Goal: Task Accomplishment & Management: Complete application form

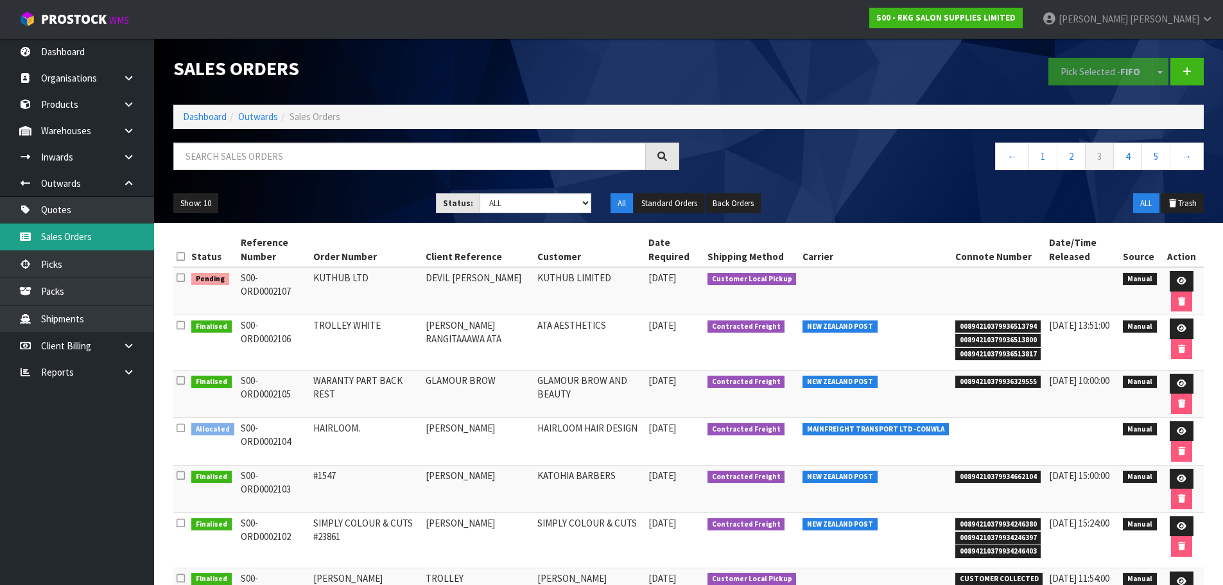
click at [87, 238] on link "Sales Orders" at bounding box center [77, 236] width 154 height 26
click at [69, 208] on link "Quotes" at bounding box center [77, 209] width 154 height 26
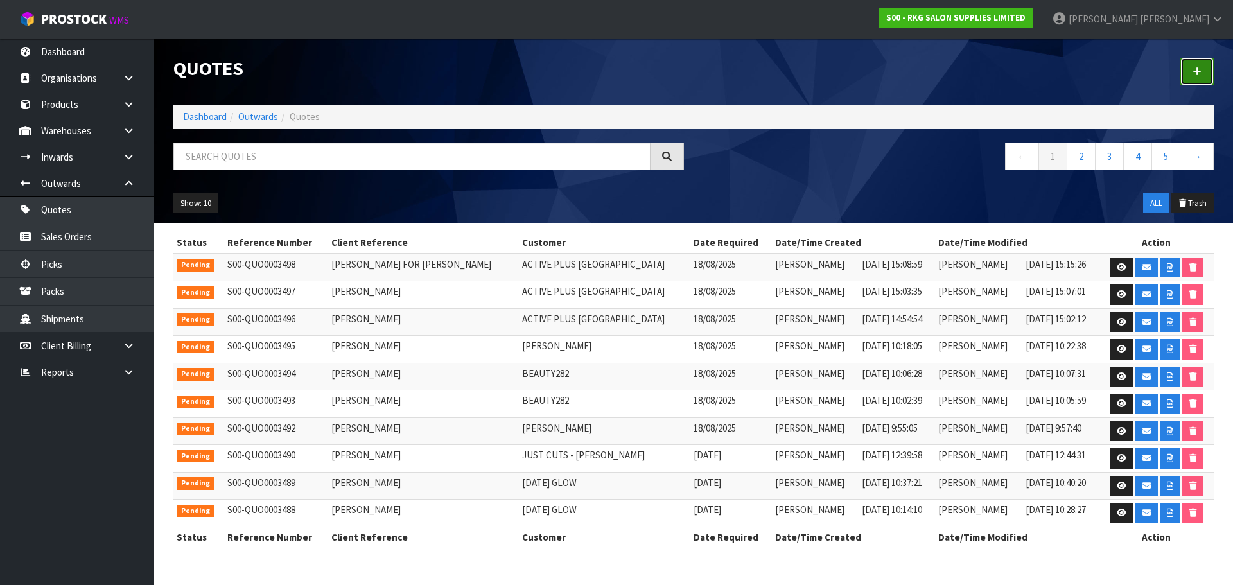
click at [1201, 73] on link at bounding box center [1196, 72] width 33 height 28
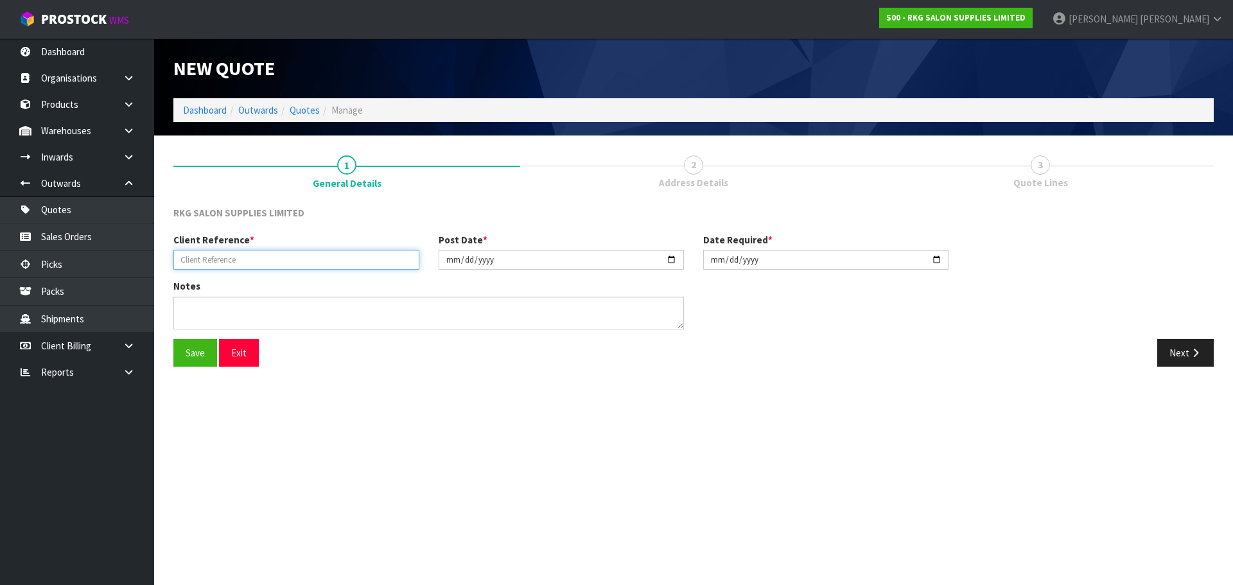
click at [238, 255] on input "text" at bounding box center [296, 260] width 246 height 20
click at [196, 355] on button "Save" at bounding box center [195, 353] width 44 height 28
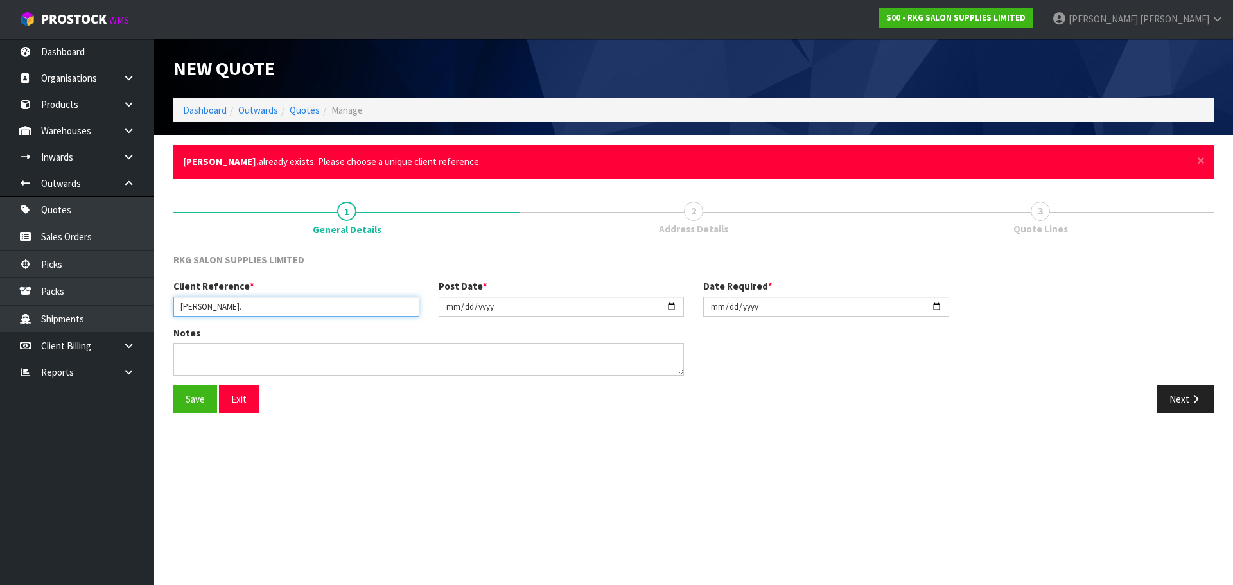
click at [272, 299] on input "[PERSON_NAME]." at bounding box center [296, 307] width 246 height 20
type input "[PERSON_NAME]"
click at [202, 403] on button "Save" at bounding box center [195, 399] width 44 height 28
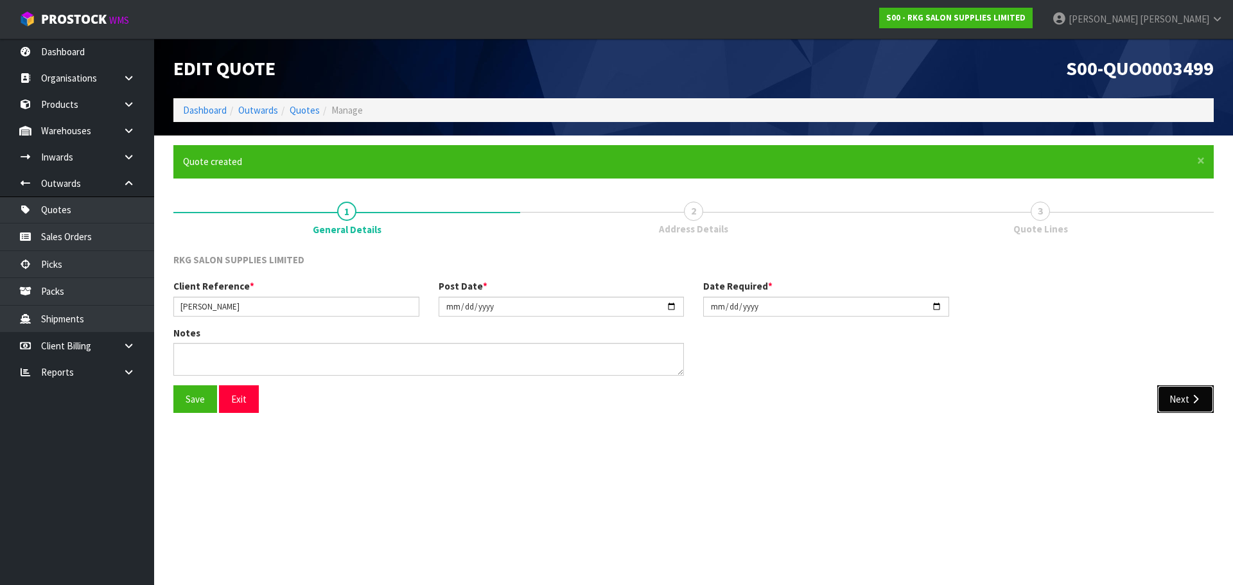
click at [1169, 400] on button "Next" at bounding box center [1185, 399] width 57 height 28
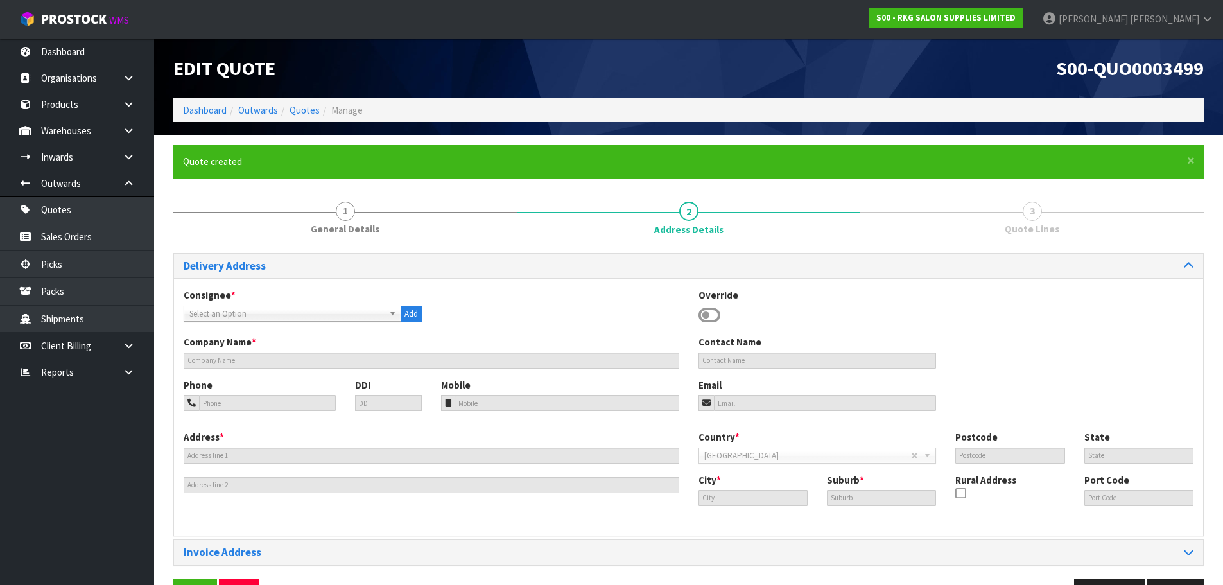
click at [716, 314] on icon at bounding box center [710, 315] width 22 height 19
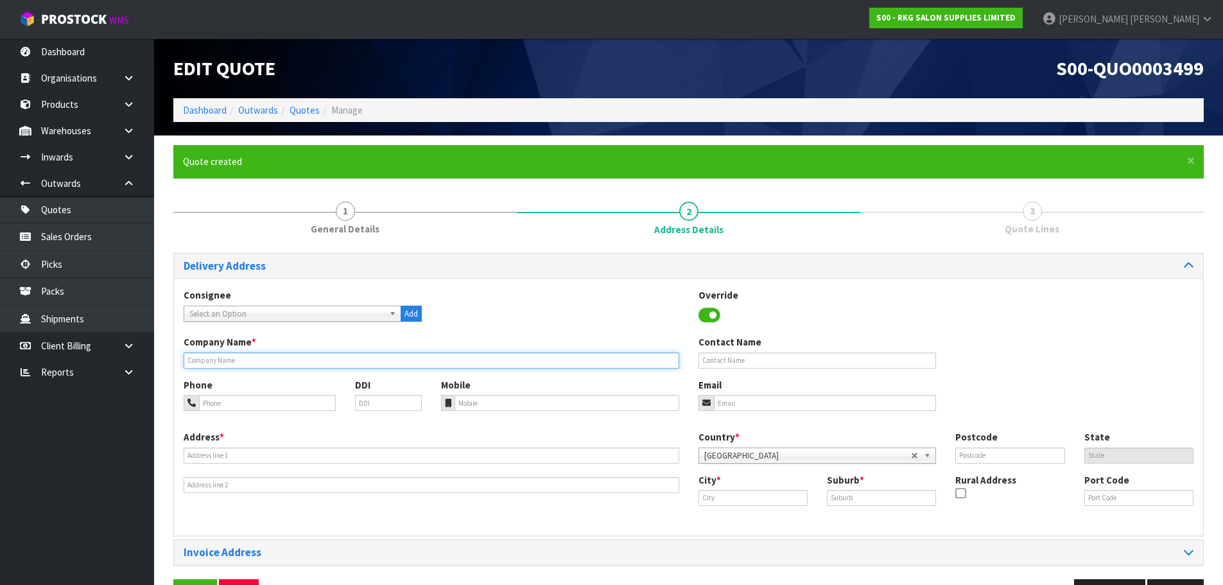
click at [238, 360] on input "text" at bounding box center [432, 361] width 496 height 16
type input "AHUA STUDIO"
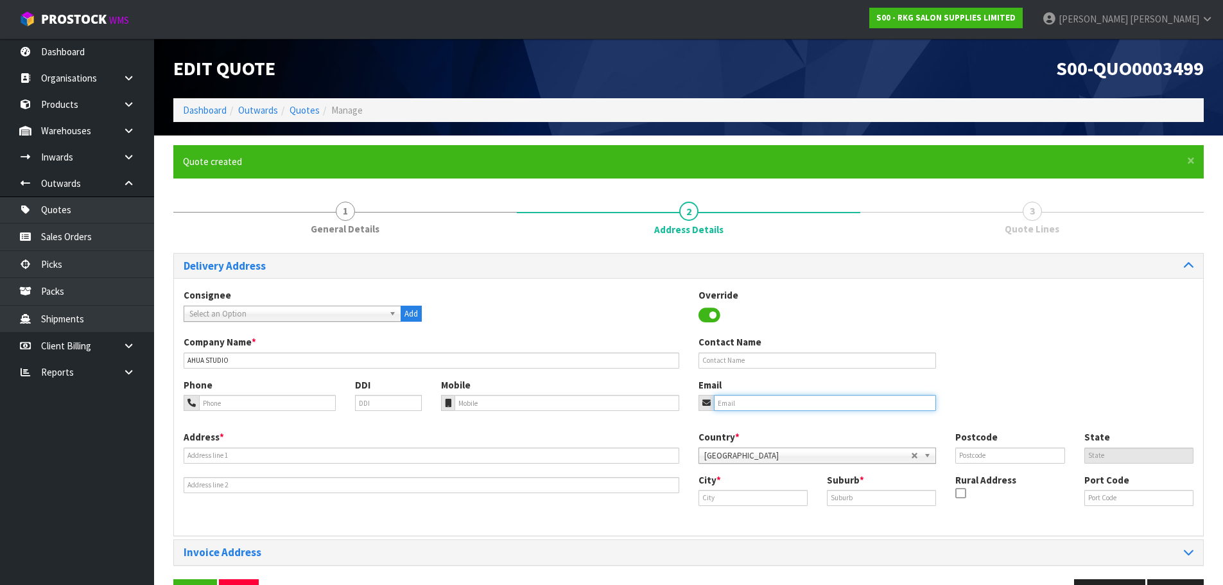
click at [749, 402] on input "email" at bounding box center [825, 403] width 223 height 16
paste input "[EMAIL_ADDRESS][DOMAIN_NAME]"
type input "[EMAIL_ADDRESS][DOMAIN_NAME]"
click at [720, 361] on input "text" at bounding box center [818, 361] width 238 height 16
type input "[PERSON_NAME]"
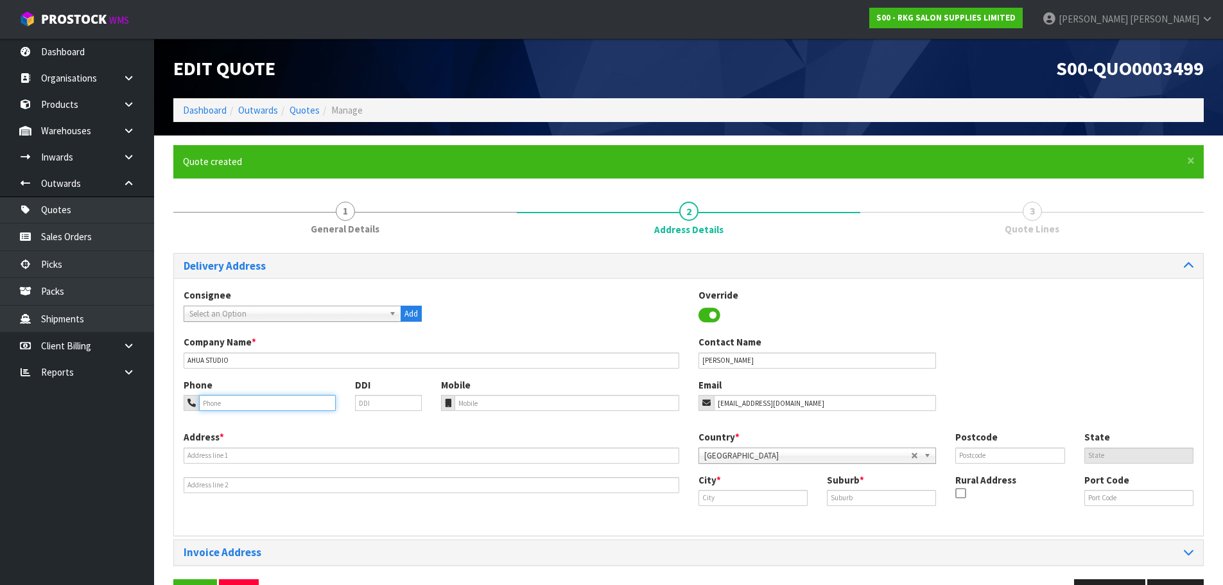
click at [267, 403] on input "tel" at bounding box center [267, 403] width 137 height 16
type input "027-315-0042"
click at [209, 449] on input "text" at bounding box center [432, 456] width 496 height 16
type input "[STREET_ADDRESS]"
click at [734, 500] on input "text" at bounding box center [753, 498] width 109 height 16
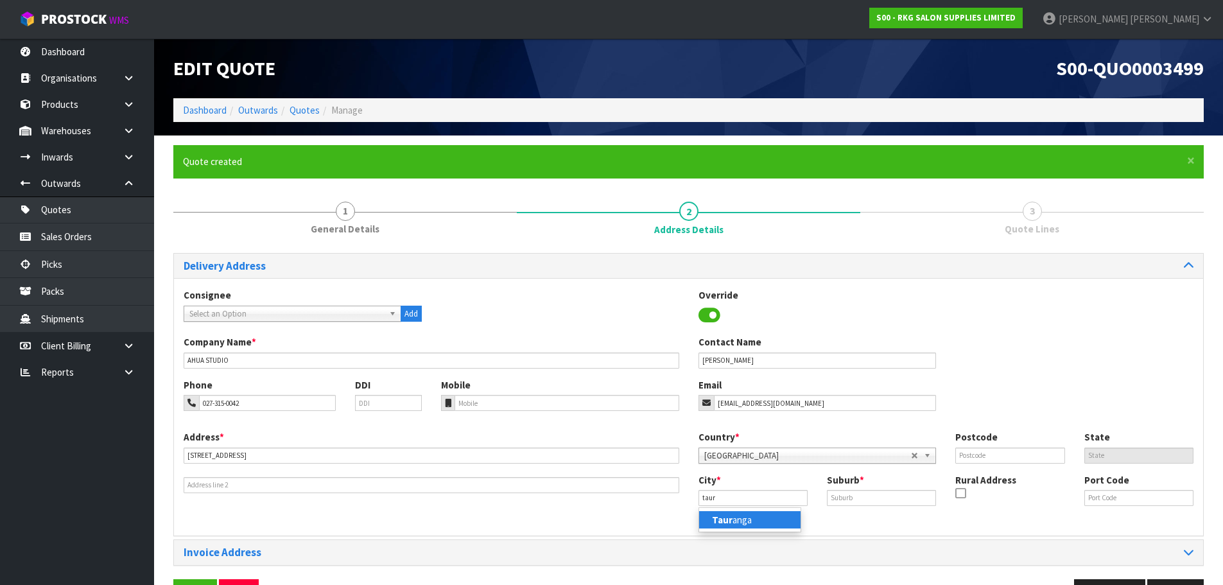
click at [740, 517] on link "Taur anga" at bounding box center [749, 519] width 101 height 17
type input "[GEOGRAPHIC_DATA]"
click at [835, 500] on input "text" at bounding box center [881, 498] width 109 height 16
type input "[GEOGRAPHIC_DATA]"
click at [970, 463] on input "text" at bounding box center [1009, 456] width 109 height 16
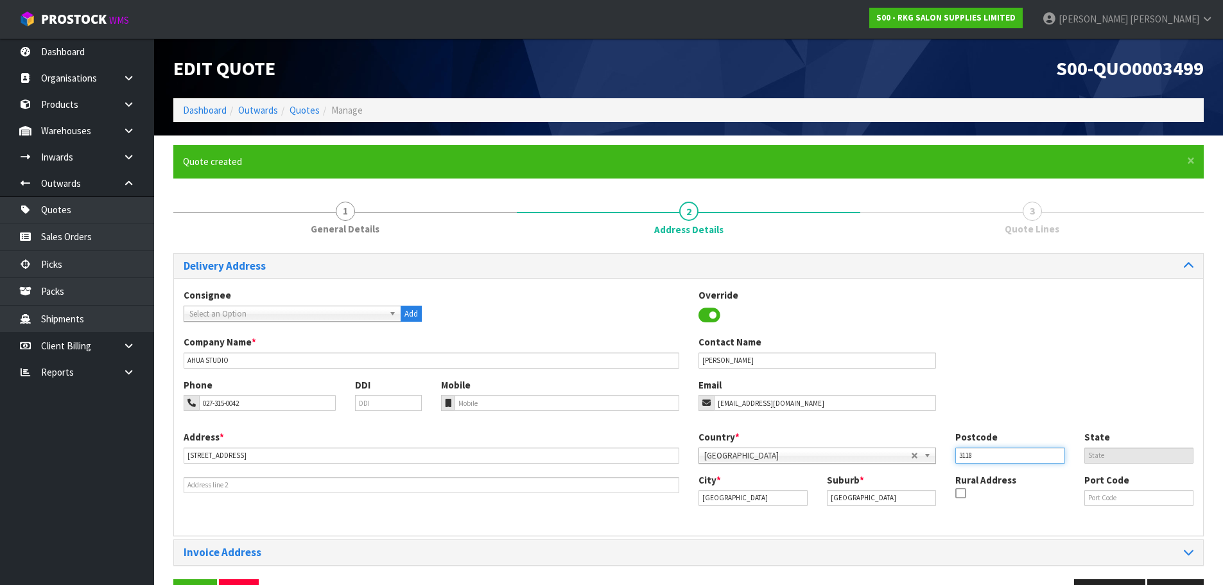
type input "3118"
click at [1018, 369] on div "Company Name * AHUA STUDIO Contact Name [PERSON_NAME]" at bounding box center [688, 356] width 1029 height 42
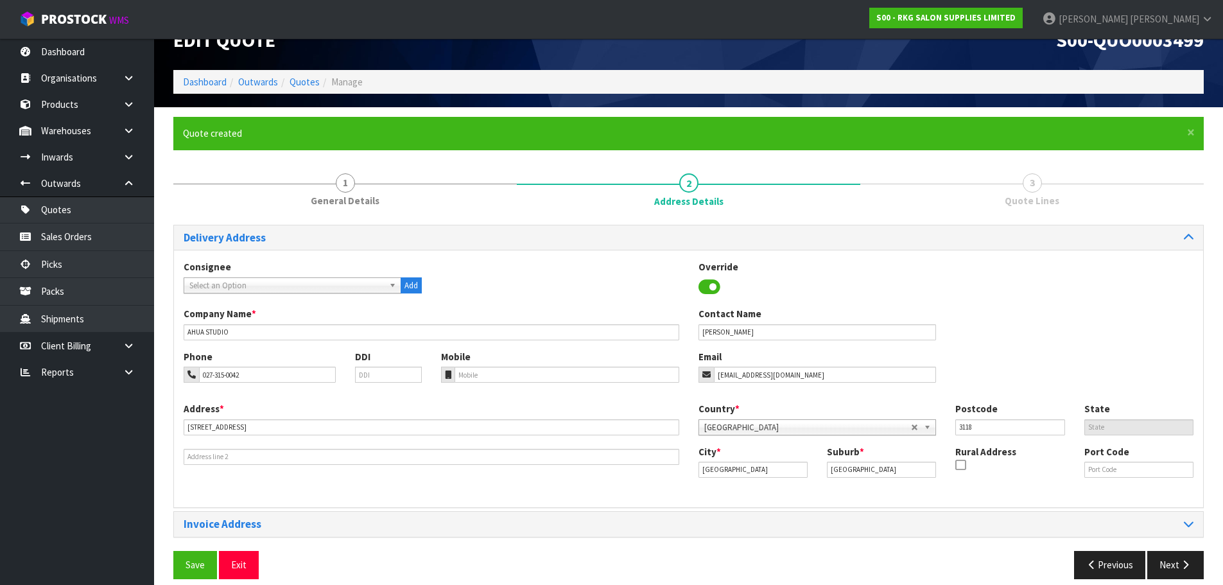
scroll to position [42, 0]
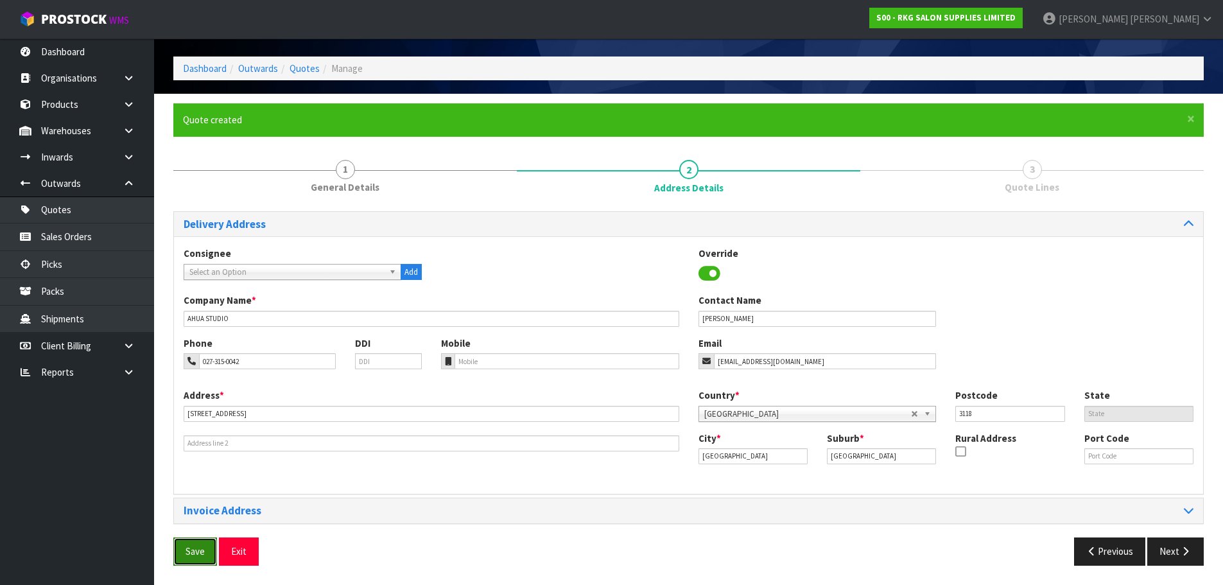
click at [188, 543] on button "Save" at bounding box center [195, 551] width 44 height 28
drag, startPoint x: 1174, startPoint y: 554, endPoint x: 1151, endPoint y: 545, distance: 24.0
click at [1174, 554] on button "Next" at bounding box center [1175, 551] width 57 height 28
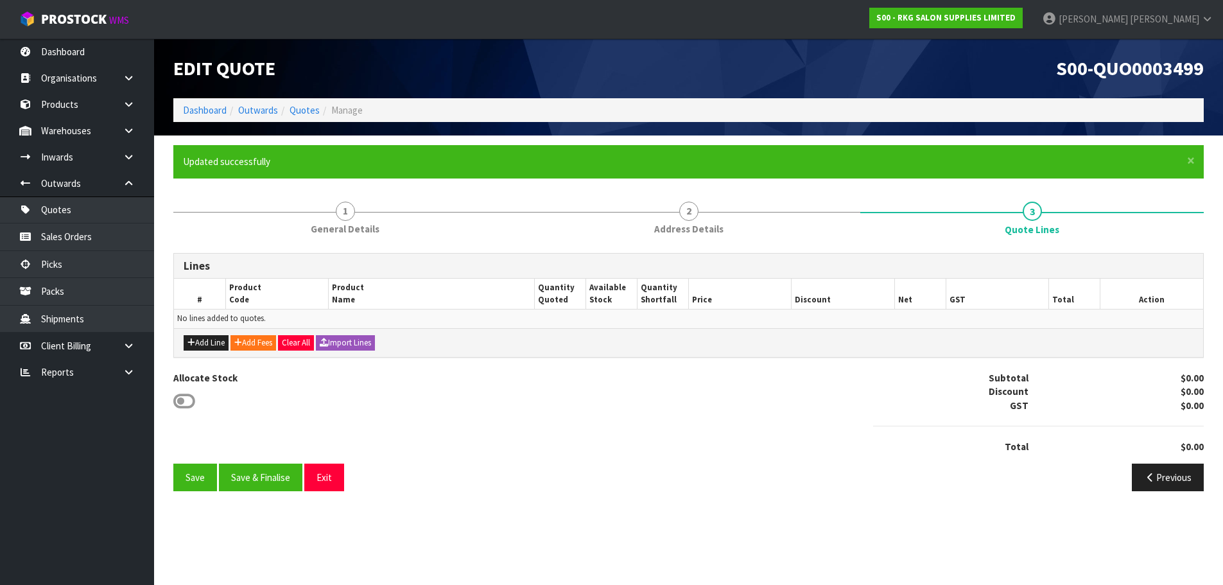
scroll to position [0, 0]
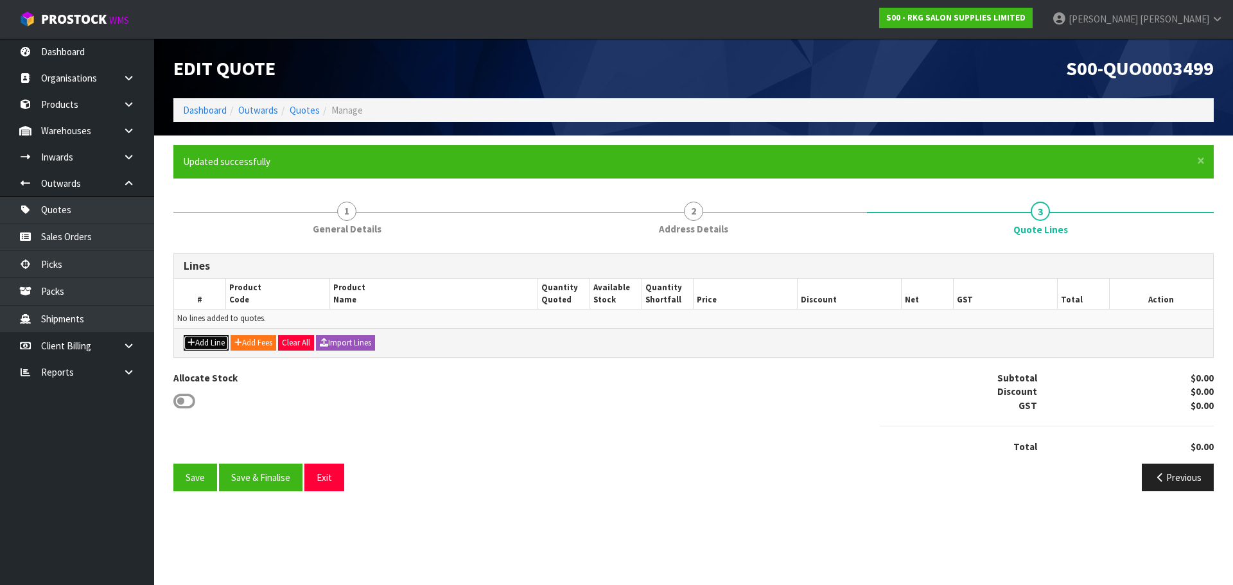
click at [211, 345] on button "Add Line" at bounding box center [206, 342] width 45 height 15
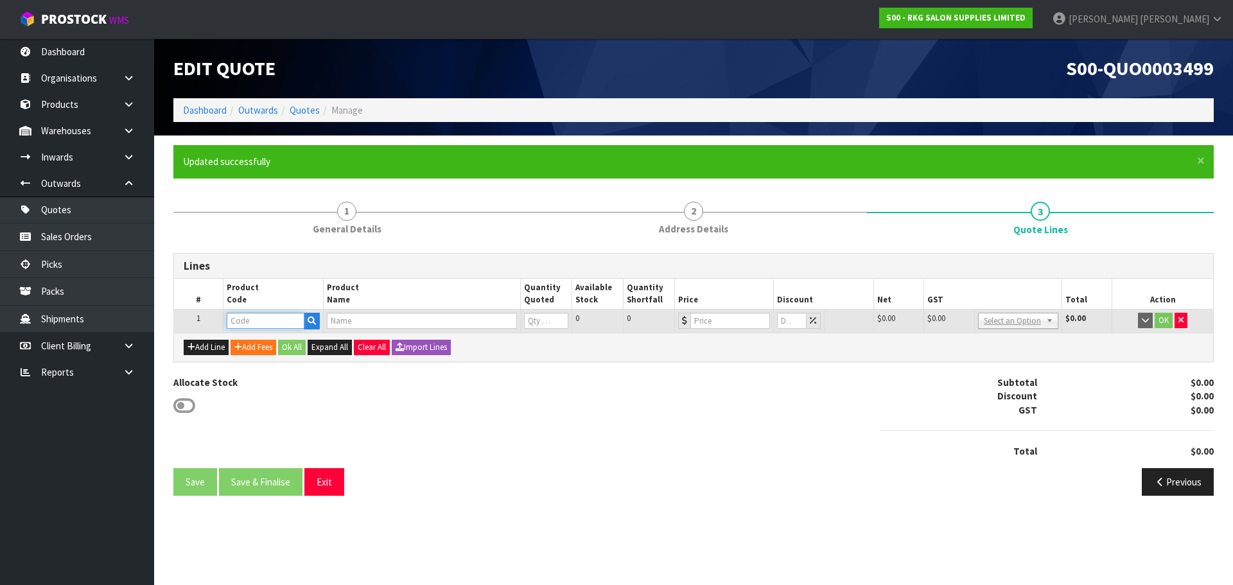
click at [239, 324] on input "text" at bounding box center [265, 321] width 77 height 16
type input "090504"
click at [252, 340] on strong "090504" at bounding box center [255, 342] width 31 height 12
type input "09050410"
type input "[PERSON_NAME] MASSAGE TREATMENT BED - WHITE"
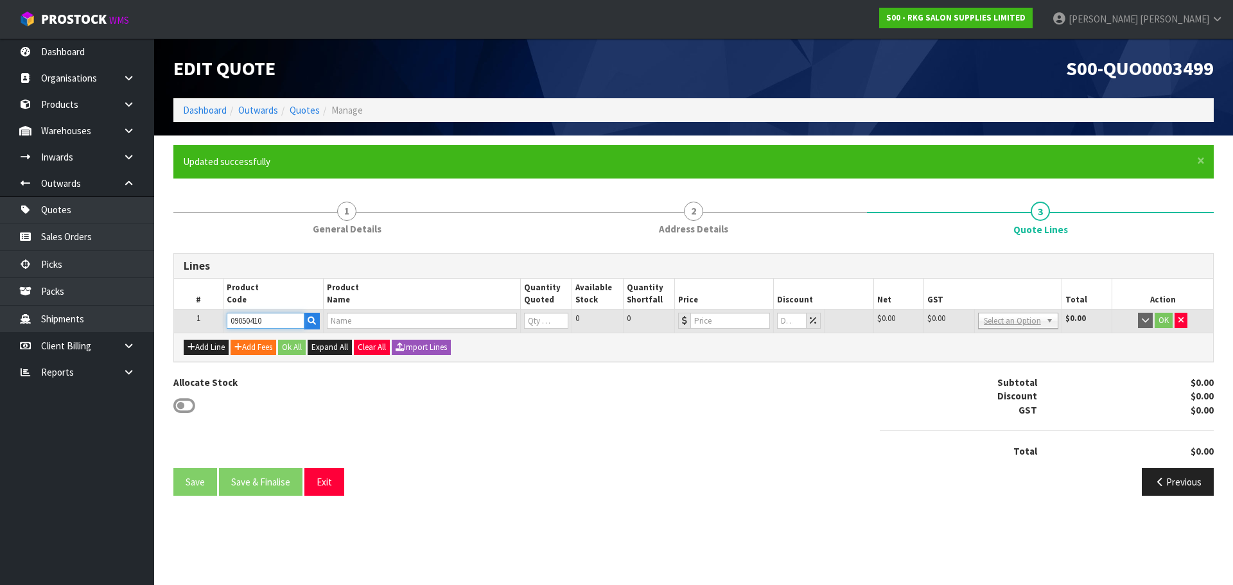
type input "0"
type input "449"
type input "0"
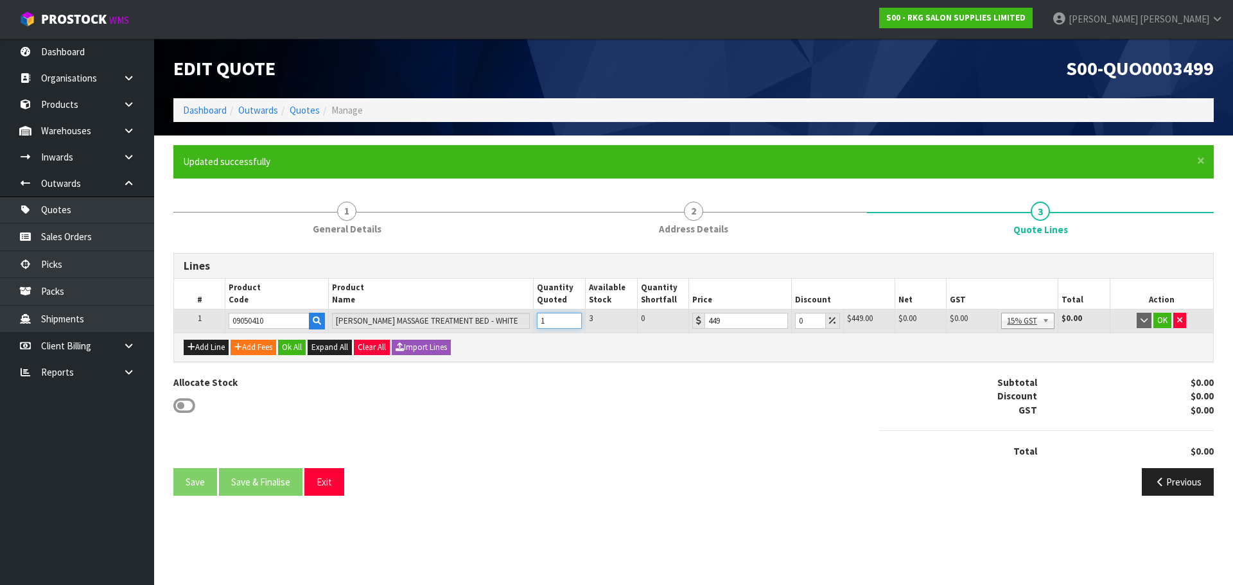
type input "1"
click at [571, 318] on input "1" at bounding box center [559, 321] width 45 height 16
drag, startPoint x: 805, startPoint y: 317, endPoint x: 790, endPoint y: 317, distance: 14.8
click at [790, 317] on tr "1 09050410 [PERSON_NAME] MASSAGE TREATMENT BED - WHITE 1 3 0 449 0 $449.00 $0.0…" at bounding box center [693, 321] width 1039 height 23
type input "5"
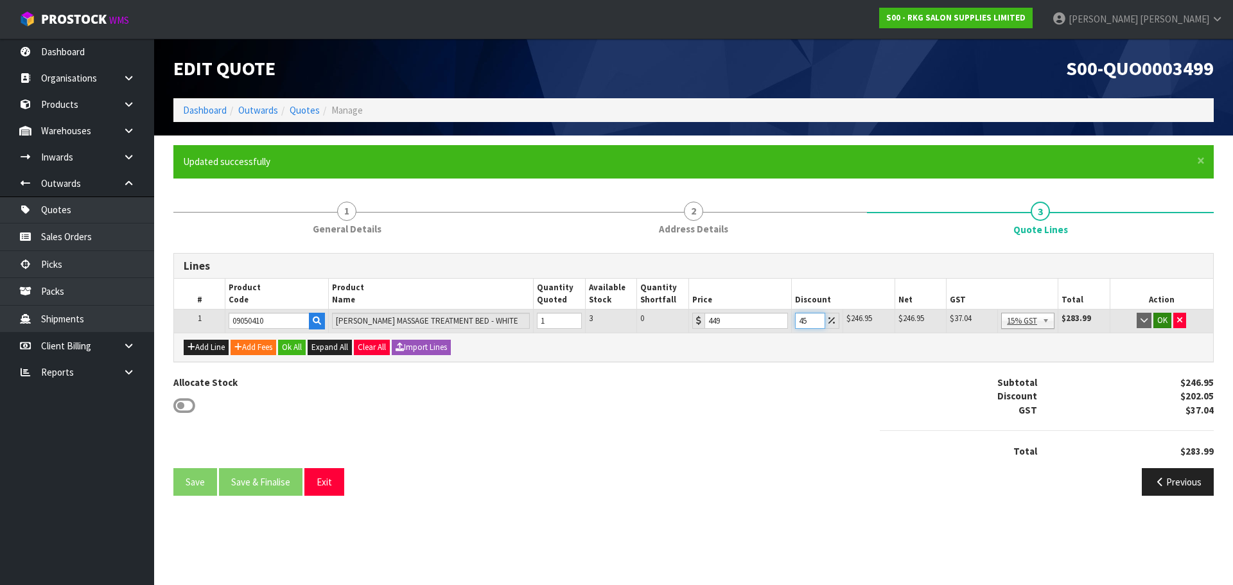
type input "45"
click at [1162, 320] on button "OK" at bounding box center [1162, 320] width 18 height 15
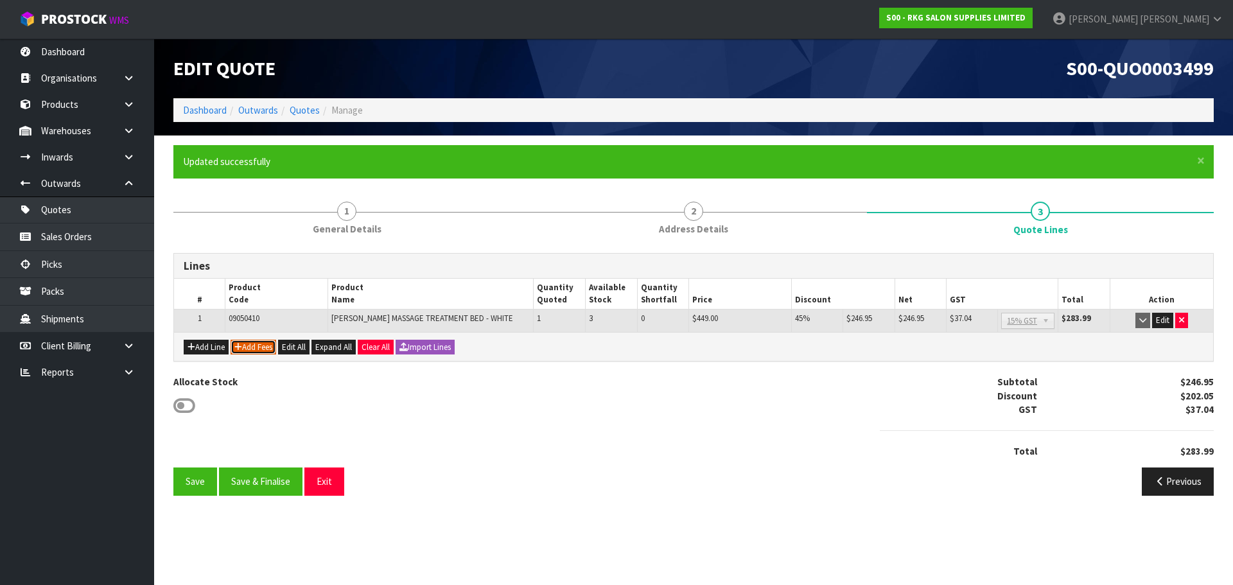
click at [249, 346] on button "Add Fees" at bounding box center [254, 347] width 46 height 15
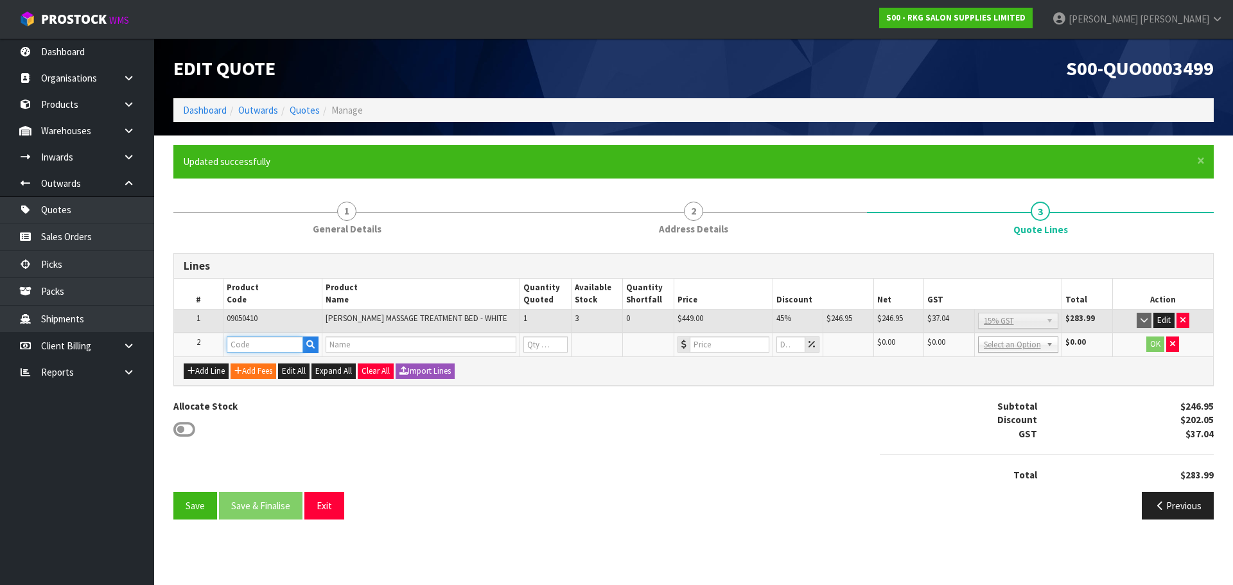
click at [247, 346] on input "text" at bounding box center [265, 344] width 76 height 16
type input "FRE"
click at [261, 365] on link "FRE IGHT" at bounding box center [277, 366] width 101 height 17
type input "FREIGHT"
type input "FREIGHT FEE"
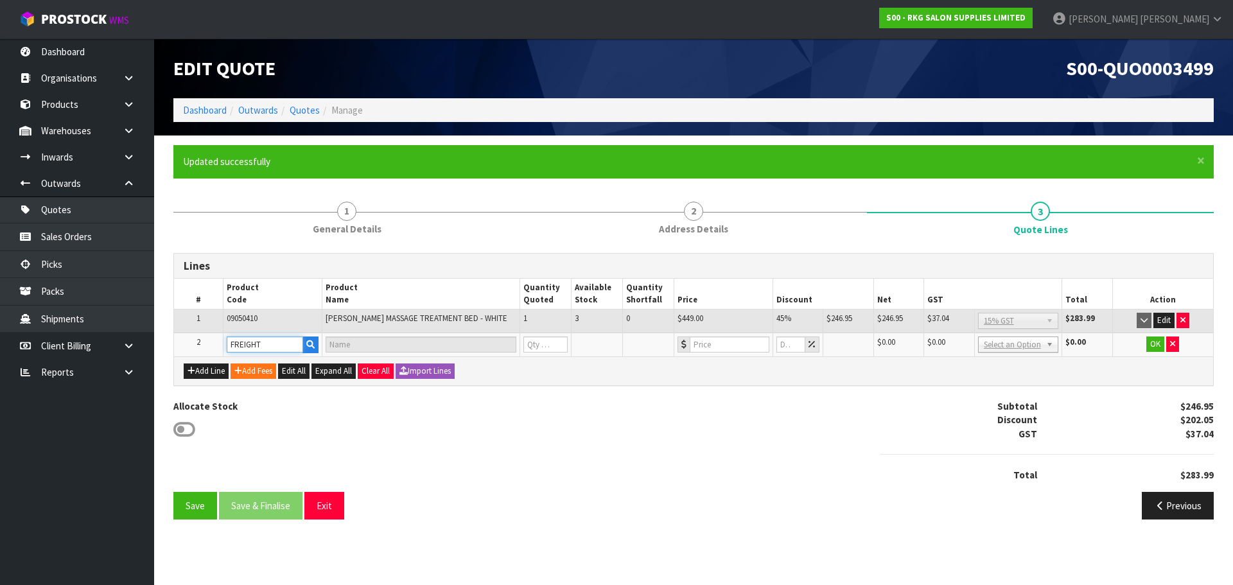
type input "1"
type input "0"
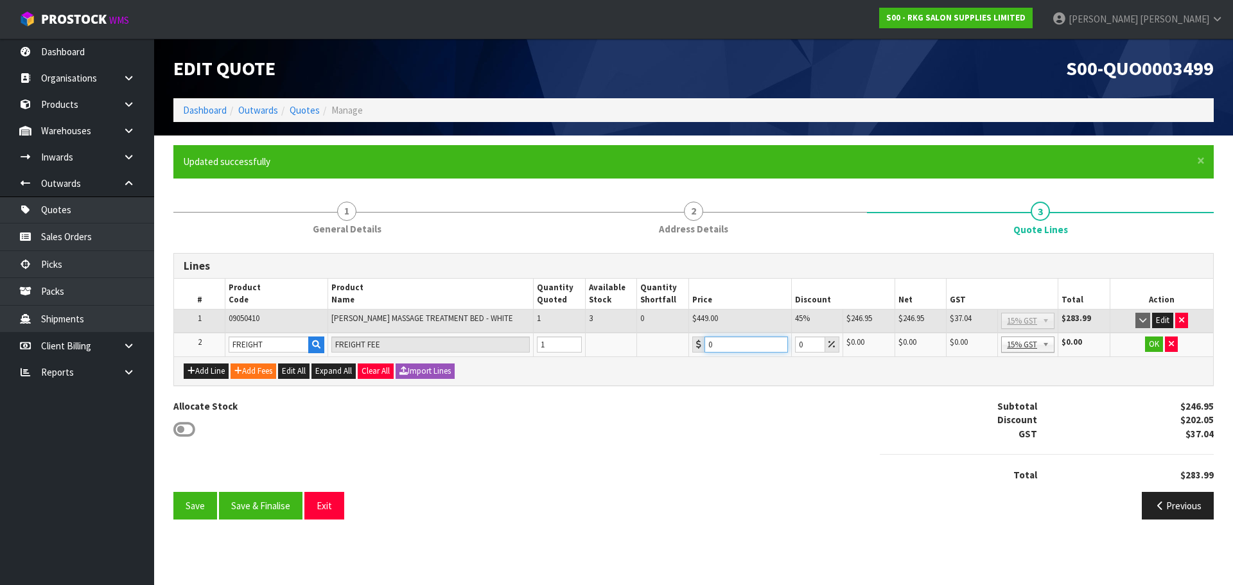
drag, startPoint x: 720, startPoint y: 342, endPoint x: 698, endPoint y: 345, distance: 22.6
click at [698, 345] on div "0" at bounding box center [740, 344] width 96 height 16
drag, startPoint x: 742, startPoint y: 344, endPoint x: 714, endPoint y: 344, distance: 27.6
click at [714, 344] on input "93.95" at bounding box center [745, 344] width 83 height 16
type input "95"
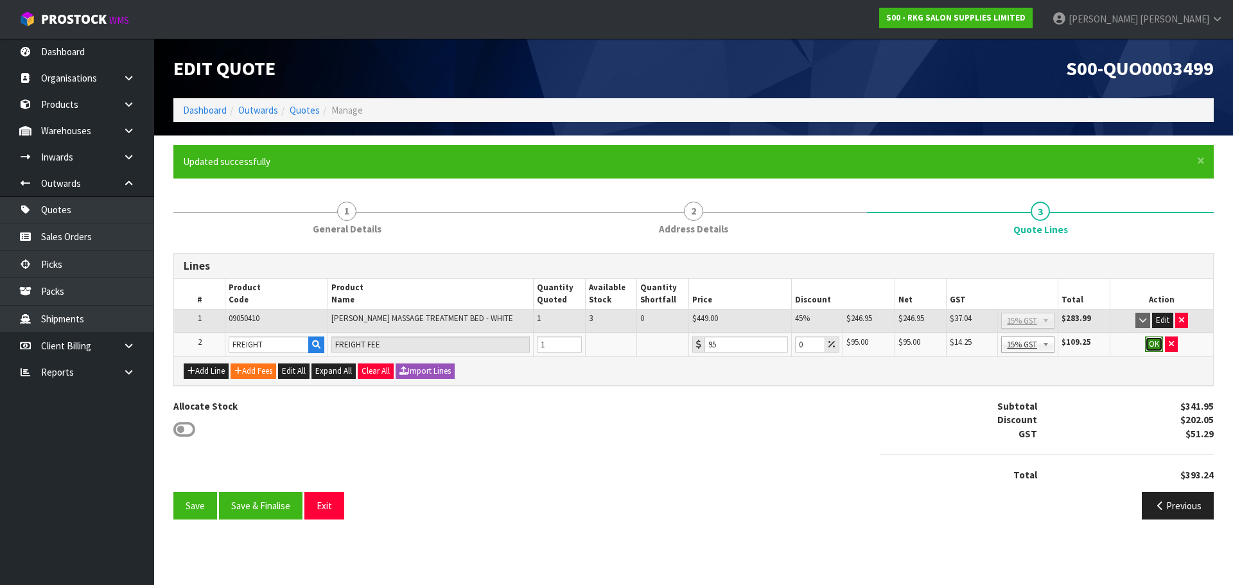
click at [1152, 345] on button "OK" at bounding box center [1154, 343] width 18 height 15
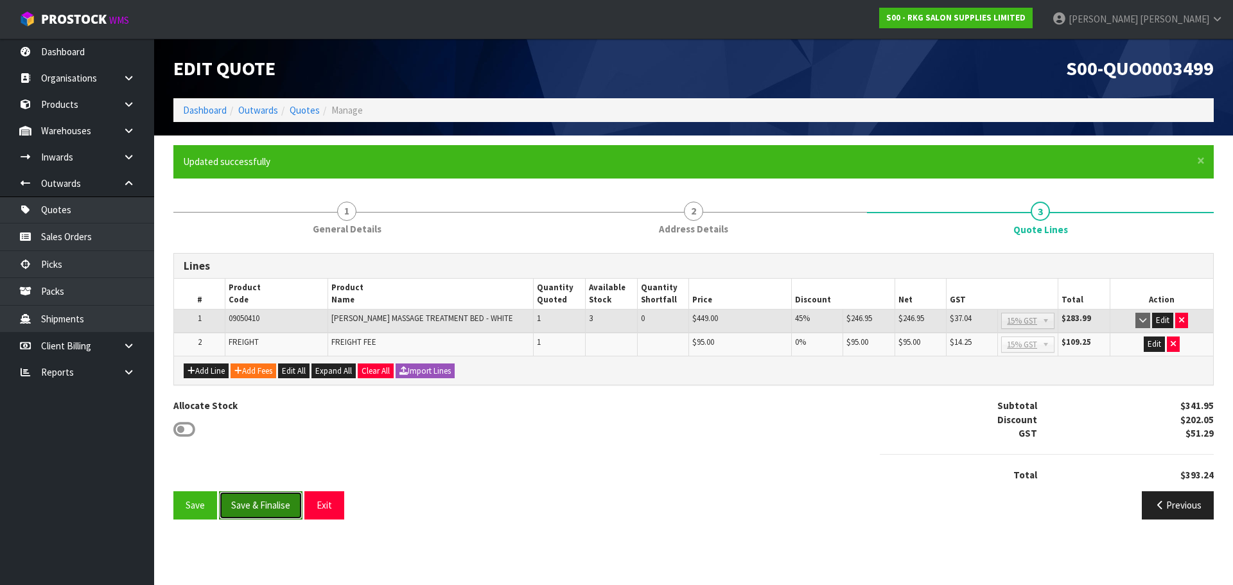
click at [255, 505] on button "Save & Finalise" at bounding box center [260, 505] width 83 height 28
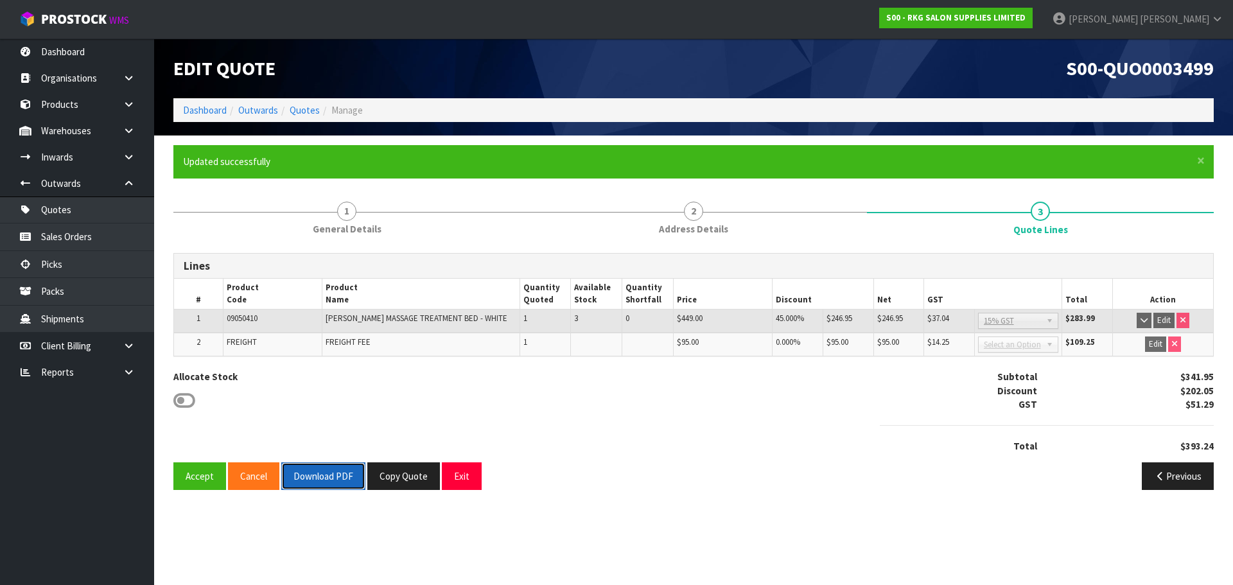
click at [327, 475] on button "Download PDF" at bounding box center [323, 476] width 84 height 28
click at [455, 480] on button "Exit" at bounding box center [462, 476] width 40 height 28
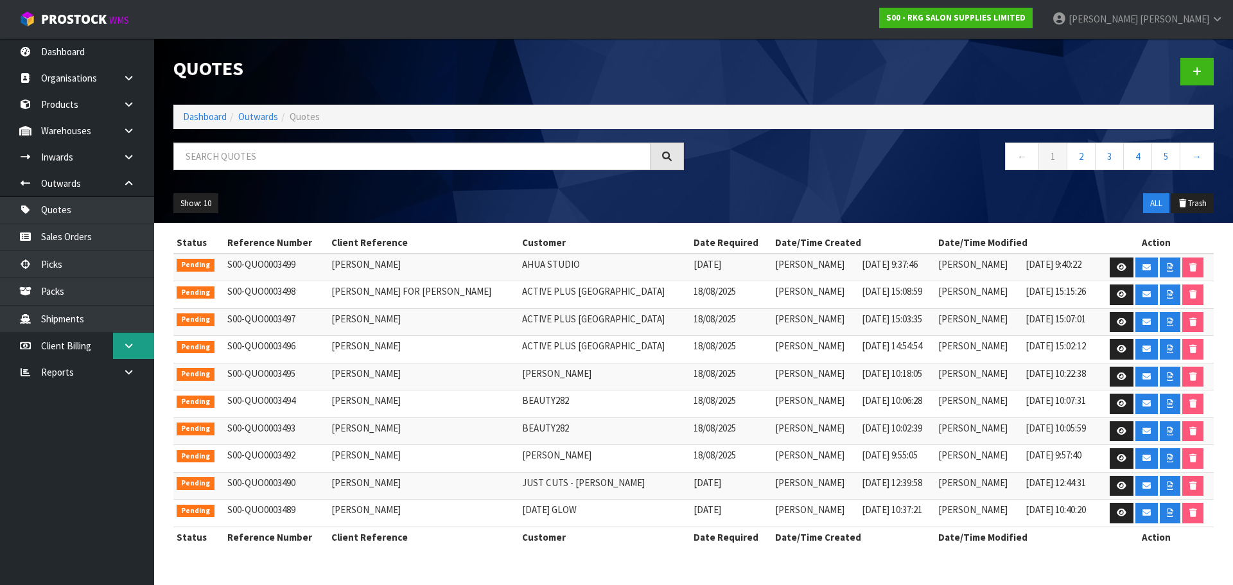
click at [131, 346] on icon at bounding box center [129, 346] width 12 height 10
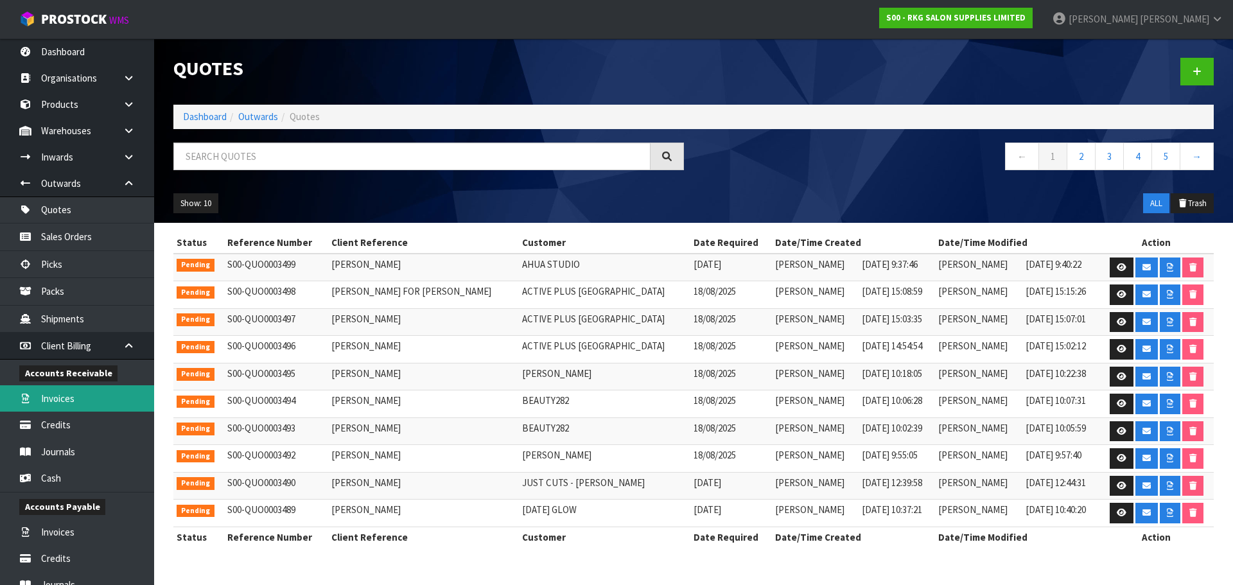
click at [71, 399] on link "Invoices" at bounding box center [77, 398] width 154 height 26
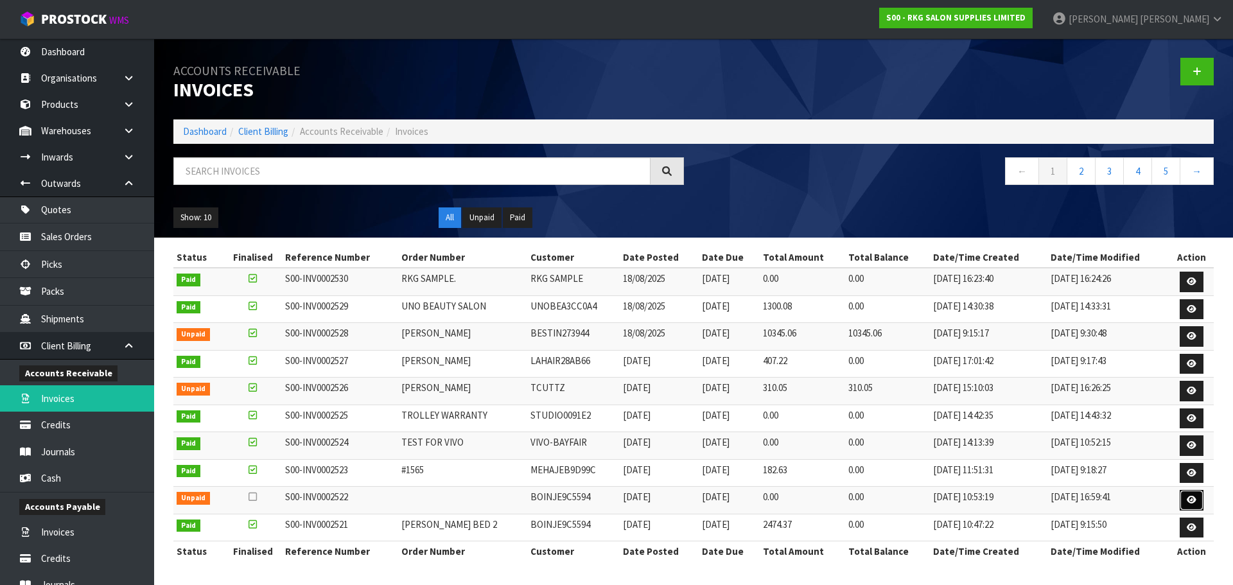
click at [1194, 502] on icon at bounding box center [1192, 500] width 10 height 8
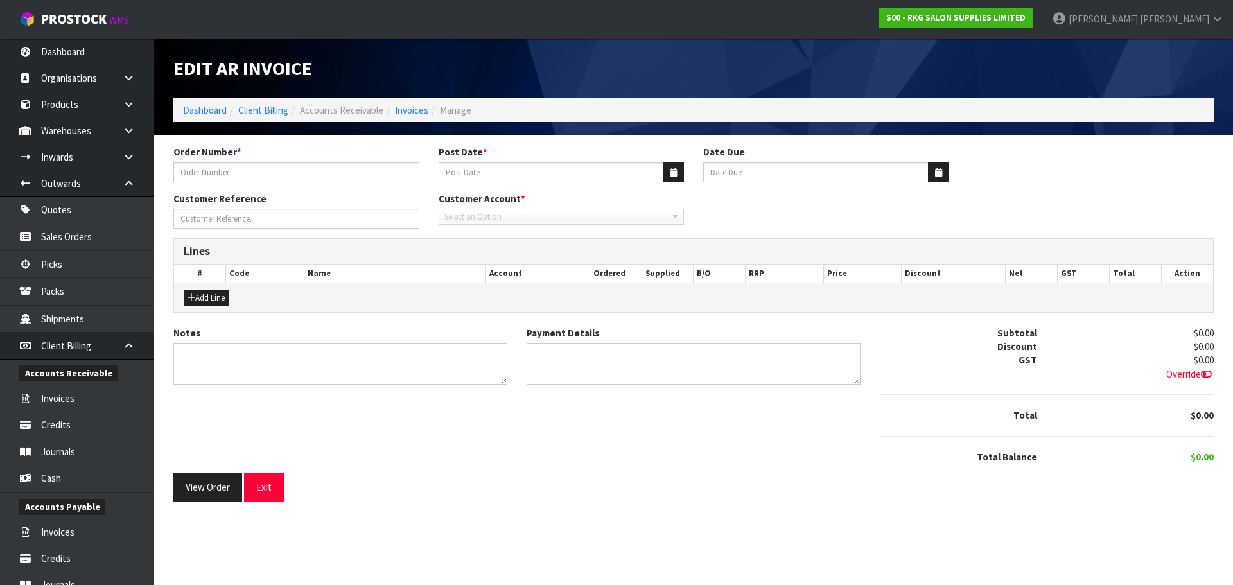
type input "UNPACKING CHARGE"
type input "[DATE]"
type input "[PERSON_NAME]"
type textarea "UNPACKING HOW LONG"
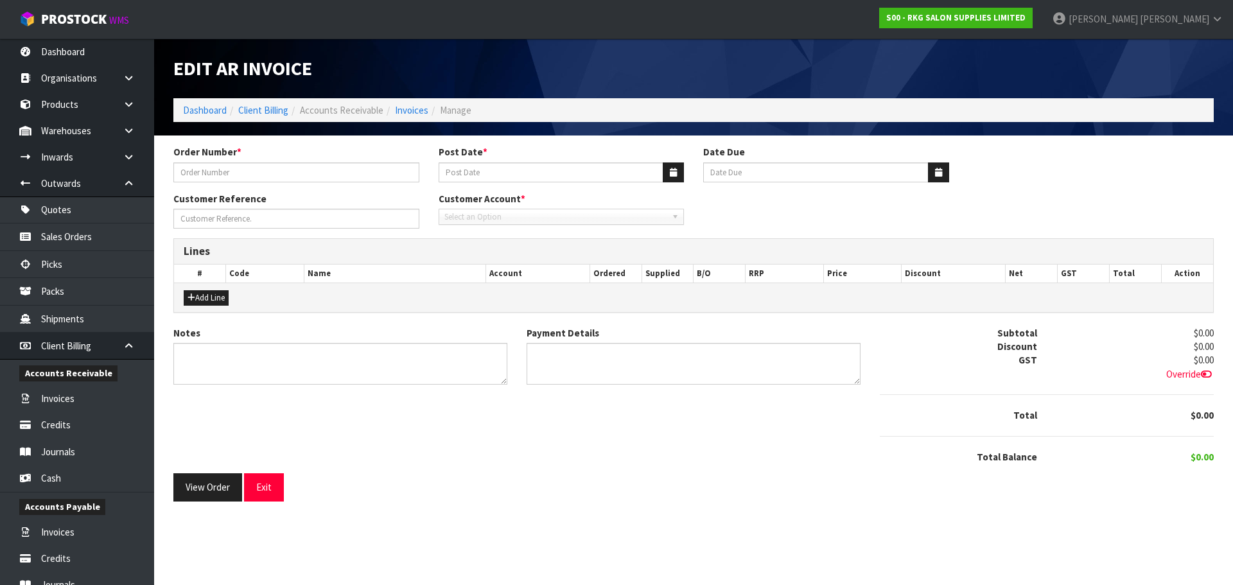
type textarea "DUE FOR PAYMENT"
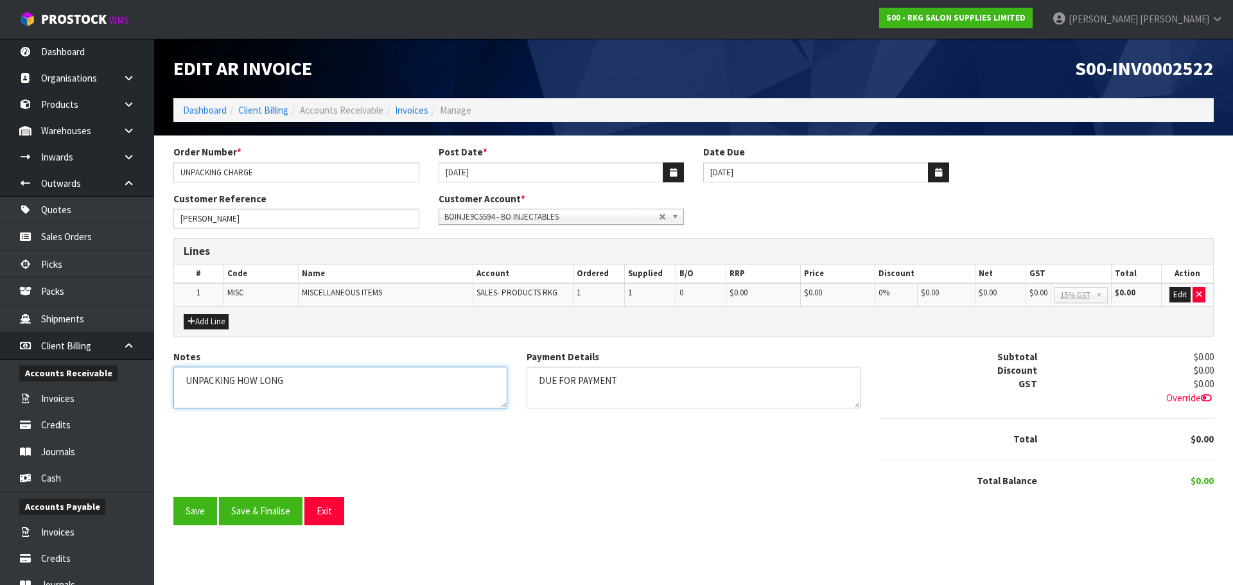
click at [371, 379] on textarea "Notes" at bounding box center [340, 388] width 334 height 42
drag, startPoint x: 238, startPoint y: 381, endPoint x: 306, endPoint y: 381, distance: 67.4
click at [306, 381] on textarea "Notes" at bounding box center [340, 388] width 334 height 42
click at [243, 381] on textarea "Notes" at bounding box center [340, 388] width 334 height 42
type textarea "UNPACKAND REMOVE PACKAGING DISPOSAL"
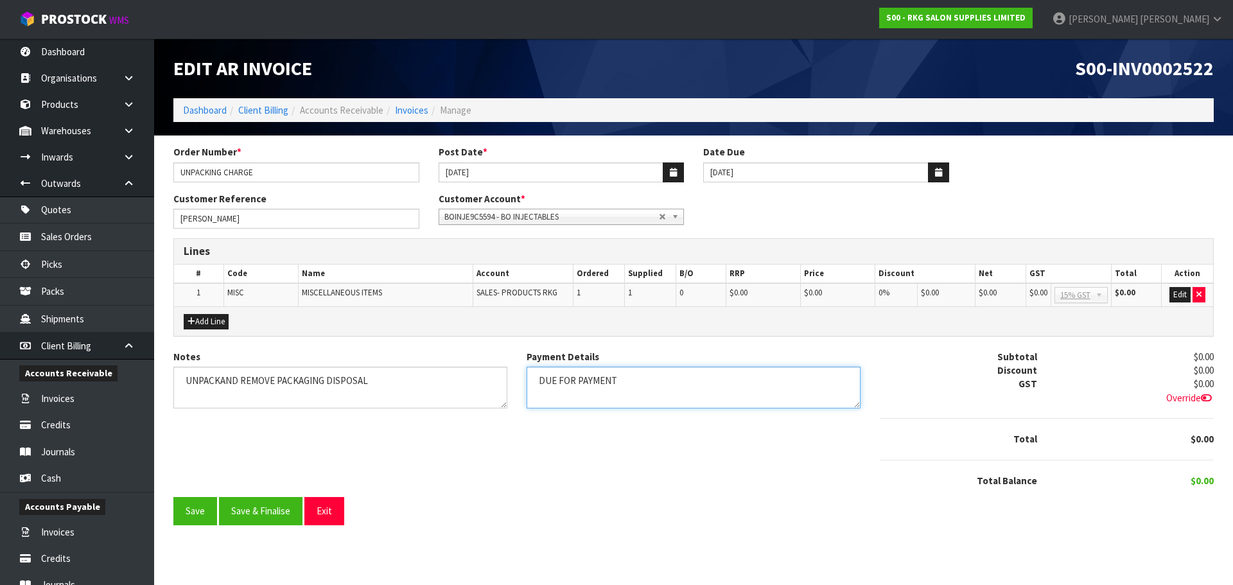
click at [642, 379] on textarea "Payment Details" at bounding box center [694, 388] width 334 height 42
click at [1180, 294] on button "Edit" at bounding box center [1179, 294] width 21 height 15
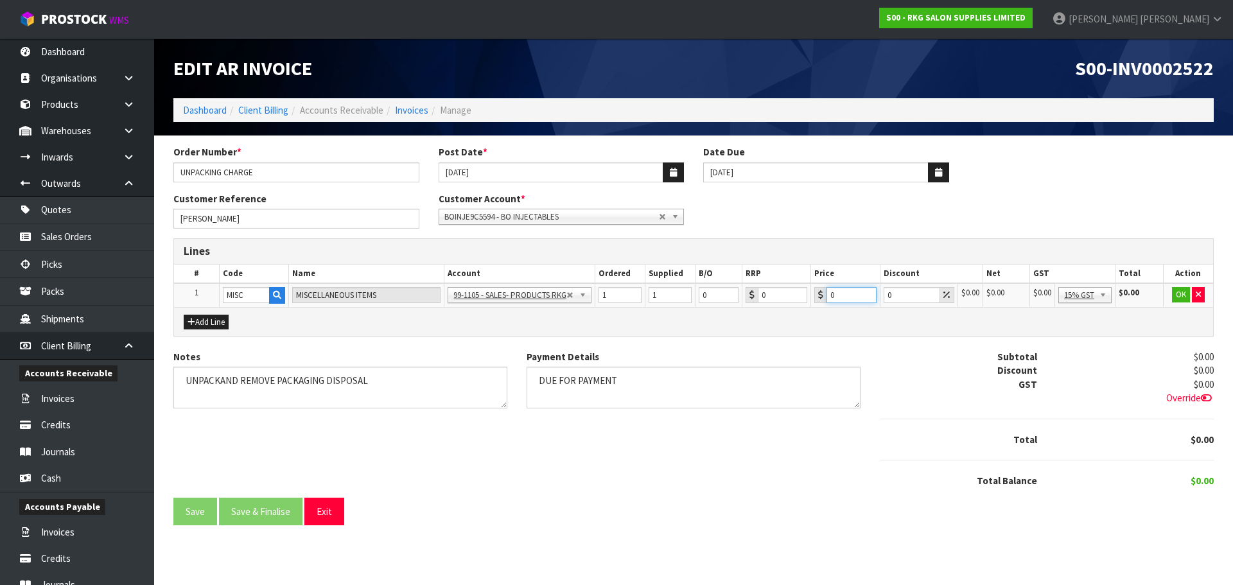
drag, startPoint x: 836, startPoint y: 295, endPoint x: 825, endPoint y: 298, distance: 11.4
click at [825, 298] on div "0" at bounding box center [845, 295] width 62 height 16
type input "43.75"
click at [1180, 296] on button "OK" at bounding box center [1181, 294] width 18 height 15
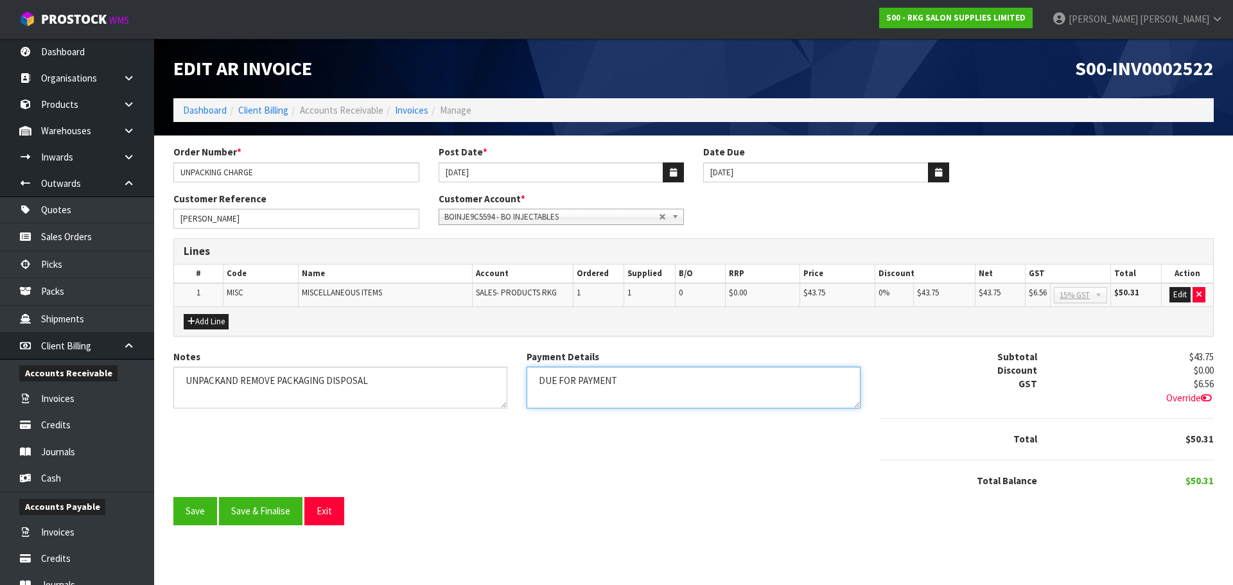
click at [649, 381] on textarea "Payment Details" at bounding box center [694, 388] width 334 height 42
click at [220, 381] on textarea "Notes" at bounding box center [340, 388] width 334 height 42
drag, startPoint x: 324, startPoint y: 381, endPoint x: 374, endPoint y: 381, distance: 50.1
click at [374, 381] on textarea "Notes" at bounding box center [340, 388] width 334 height 42
type textarea "UNPACK AND REMOVE PACKAGING"
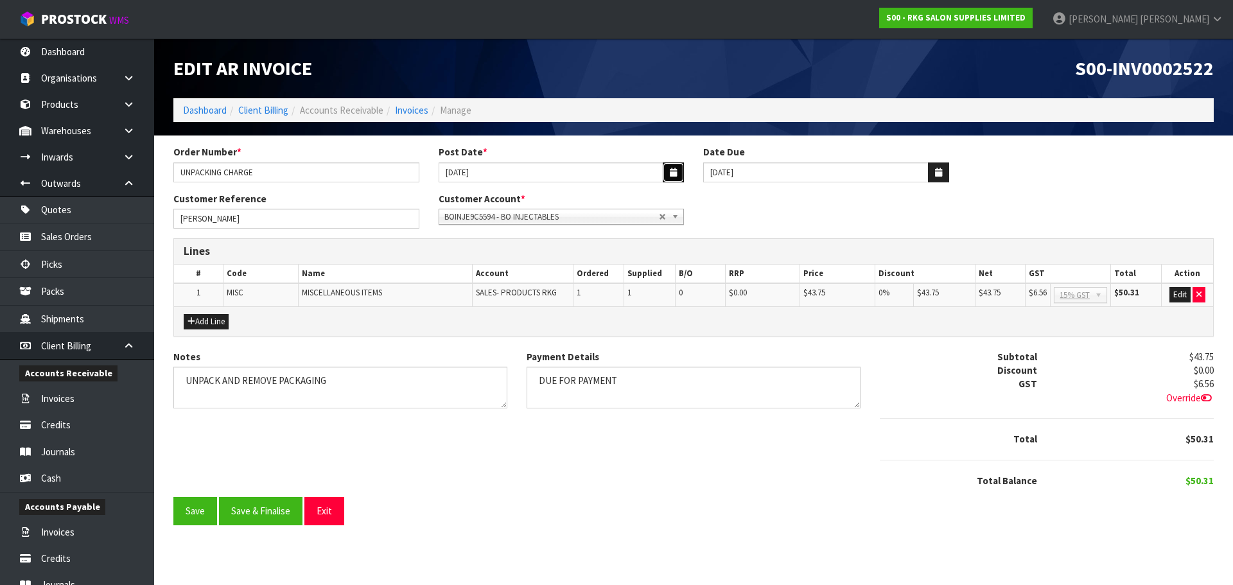
click at [670, 172] on icon "button" at bounding box center [673, 172] width 7 height 8
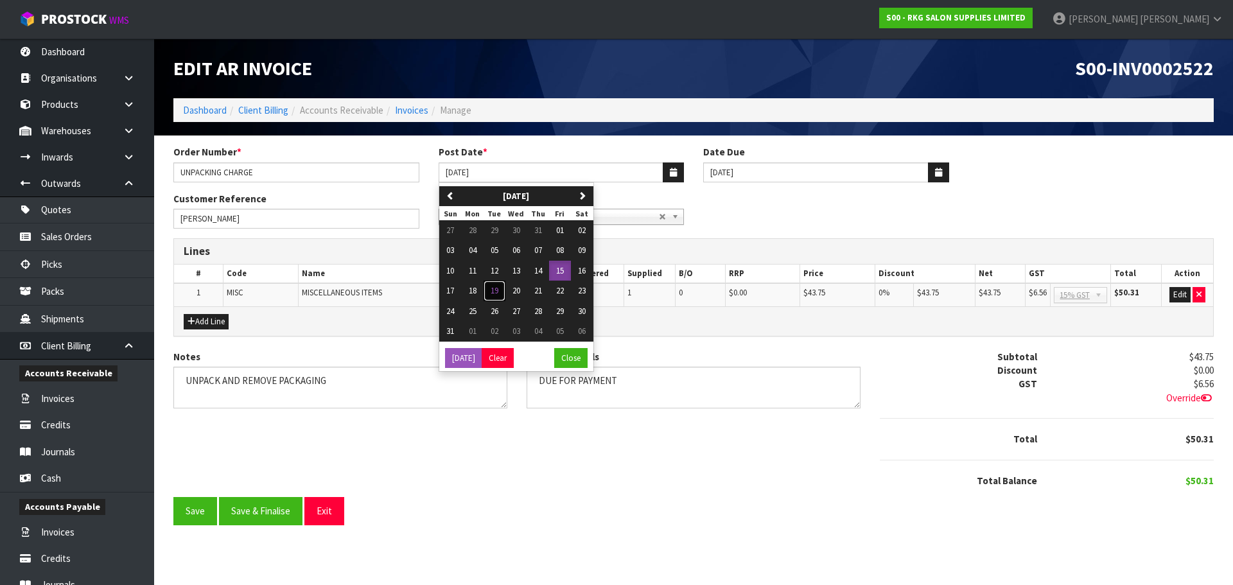
click at [494, 290] on span "19" at bounding box center [495, 290] width 8 height 11
type input "[DATE]"
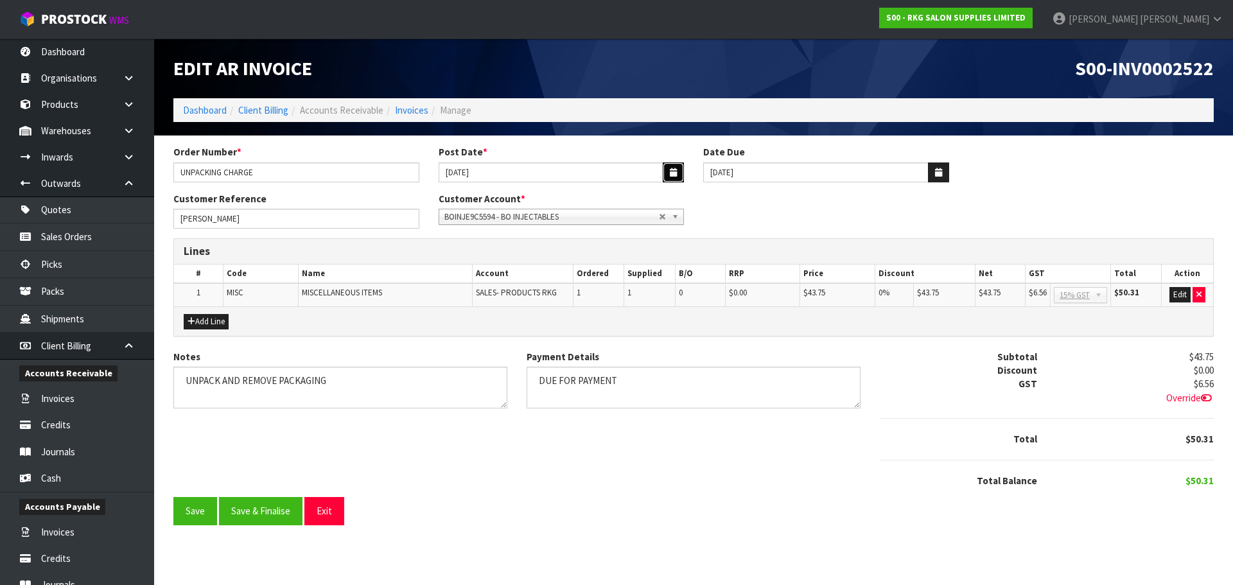
click at [674, 174] on icon "button" at bounding box center [673, 172] width 7 height 8
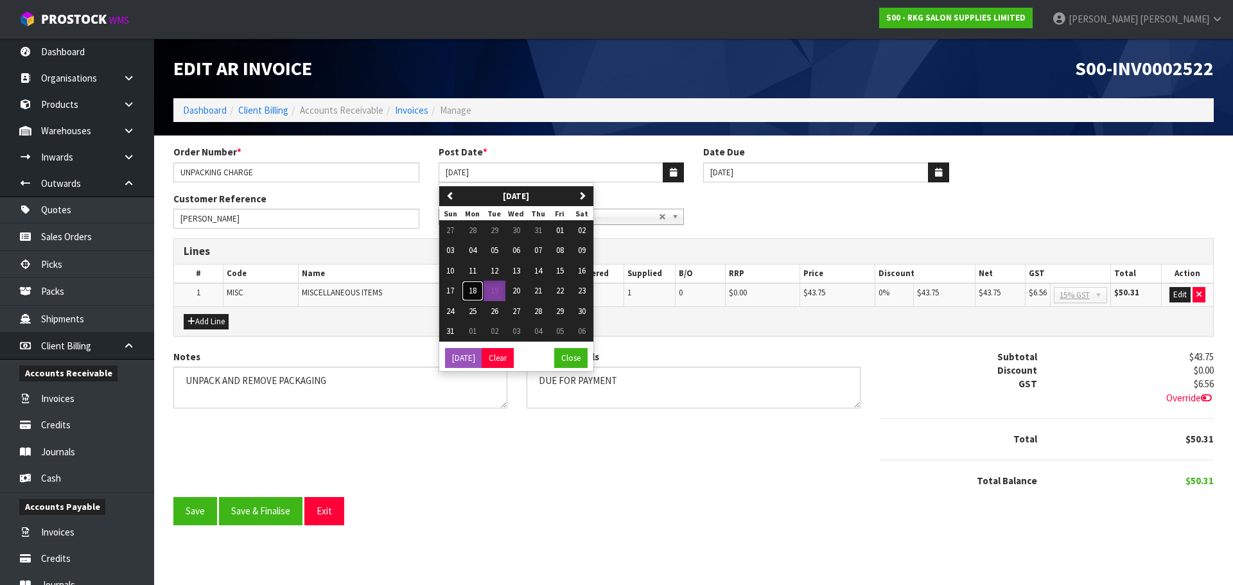
click at [473, 292] on span "18" at bounding box center [473, 290] width 8 height 11
type input "18/08/2025"
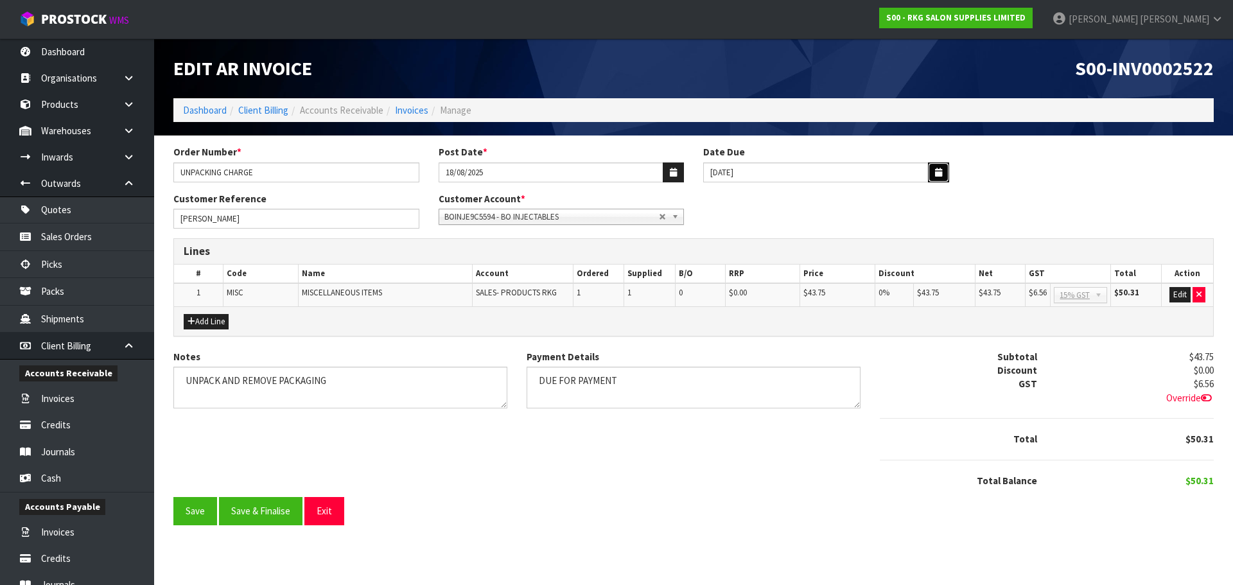
click at [940, 174] on icon "button" at bounding box center [938, 172] width 7 height 8
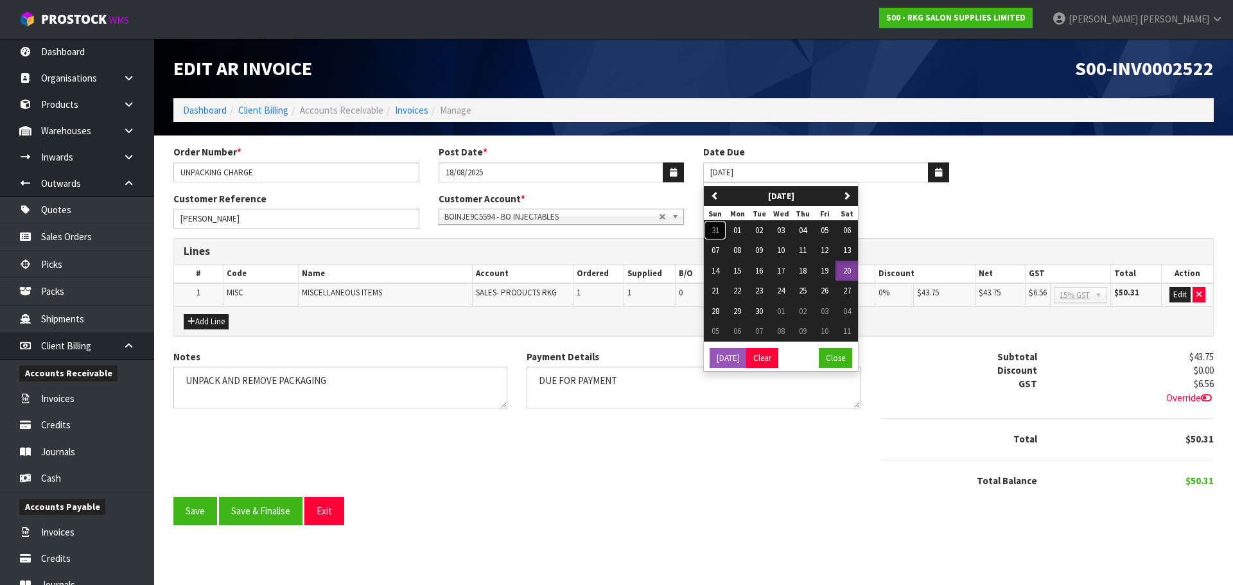
click at [710, 229] on button "31" at bounding box center [715, 230] width 22 height 21
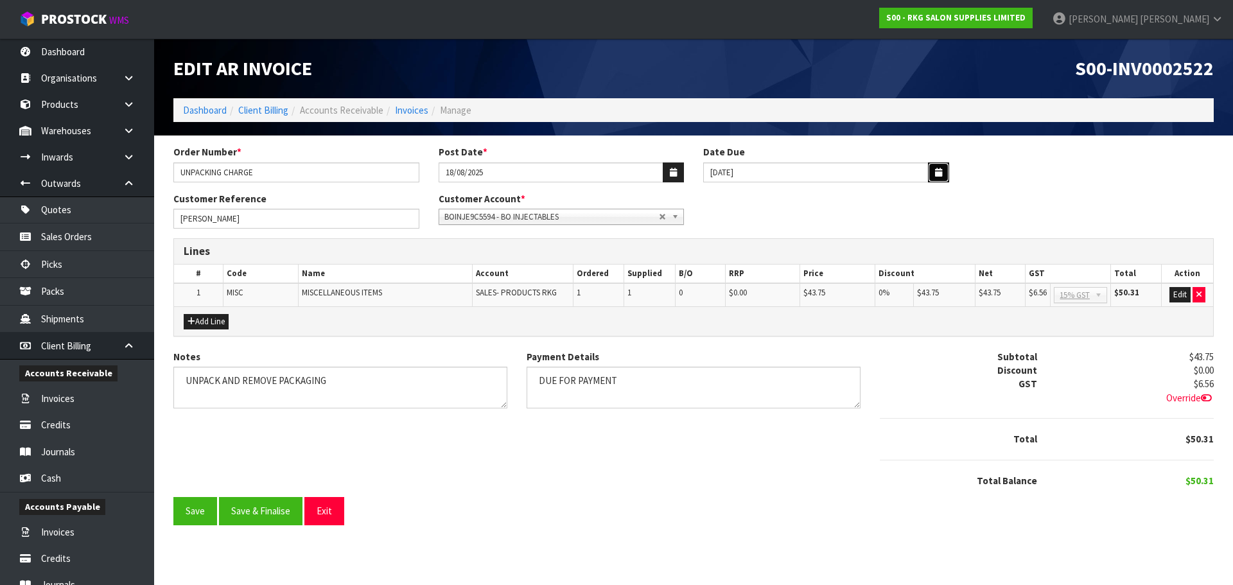
click at [938, 173] on icon "button" at bounding box center [938, 172] width 7 height 8
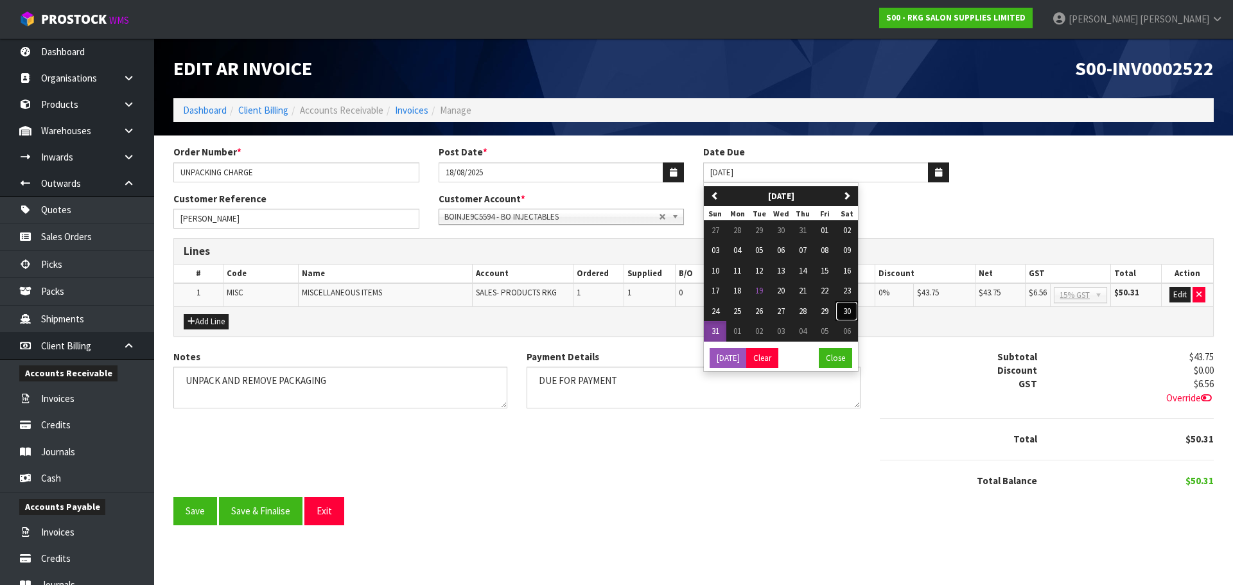
click at [849, 311] on span "30" at bounding box center [847, 311] width 8 height 11
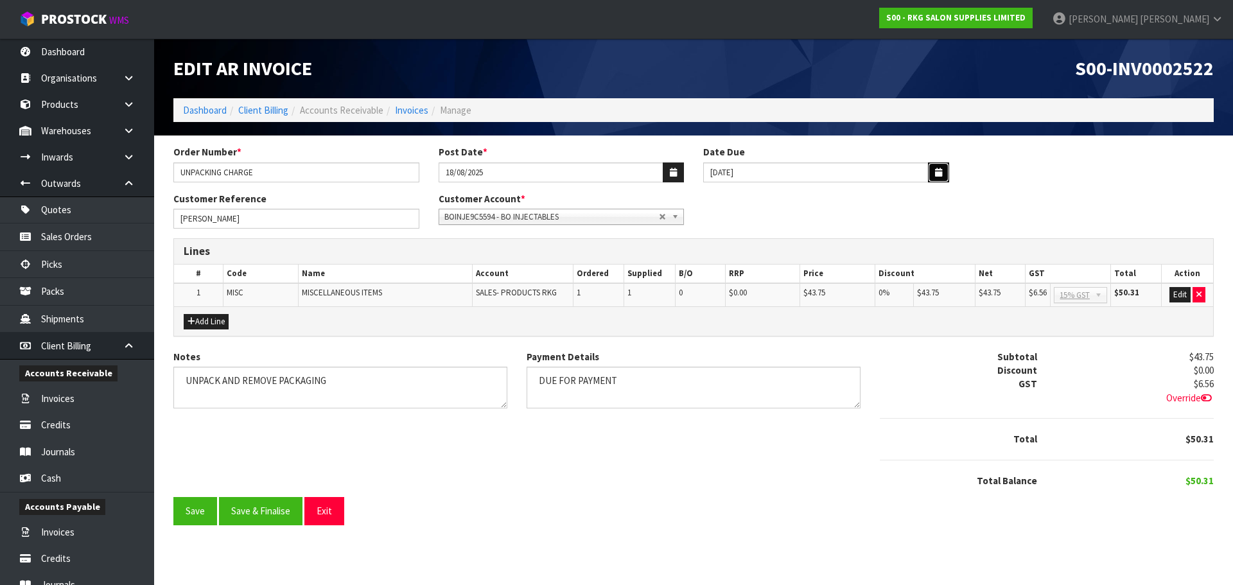
click at [935, 174] on icon "button" at bounding box center [938, 172] width 7 height 8
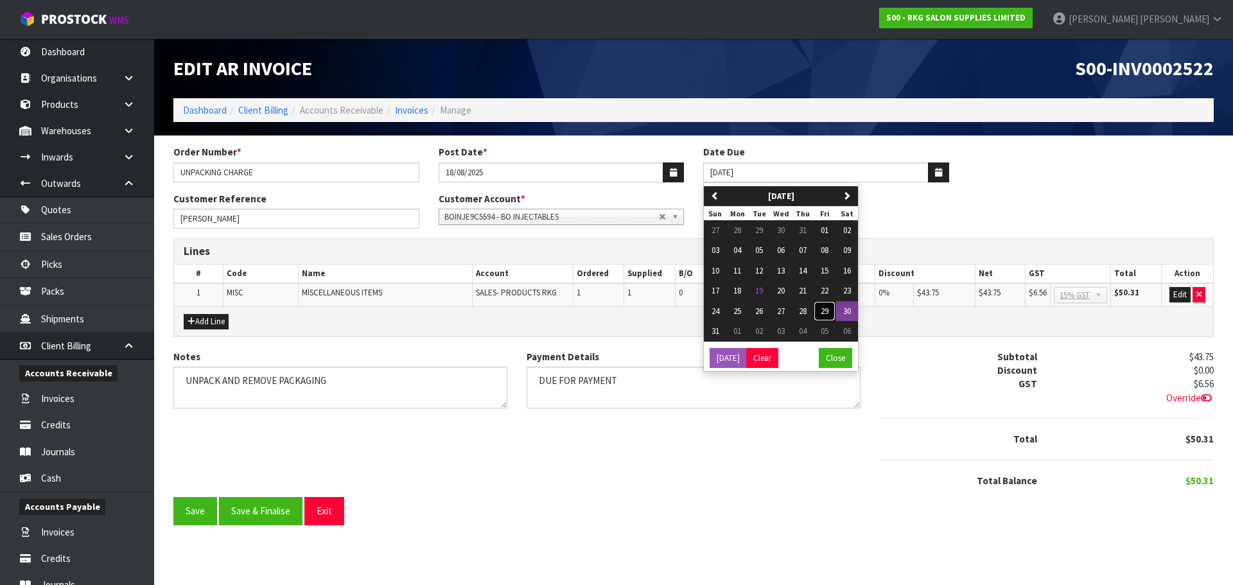
click at [828, 311] on span "29" at bounding box center [825, 311] width 8 height 11
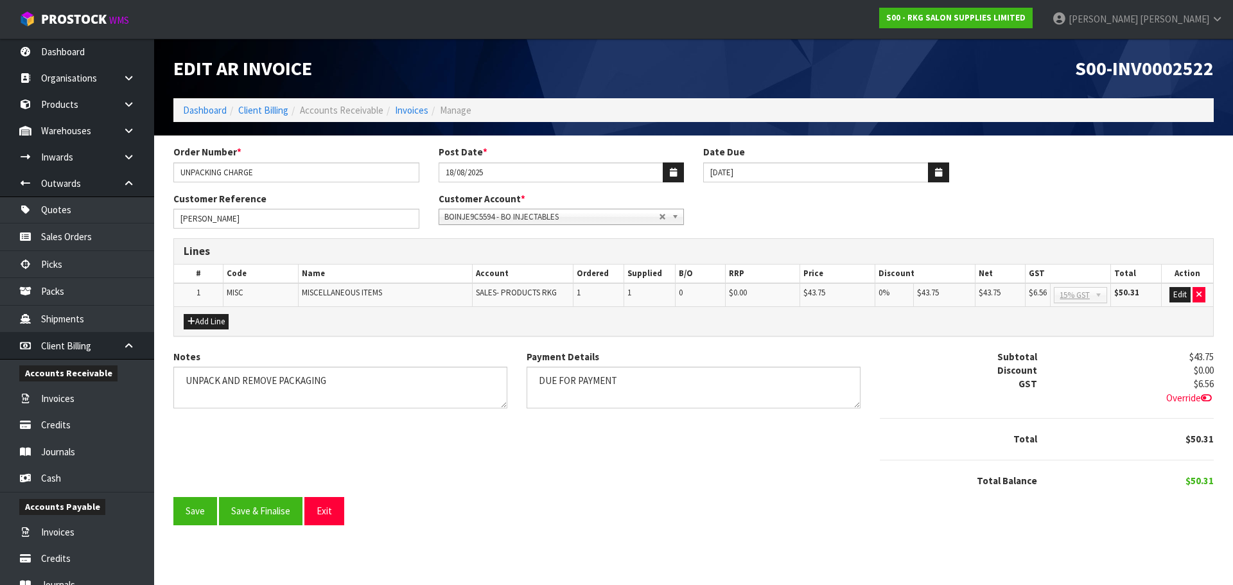
type input "[DATE]"
click at [267, 512] on button "Save & Finalise" at bounding box center [260, 511] width 83 height 28
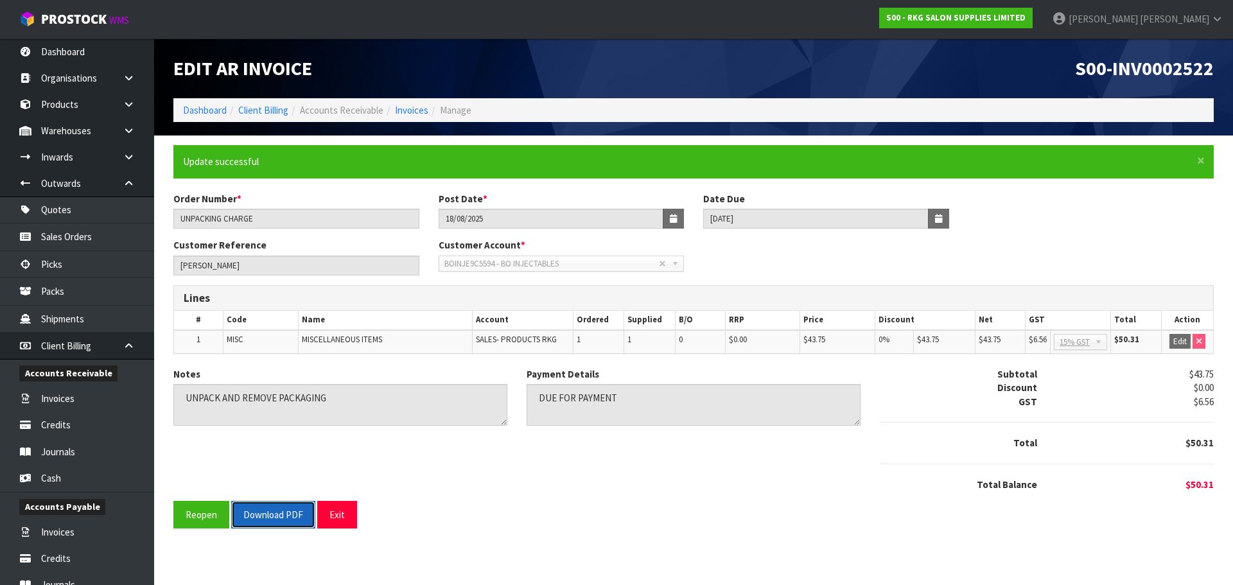
click at [277, 512] on button "Download PDF" at bounding box center [273, 515] width 84 height 28
click at [346, 516] on button "Exit" at bounding box center [337, 515] width 40 height 28
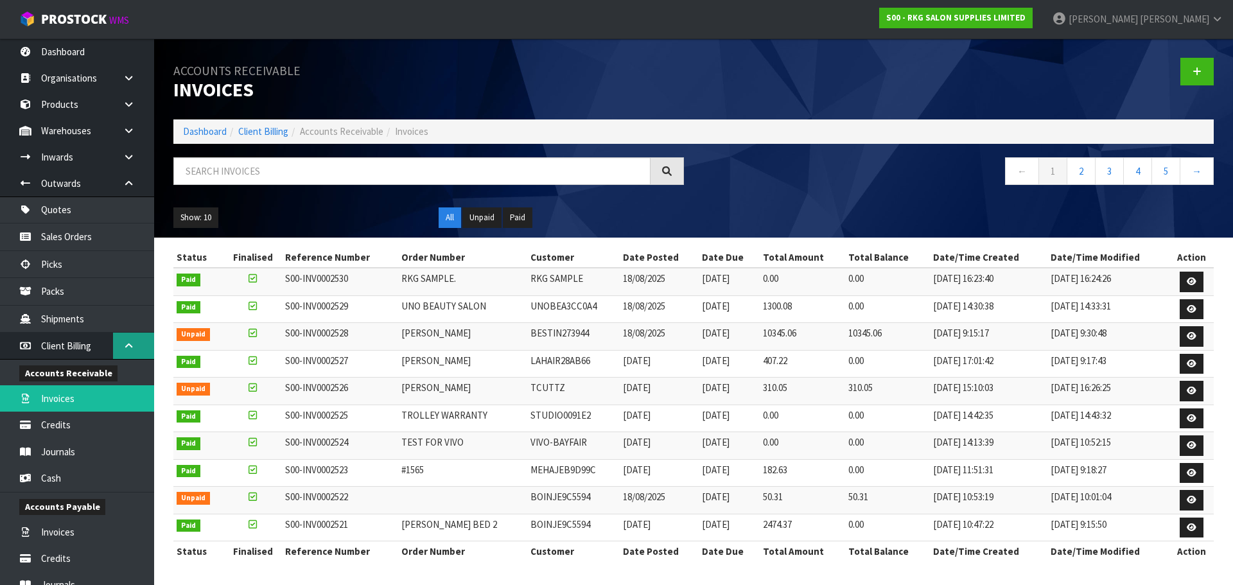
click at [127, 346] on icon at bounding box center [129, 346] width 12 height 10
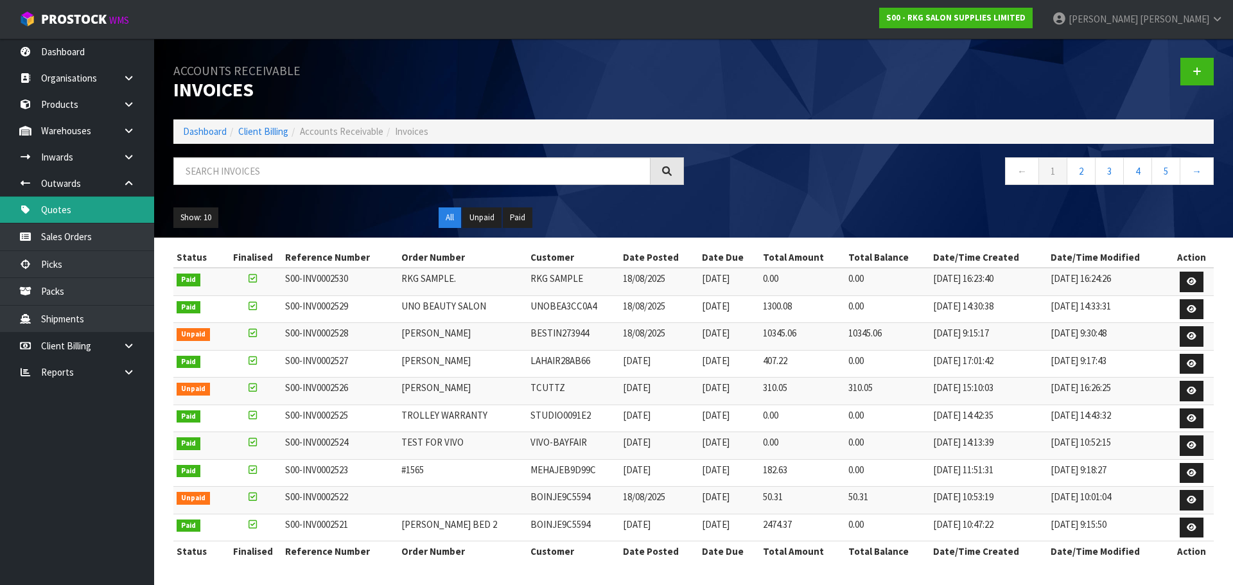
click at [80, 209] on link "Quotes" at bounding box center [77, 209] width 154 height 26
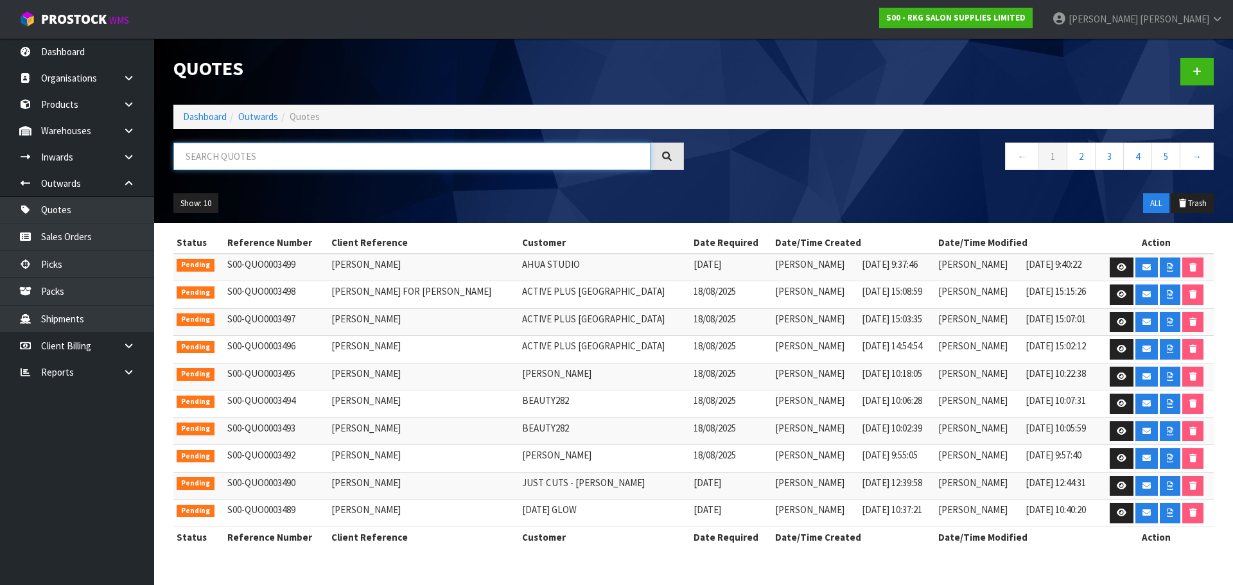
click at [250, 158] on input "text" at bounding box center [411, 157] width 477 height 28
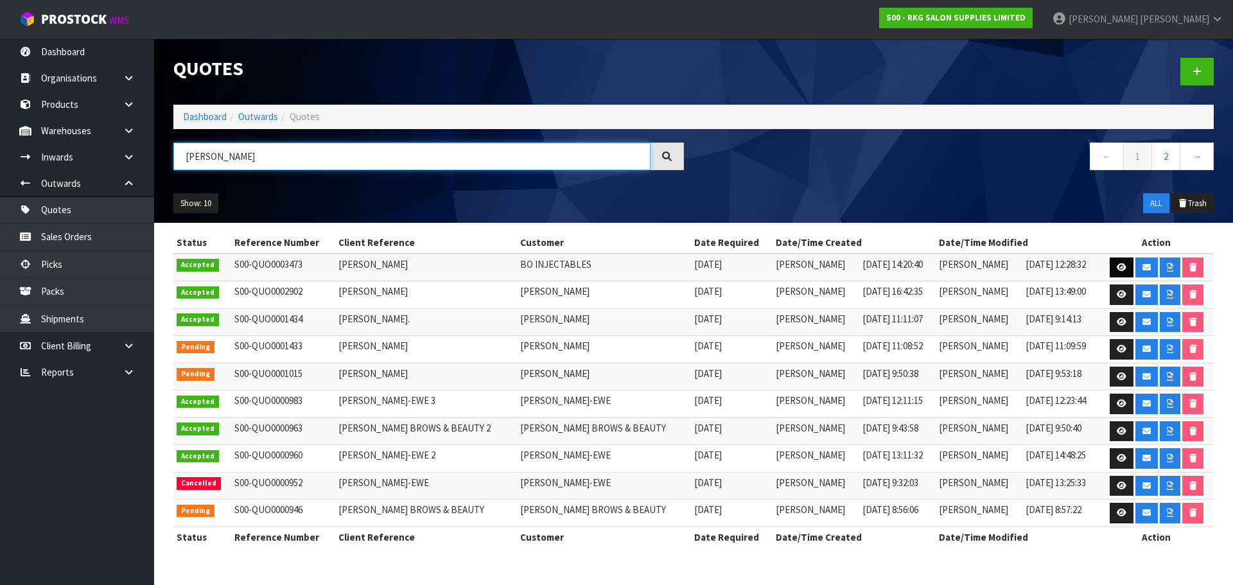
type input "[PERSON_NAME]"
click at [1119, 266] on icon at bounding box center [1122, 267] width 10 height 8
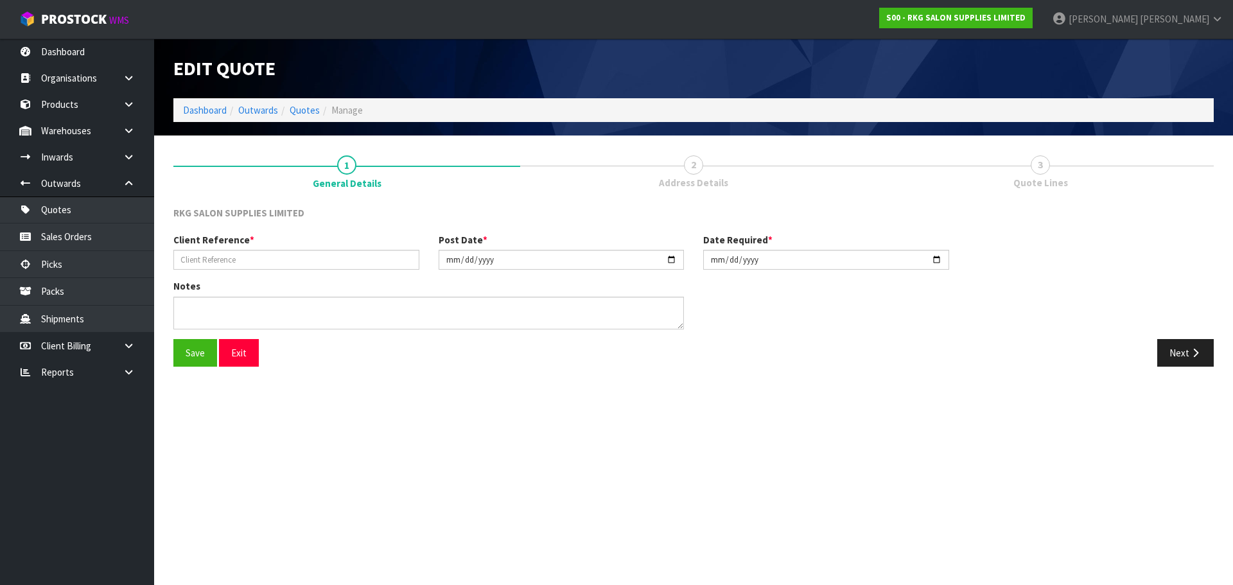
type input "[PERSON_NAME]"
type input "[DATE]"
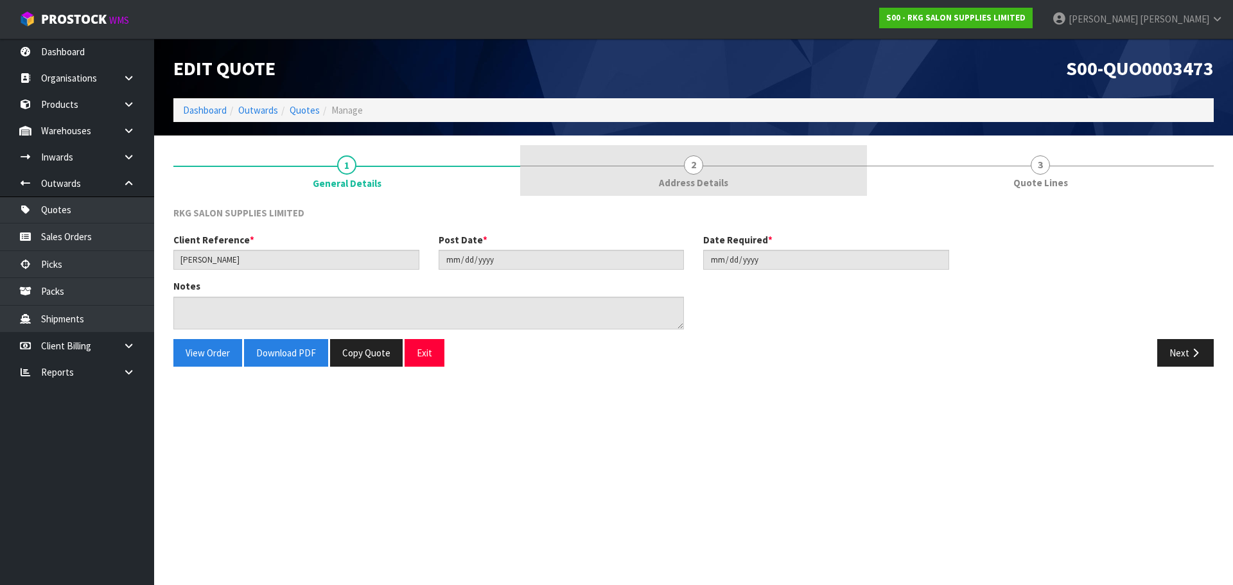
click at [697, 174] on span "2" at bounding box center [693, 164] width 19 height 19
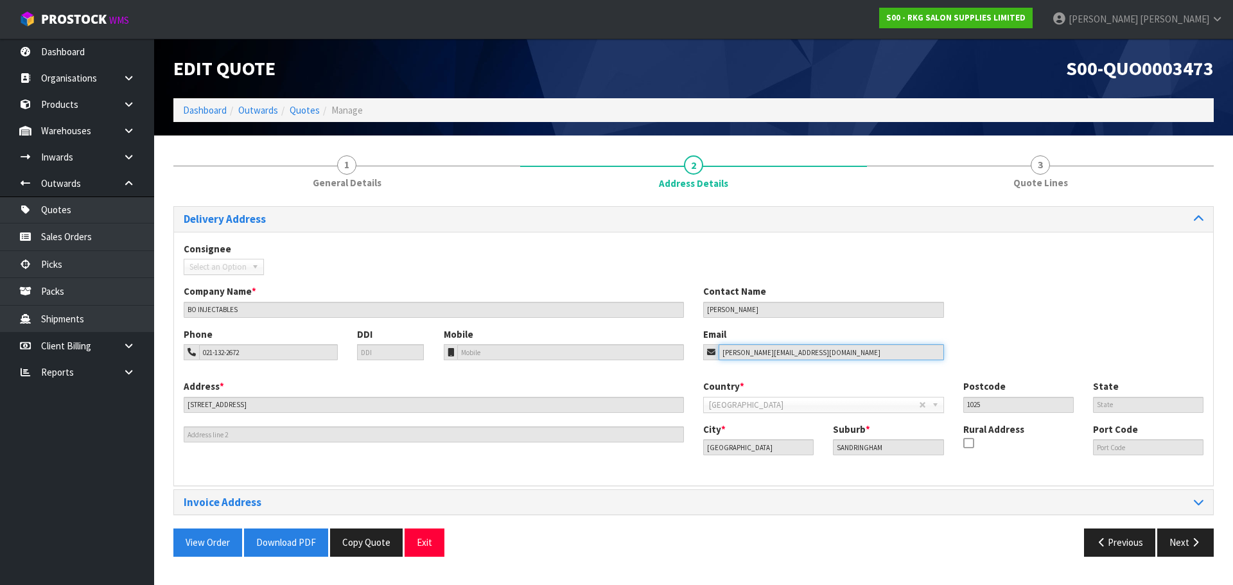
drag, startPoint x: 846, startPoint y: 356, endPoint x: 682, endPoint y: 355, distance: 163.7
click at [682, 355] on div "Phone 021-132-2672 DDI Mobile Email [PERSON_NAME][EMAIL_ADDRESS][DOMAIN_NAME]" at bounding box center [693, 353] width 1039 height 52
drag, startPoint x: 413, startPoint y: 539, endPoint x: 443, endPoint y: 457, distance: 88.2
click at [415, 539] on button "Exit" at bounding box center [425, 542] width 40 height 28
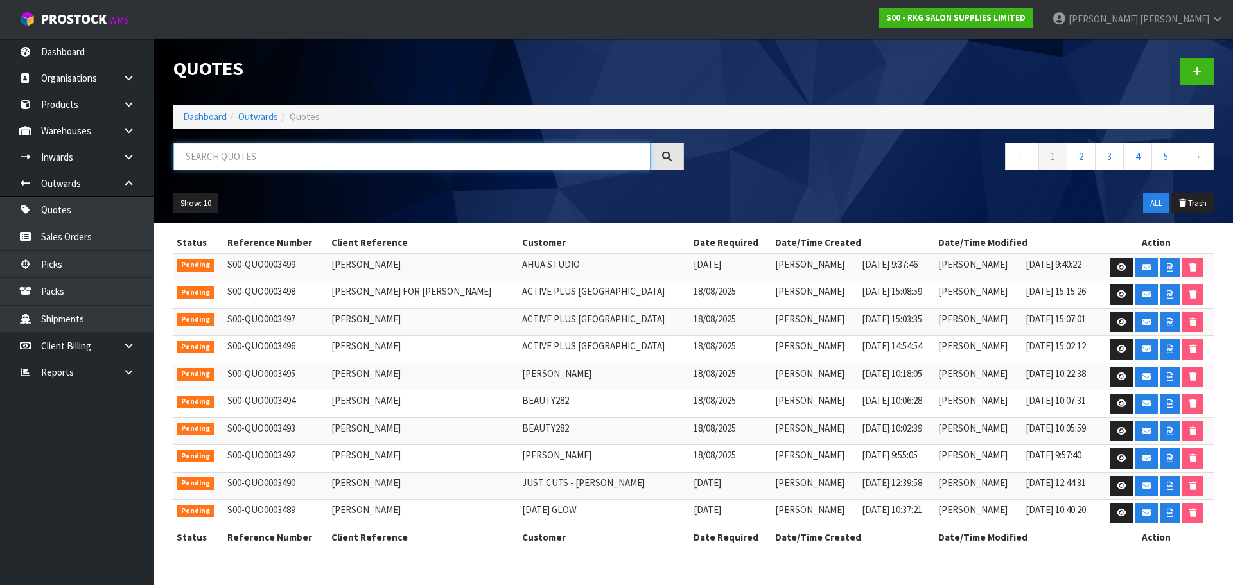
click at [345, 157] on input "text" at bounding box center [411, 157] width 477 height 28
click at [63, 236] on link "Sales Orders" at bounding box center [77, 236] width 154 height 26
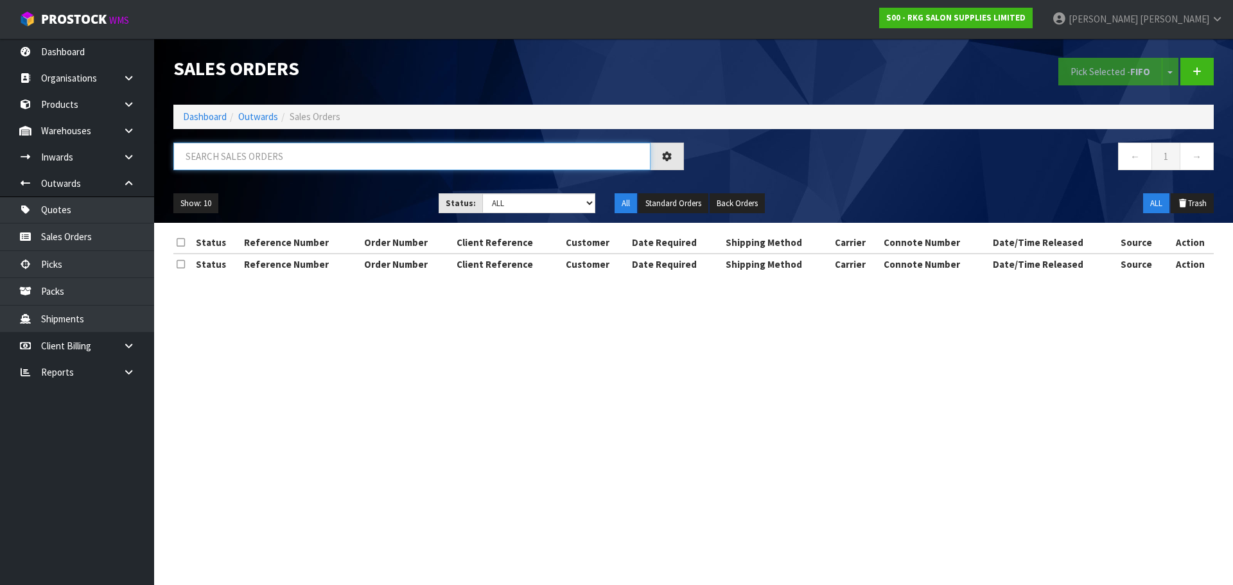
click at [223, 160] on input "text" at bounding box center [411, 157] width 477 height 28
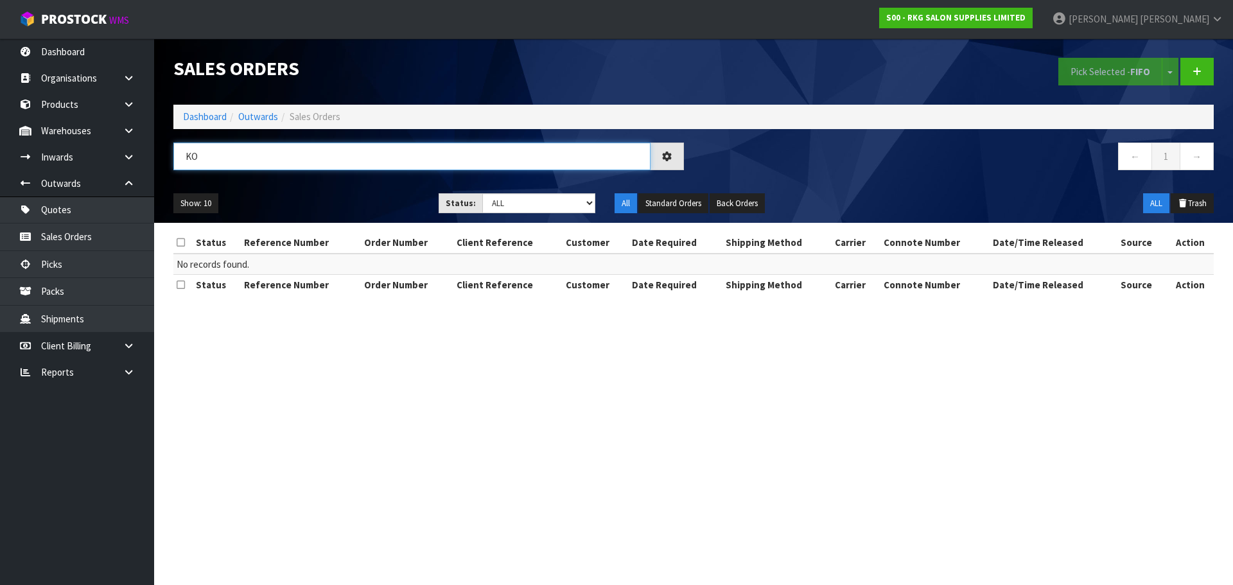
type input "K"
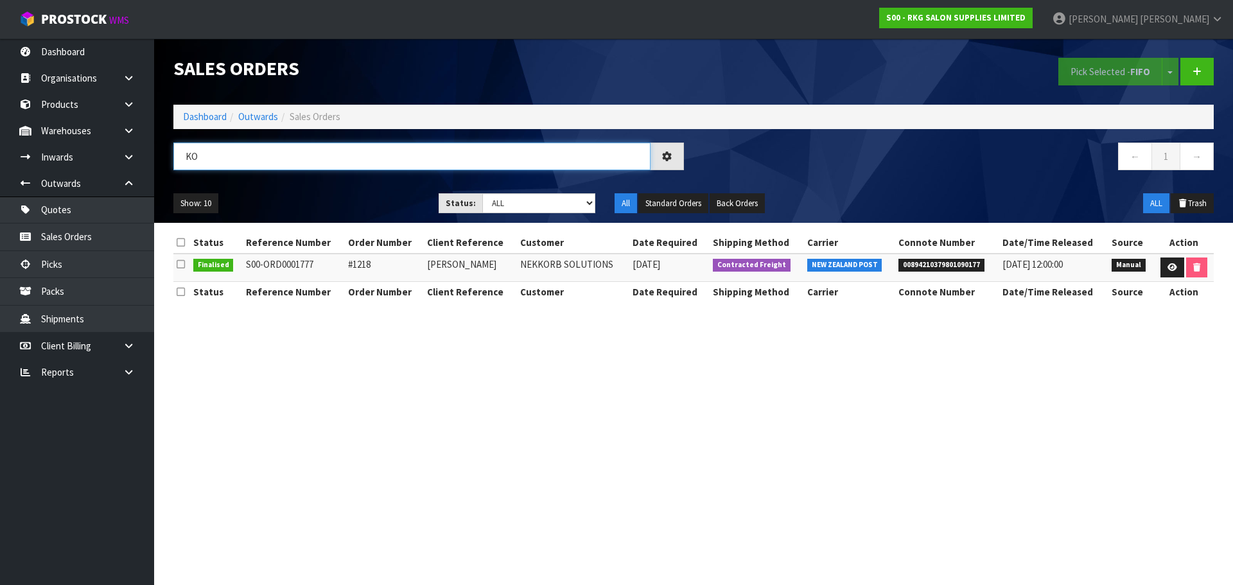
type input "K"
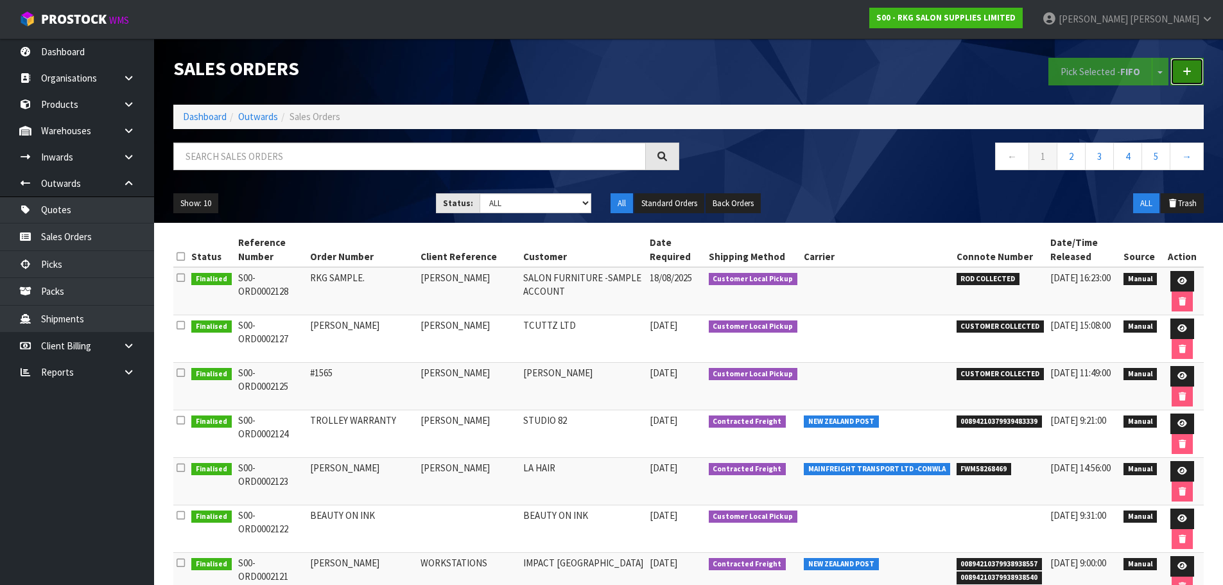
click at [1189, 73] on icon at bounding box center [1187, 72] width 9 height 10
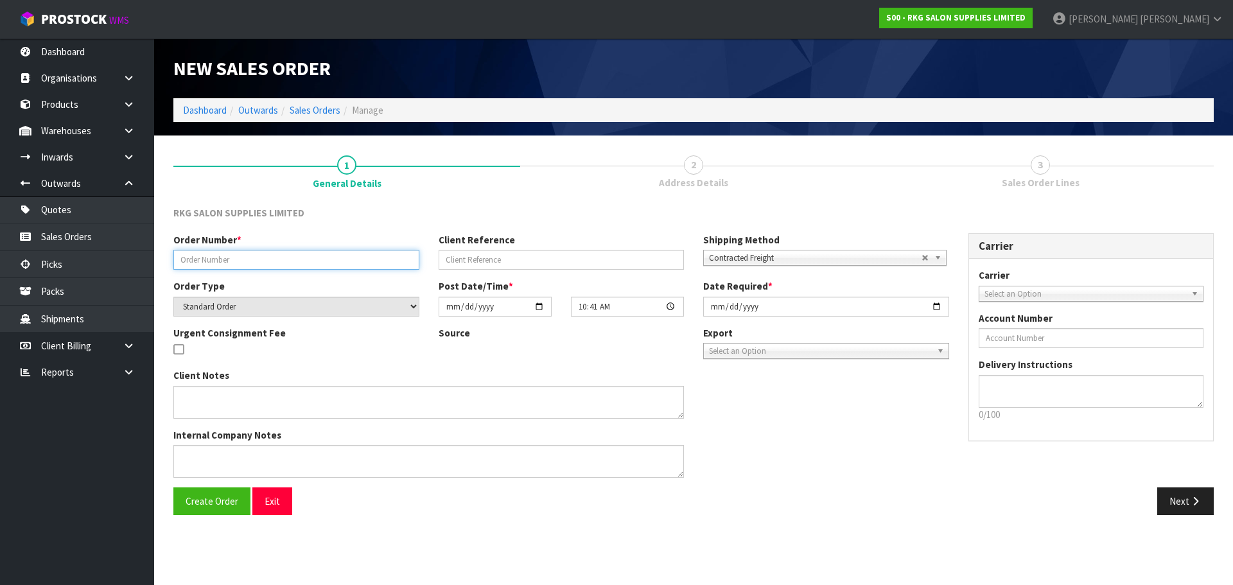
click at [240, 261] on input "text" at bounding box center [296, 260] width 246 height 20
type input "#1567"
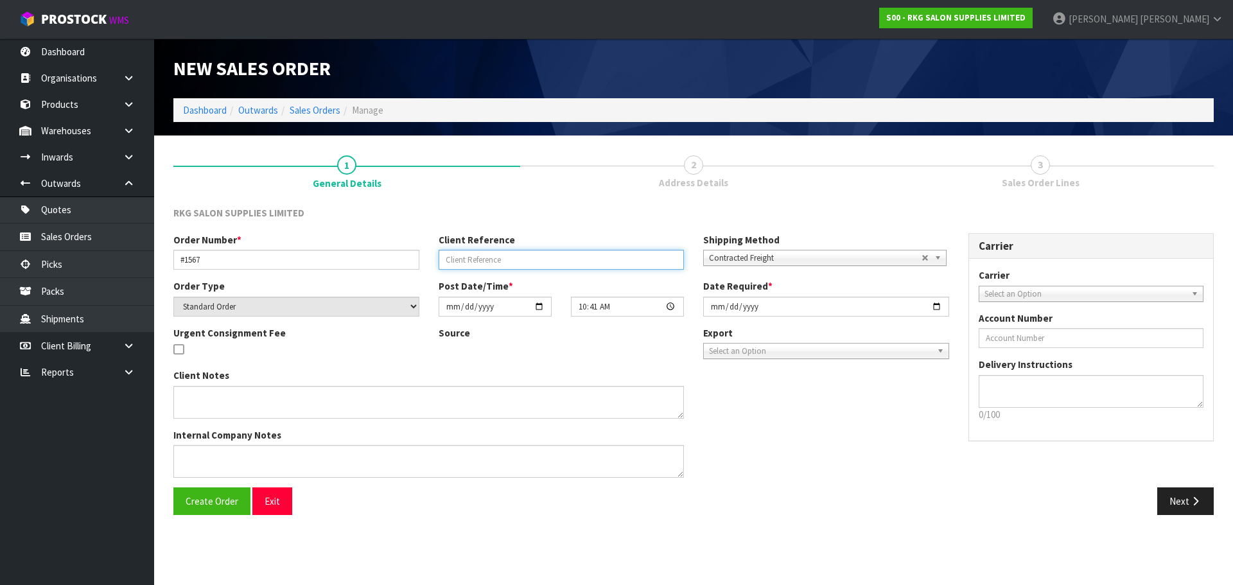
click at [453, 263] on input "text" at bounding box center [562, 260] width 246 height 20
type input "[PERSON_NAME] IKINEPE"
click at [728, 263] on span "Contracted Freight" at bounding box center [815, 257] width 213 height 15
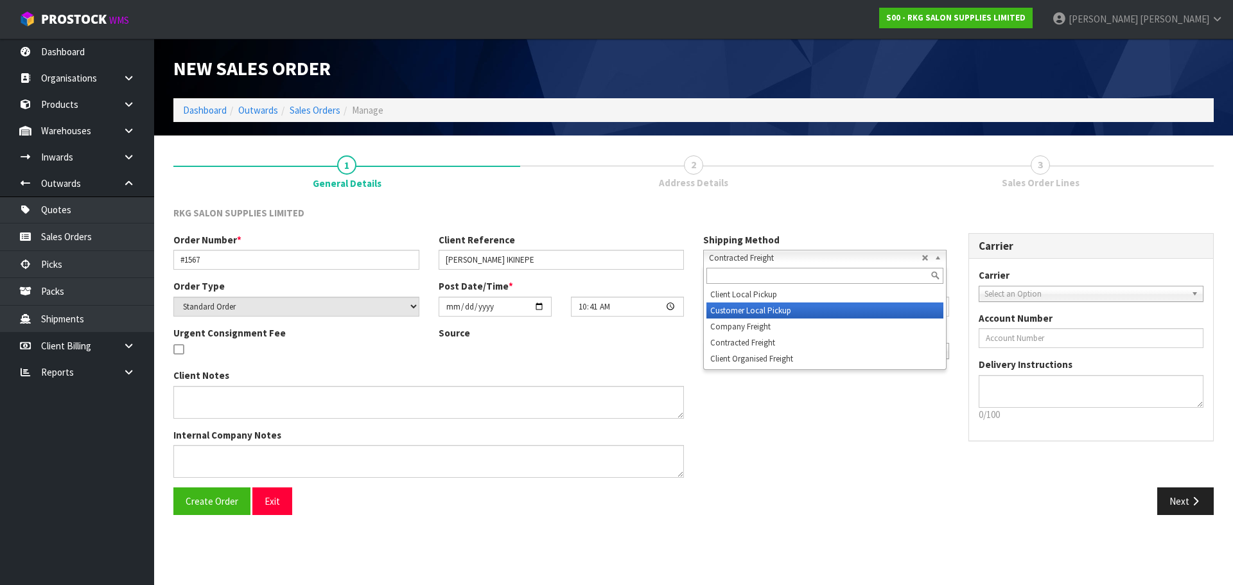
click at [726, 311] on li "Customer Local Pickup" at bounding box center [824, 310] width 237 height 16
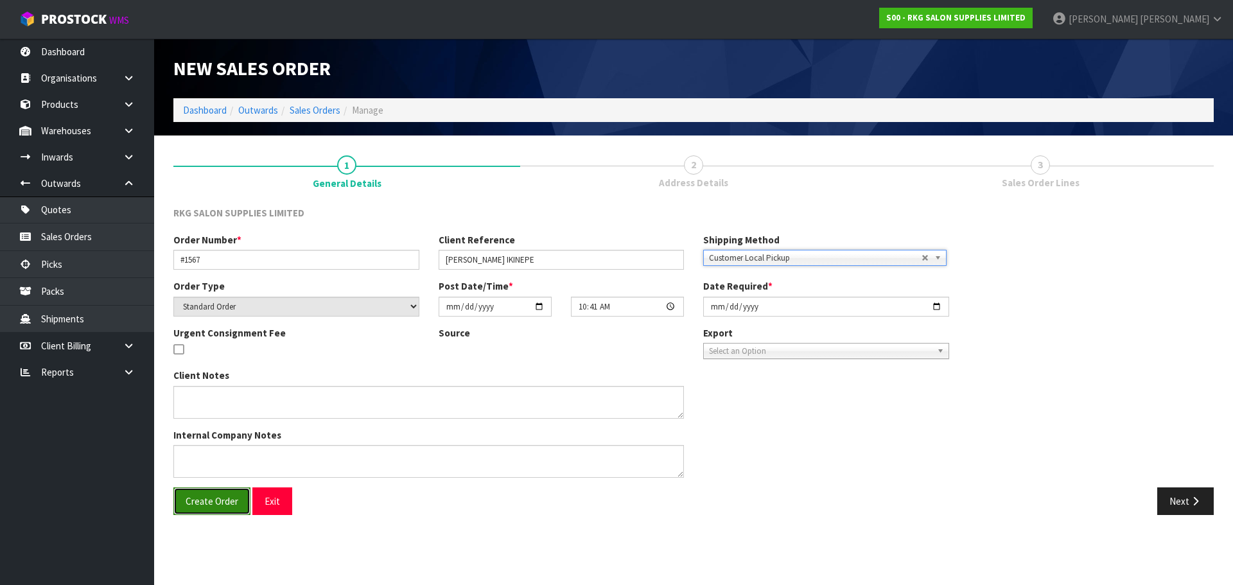
click at [210, 503] on span "Create Order" at bounding box center [212, 501] width 53 height 12
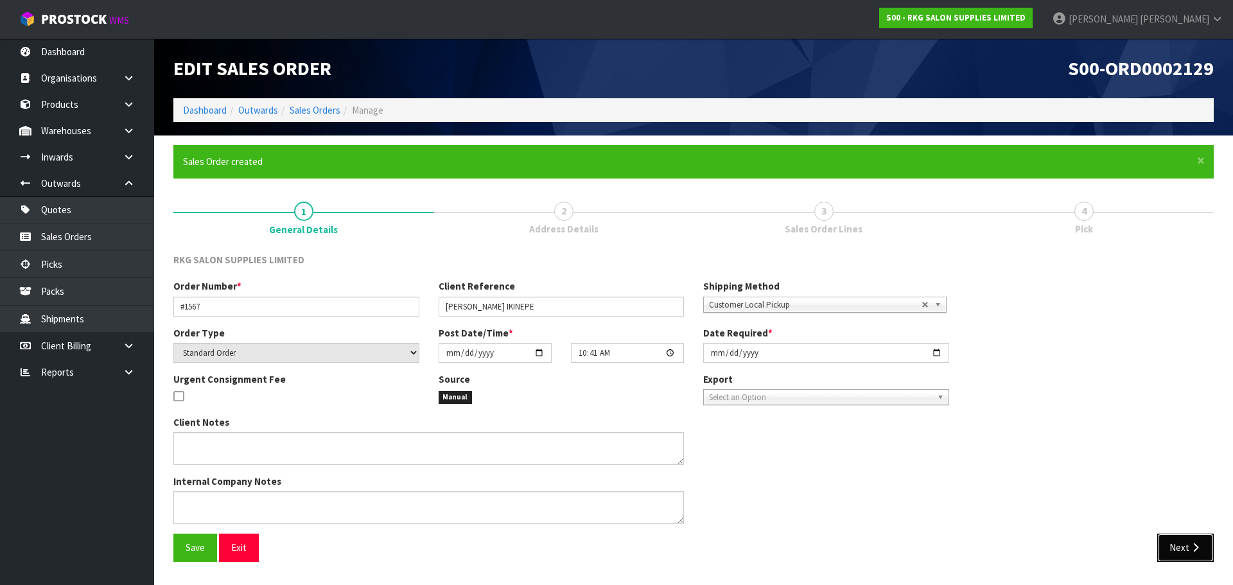
click at [1174, 555] on button "Next" at bounding box center [1185, 548] width 57 height 28
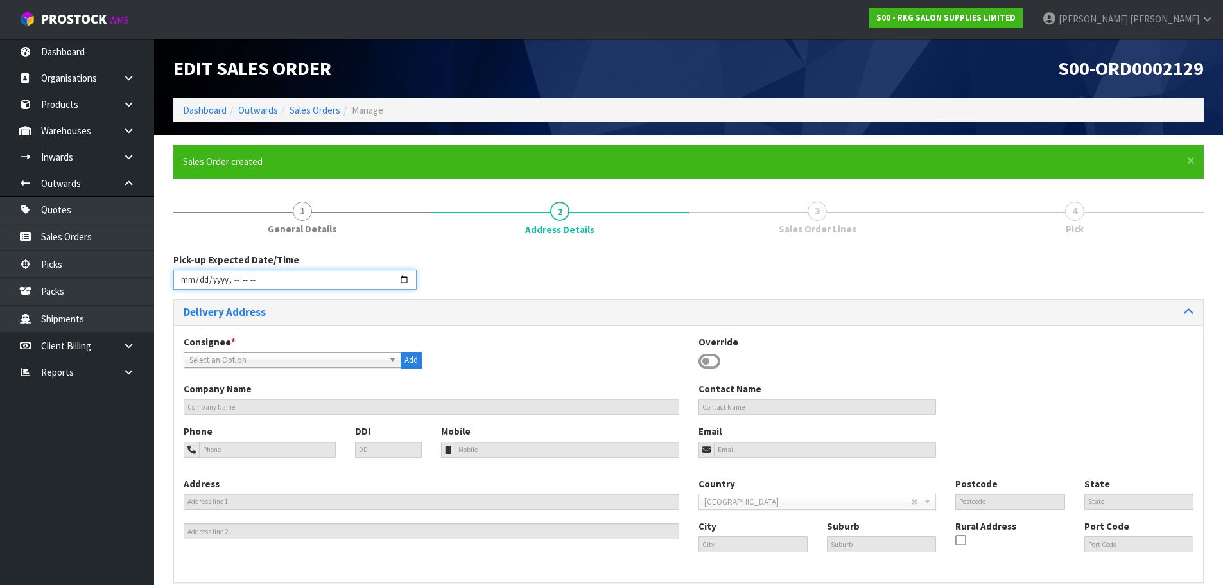
click at [403, 280] on input "datetime-local" at bounding box center [294, 280] width 243 height 20
type input "[DATE]T10:42"
click at [513, 279] on div "Pick-up Expected Date/Time" at bounding box center [689, 276] width 1050 height 46
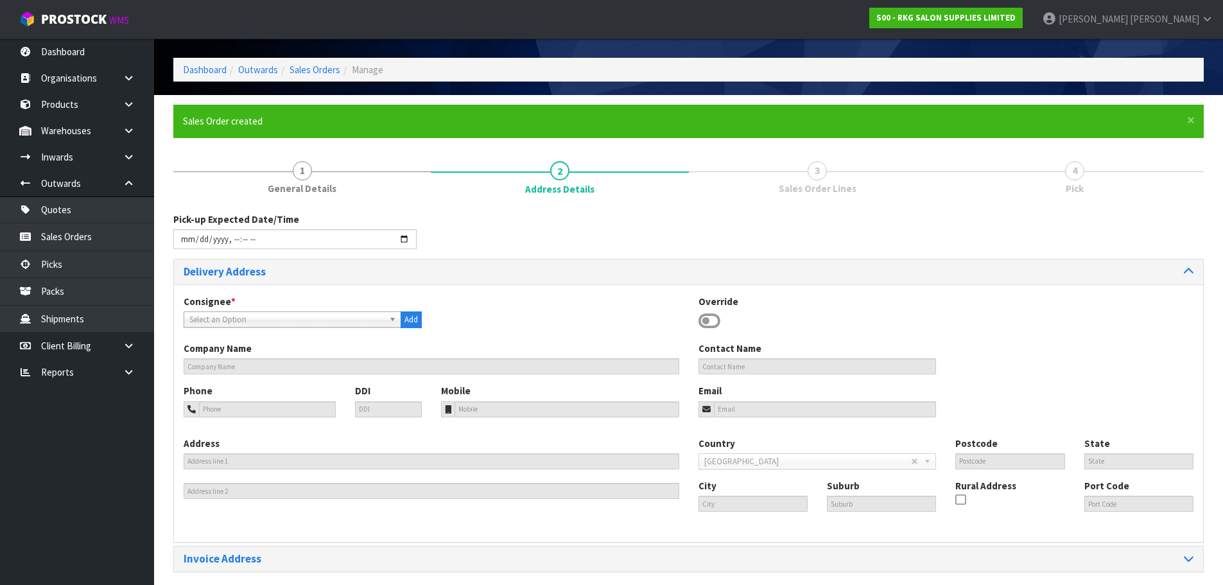
scroll to position [88, 0]
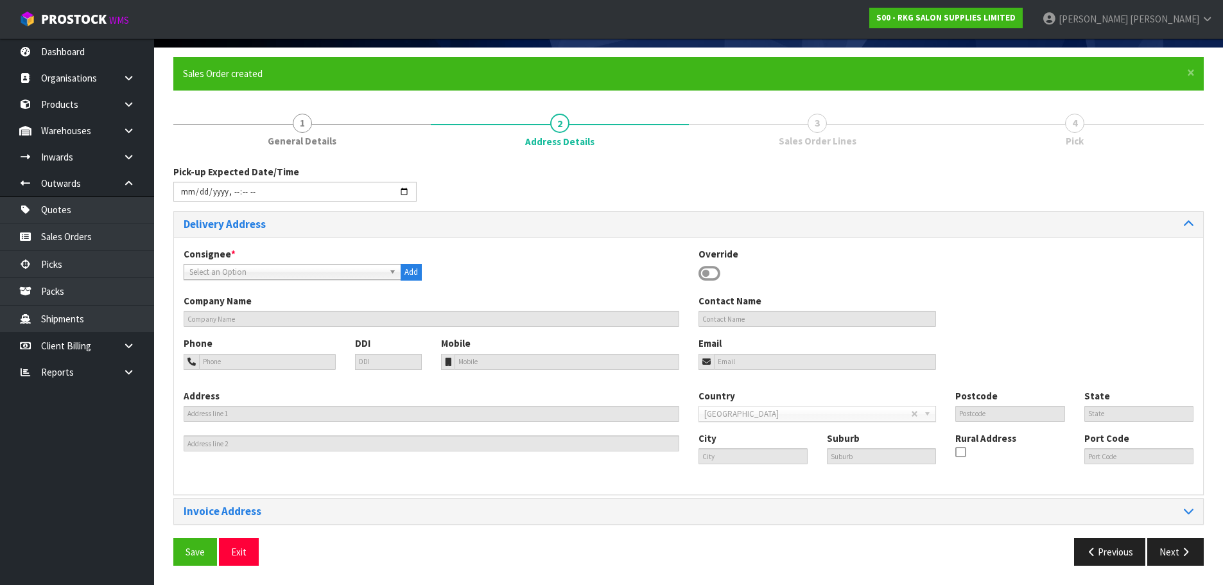
click at [709, 270] on icon at bounding box center [710, 273] width 22 height 19
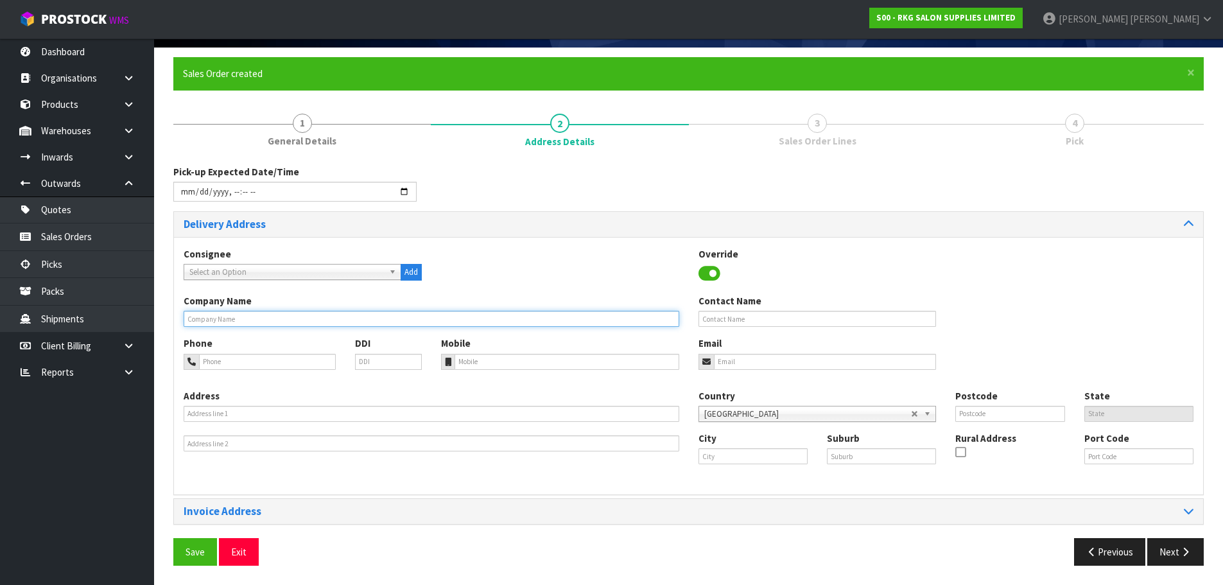
click at [228, 317] on input "text" at bounding box center [432, 319] width 496 height 16
type input "[PERSON_NAME] IKINEPE"
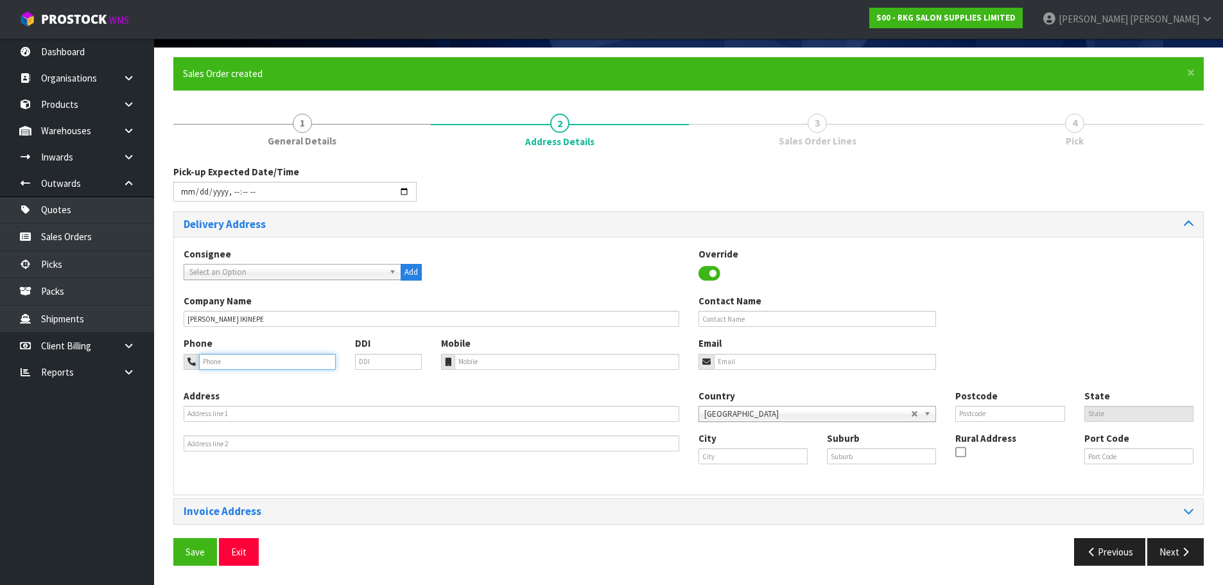
click at [222, 362] on input "tel" at bounding box center [267, 362] width 137 height 16
type input "022-164-9272"
click at [727, 366] on input "email" at bounding box center [825, 362] width 223 height 16
type input "[EMAIL_ADDRESS][DOMAIN_NAME]"
click at [675, 377] on div "Phone 022-164-9272 DDI Mobile Email [EMAIL_ADDRESS][DOMAIN_NAME]" at bounding box center [688, 362] width 1029 height 52
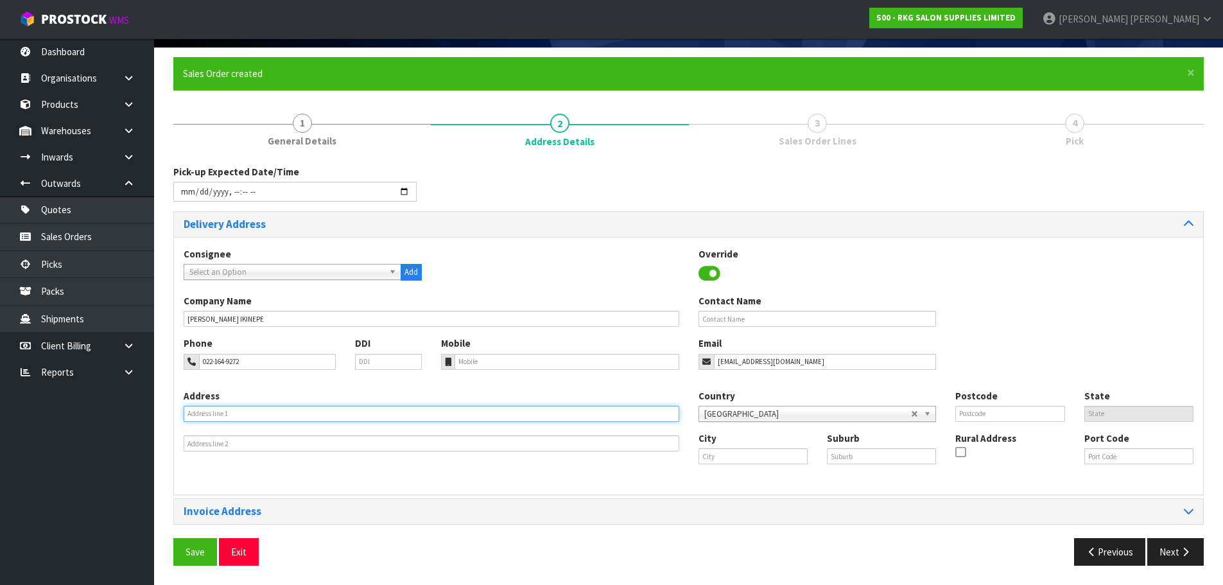
click at [212, 412] on input "text" at bounding box center [432, 414] width 496 height 16
type input "6 RANGER PLACE"
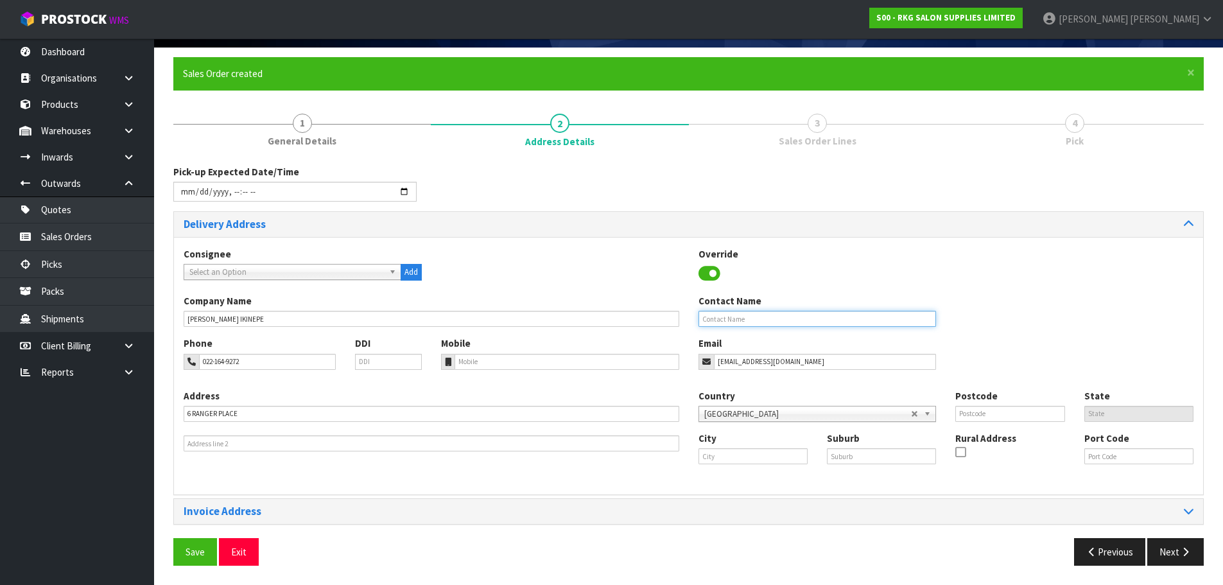
type input "[PERSON_NAME] IKINEPE"
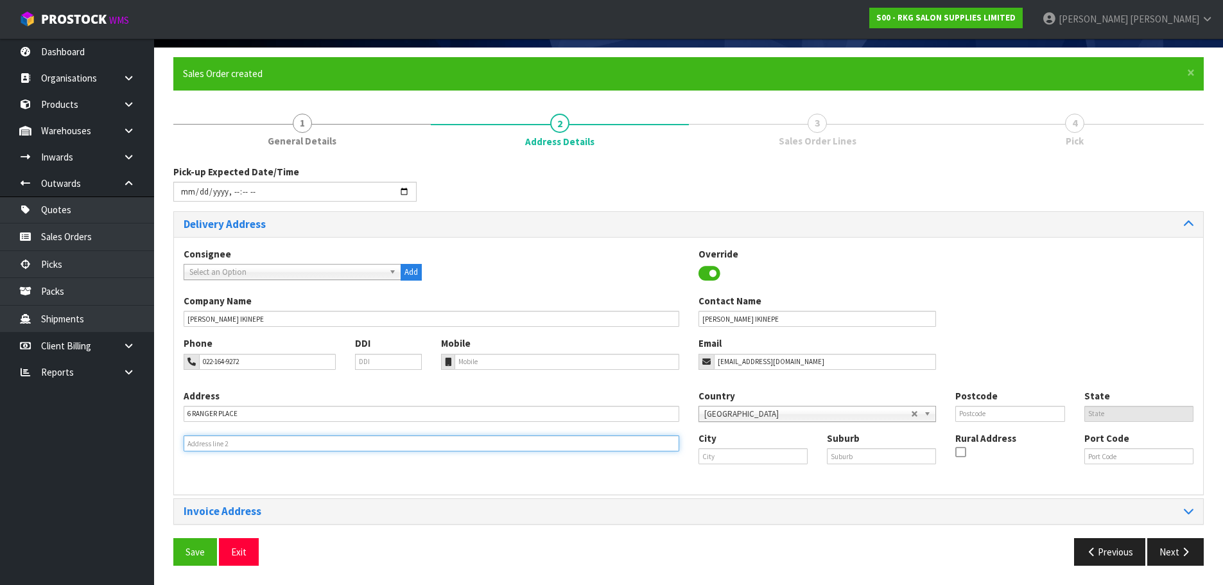
type input "WATTLE DOWNS"
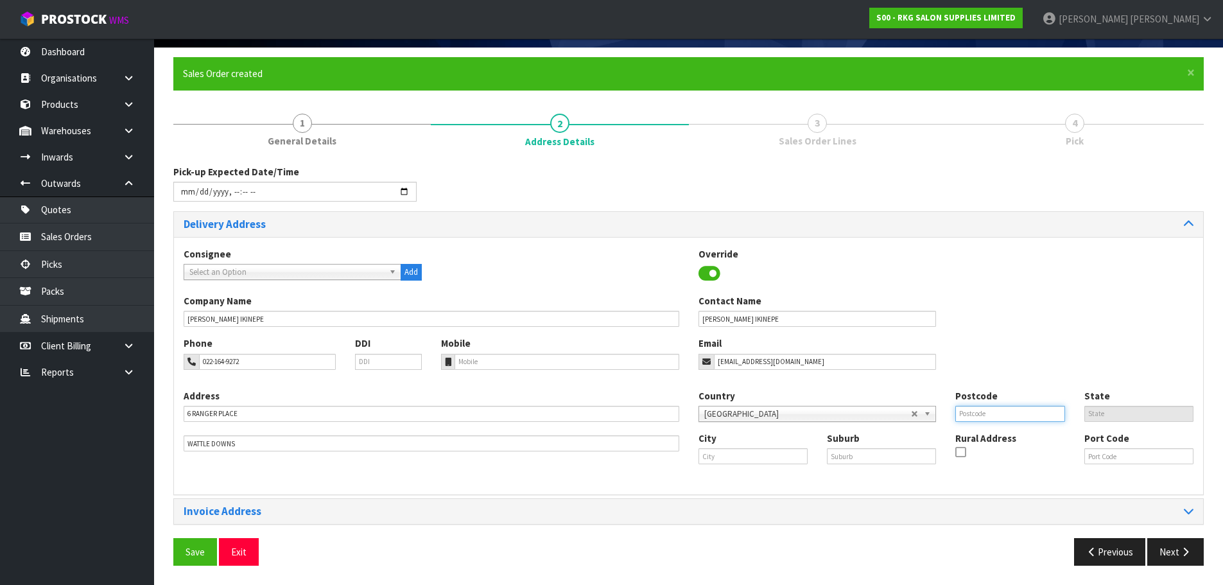
type input "2103"
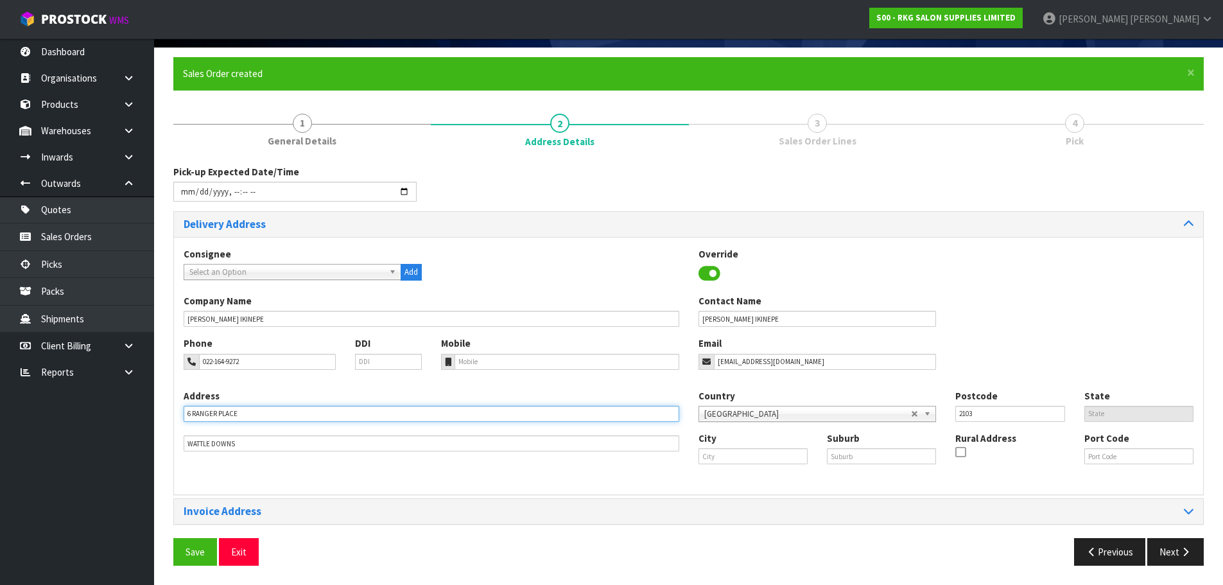
type input "6 RANGER PLACE"
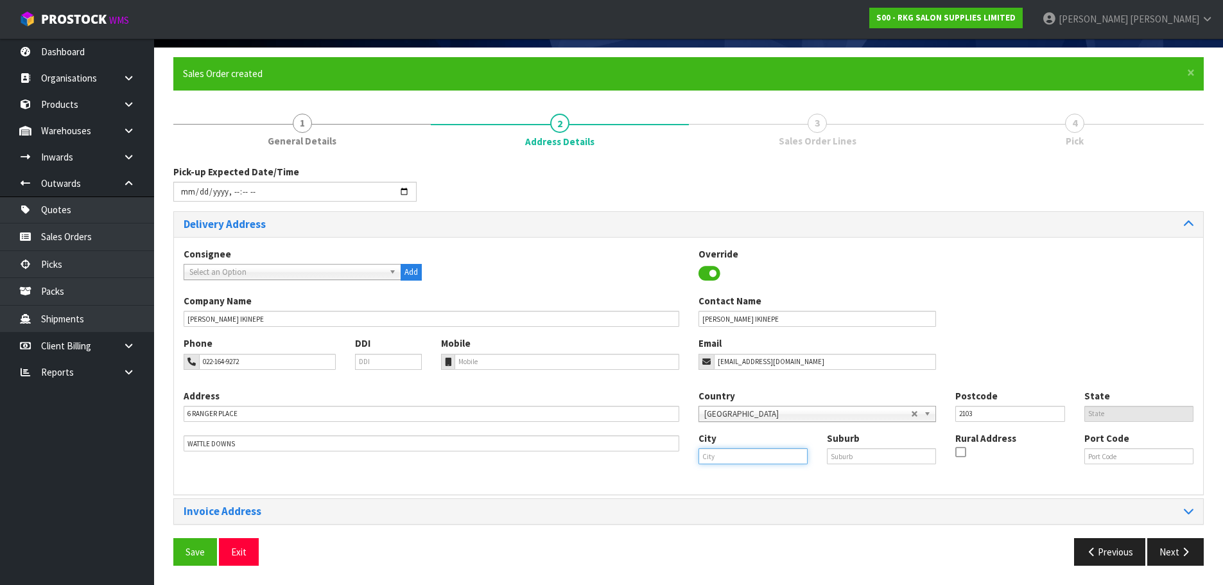
click at [717, 457] on input "text" at bounding box center [753, 456] width 109 height 16
click at [722, 481] on strong "Auckl" at bounding box center [724, 478] width 24 height 12
type input "[GEOGRAPHIC_DATA]"
click at [186, 556] on span "Save" at bounding box center [195, 552] width 19 height 12
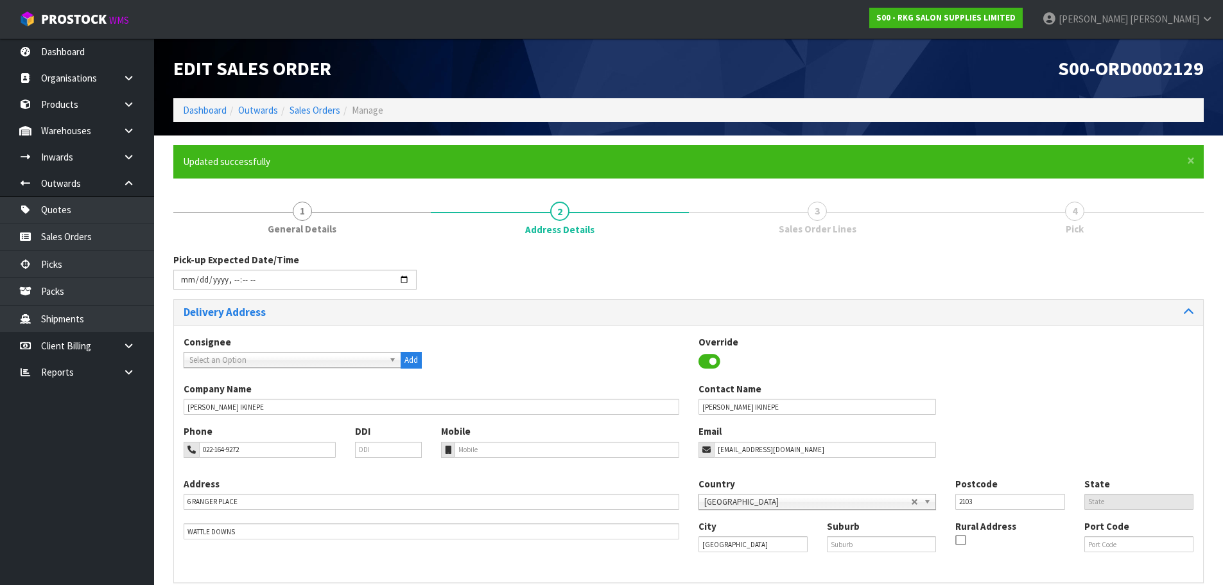
type input "[DATE]T10:42"
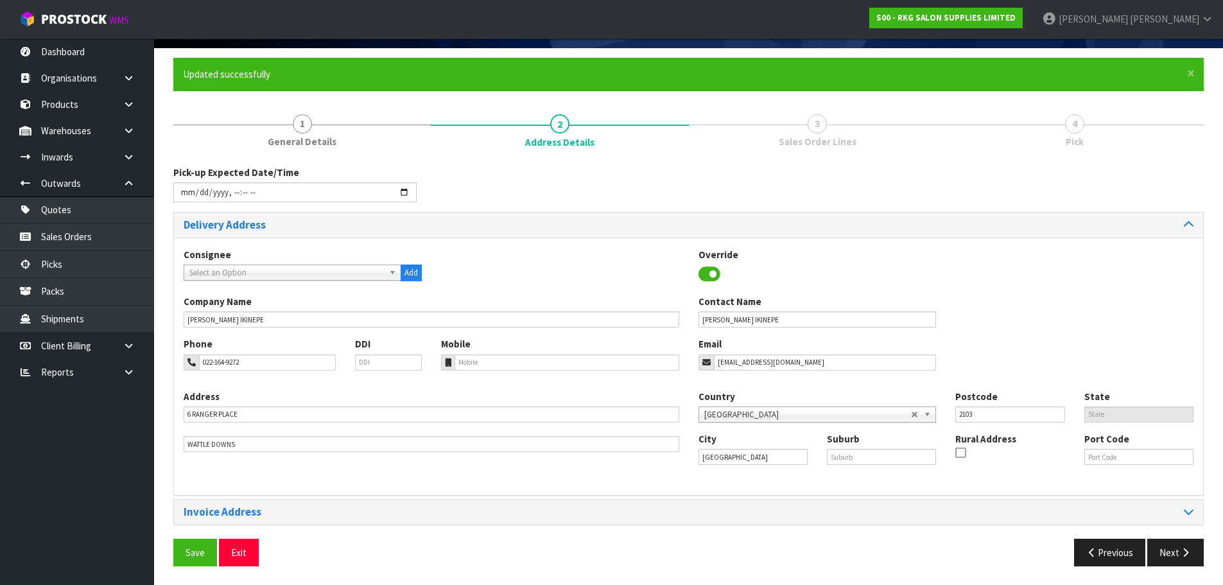
scroll to position [88, 0]
click at [193, 548] on span "Save" at bounding box center [195, 552] width 19 height 12
click at [1161, 551] on button "Next" at bounding box center [1175, 552] width 57 height 28
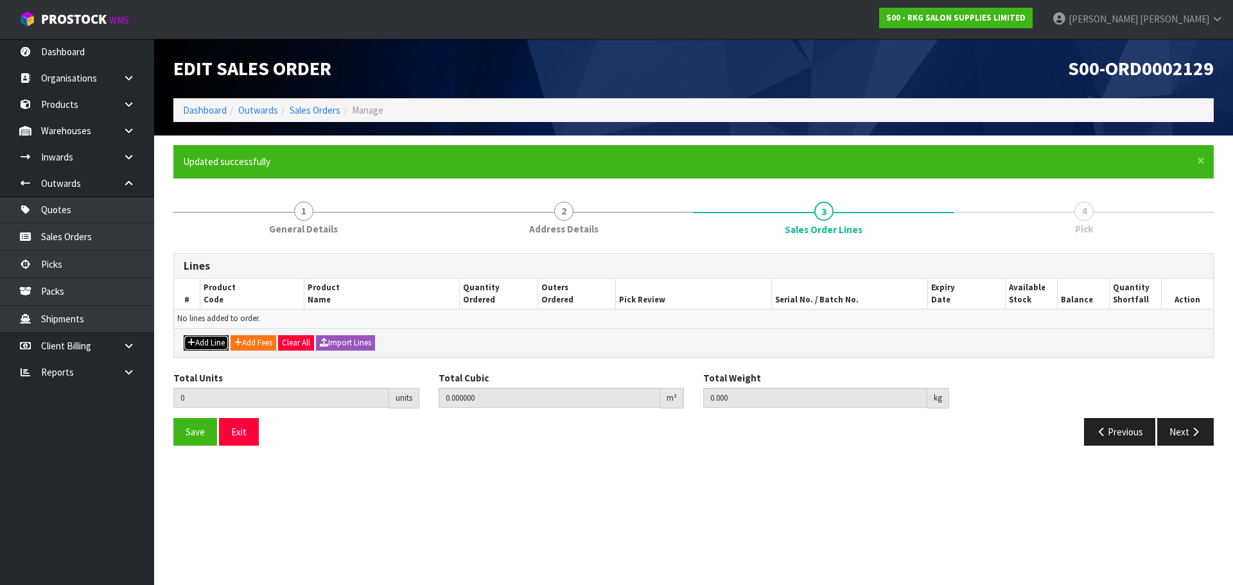
click at [209, 347] on button "Add Line" at bounding box center [206, 342] width 45 height 15
type input "0"
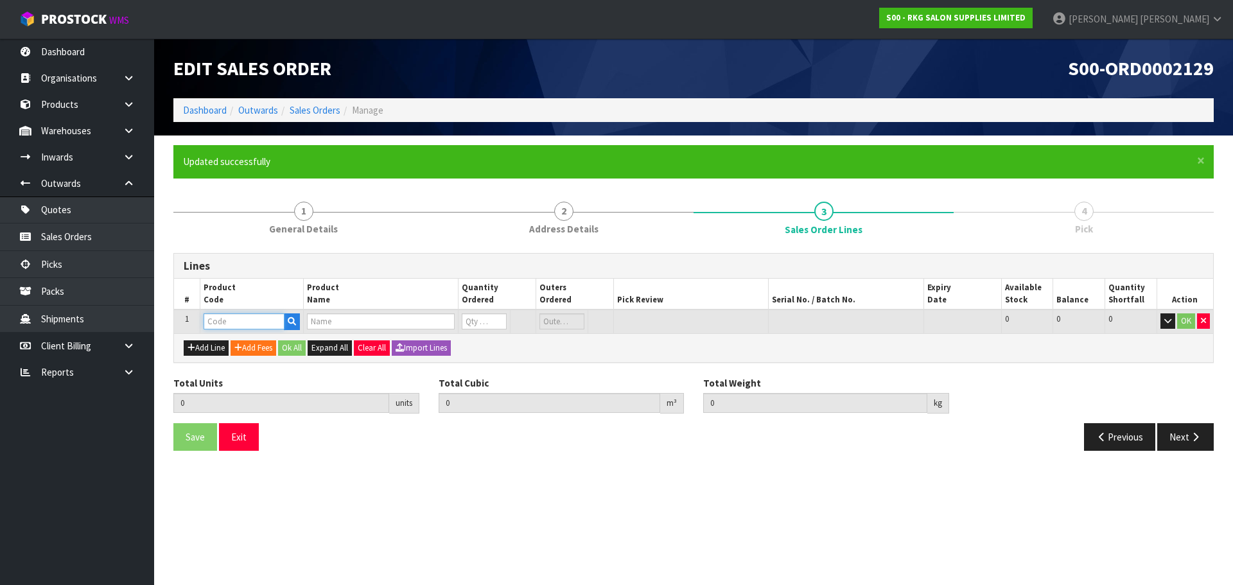
click at [240, 322] on input "text" at bounding box center [244, 321] width 81 height 16
type input "202404"
type input "0.000000"
type input "0.000"
type input "ASTRA DOUBLE EDGE BLADES 20 PACK CARTON"
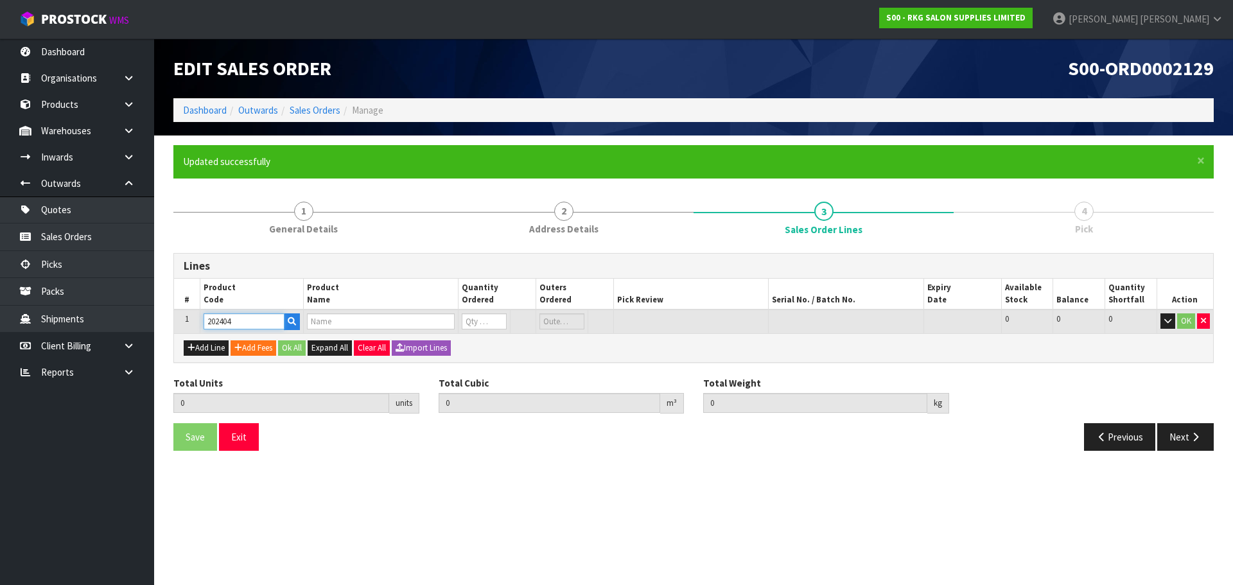
type input "0"
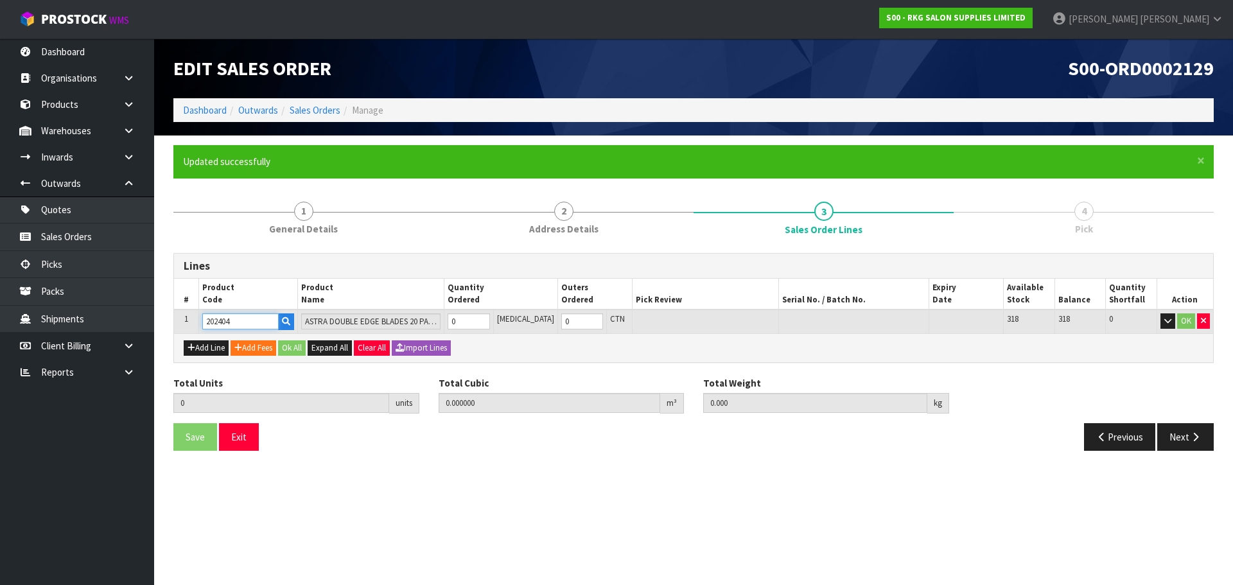
type input "202404"
type input "1"
type input "0.000336"
type input "0.1"
type input "1"
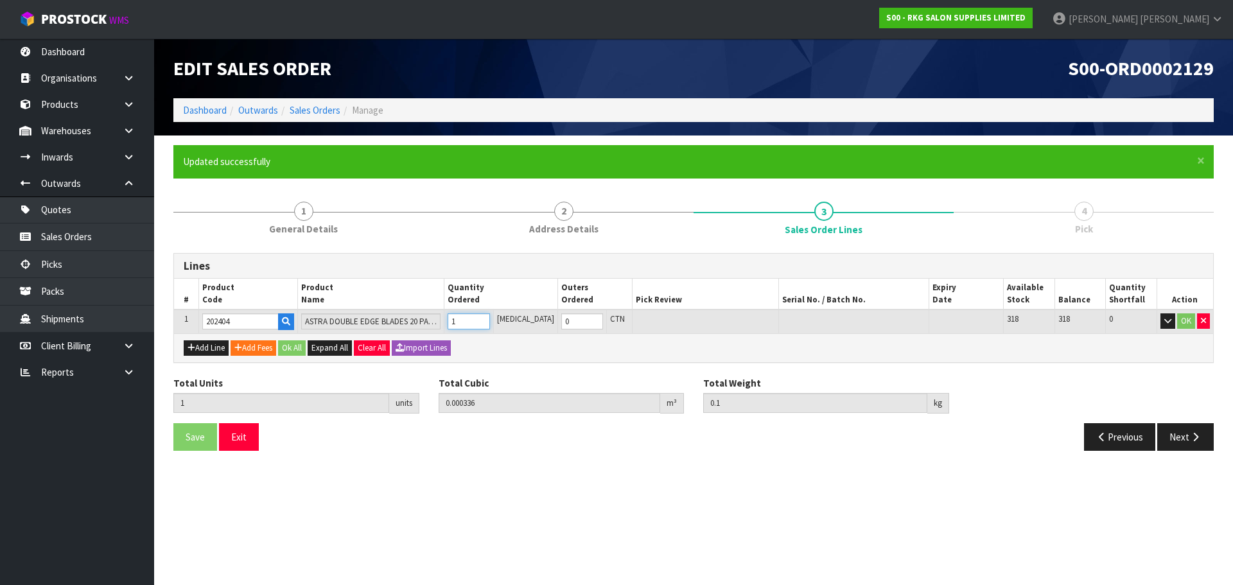
click at [489, 320] on input "1" at bounding box center [469, 321] width 42 height 16
click at [1187, 320] on button "OK" at bounding box center [1186, 320] width 18 height 15
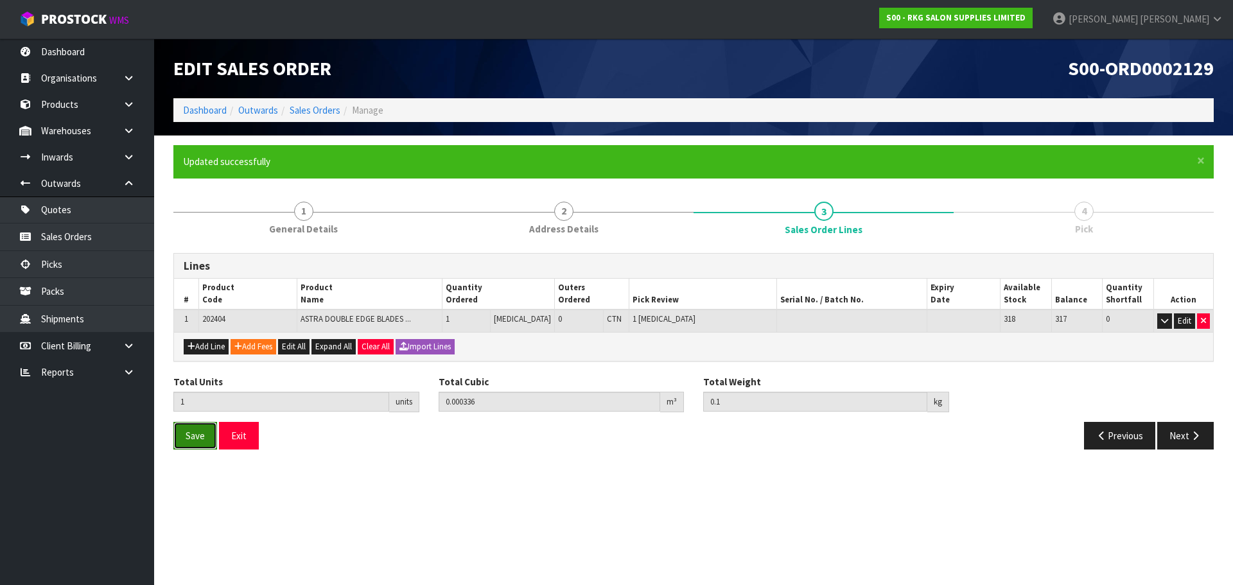
click at [190, 433] on span "Save" at bounding box center [195, 436] width 19 height 12
click at [1180, 436] on button "Next" at bounding box center [1185, 436] width 57 height 28
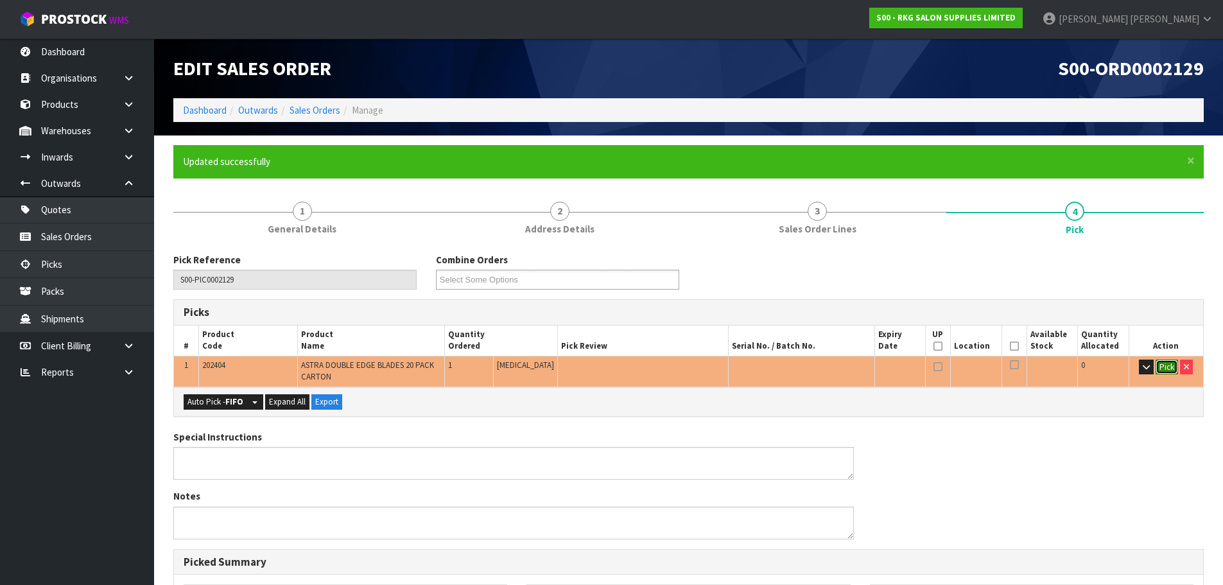
click at [1171, 367] on button "Pick" at bounding box center [1167, 367] width 22 height 15
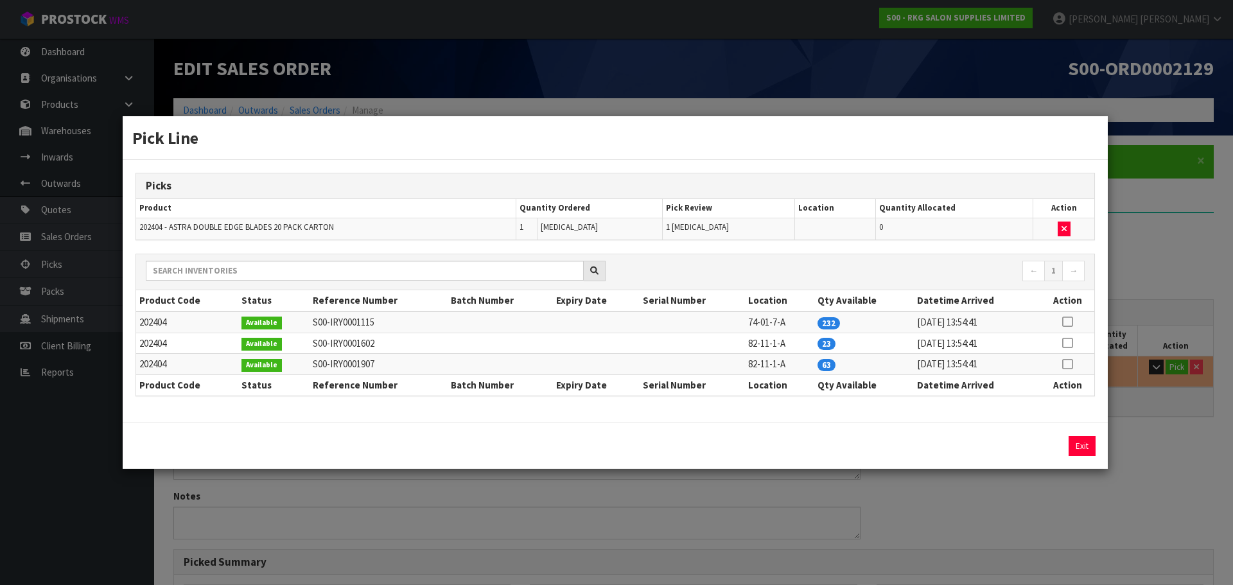
click at [1065, 322] on icon at bounding box center [1067, 322] width 10 height 1
click at [1030, 449] on button "Assign Pick" at bounding box center [1038, 446] width 53 height 20
type input "Piece x 1"
type input "1"
type input "0.000336"
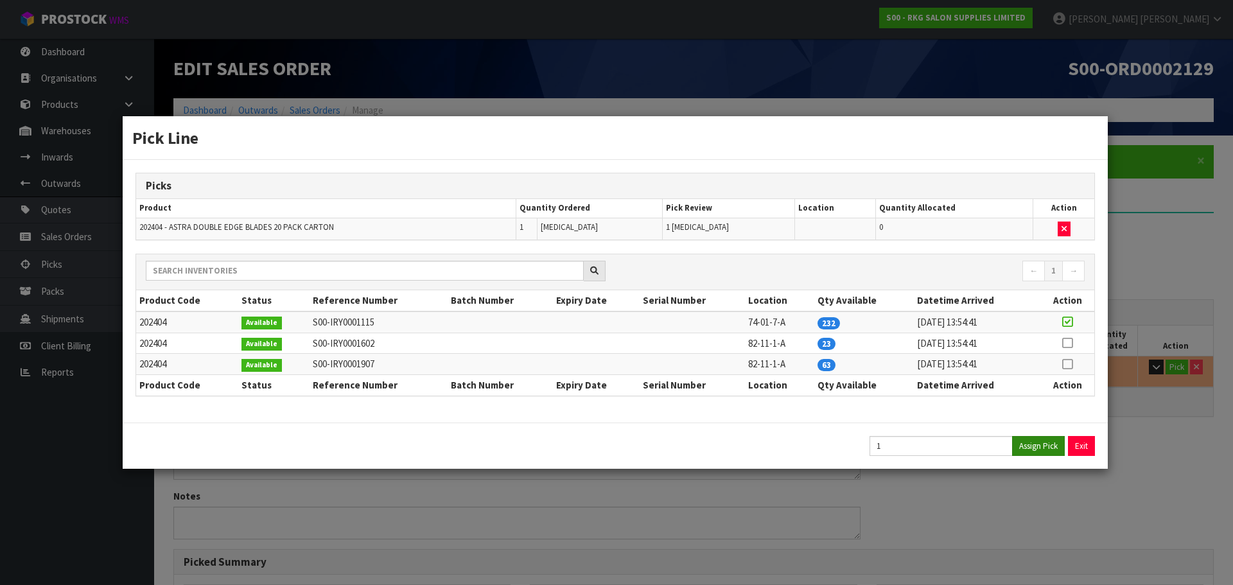
type input "0.1"
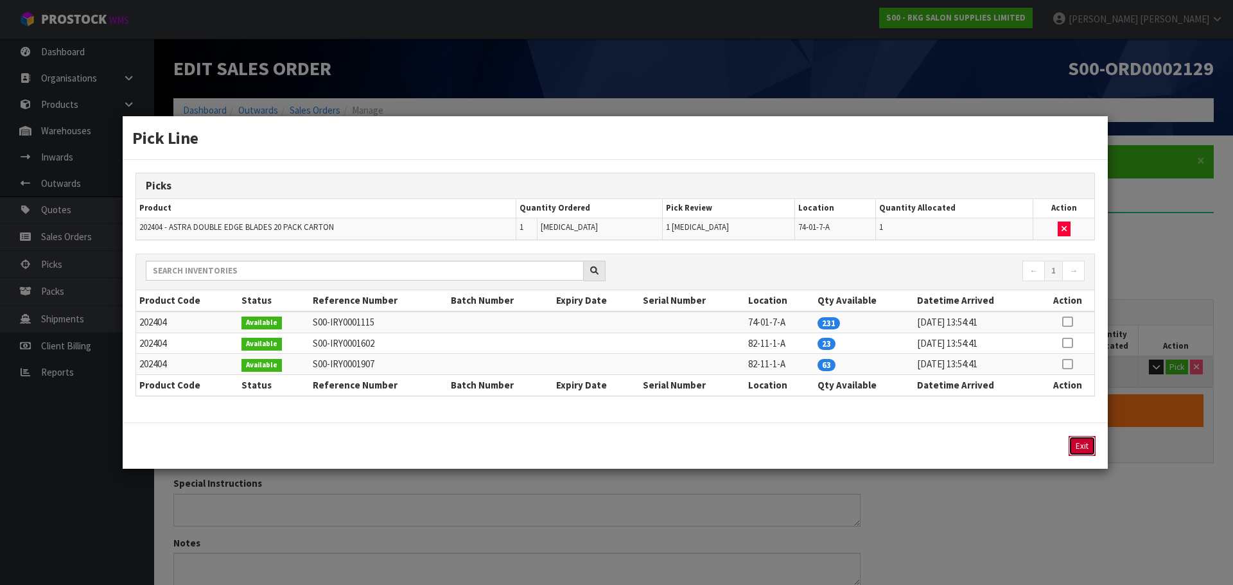
click at [1083, 446] on button "Exit" at bounding box center [1082, 446] width 27 height 20
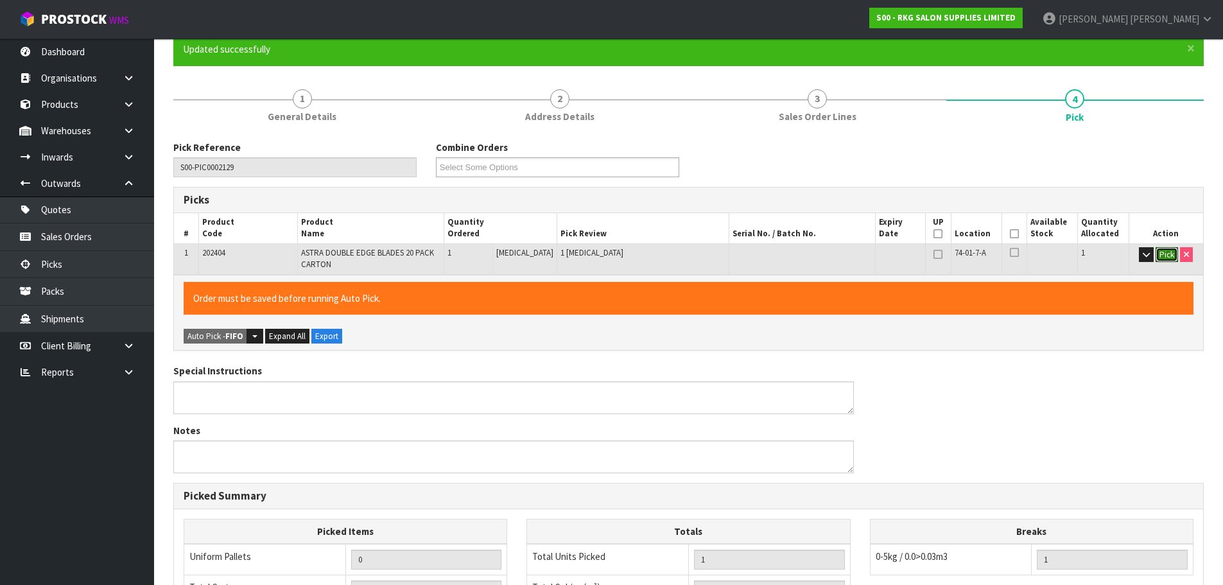
scroll to position [128, 0]
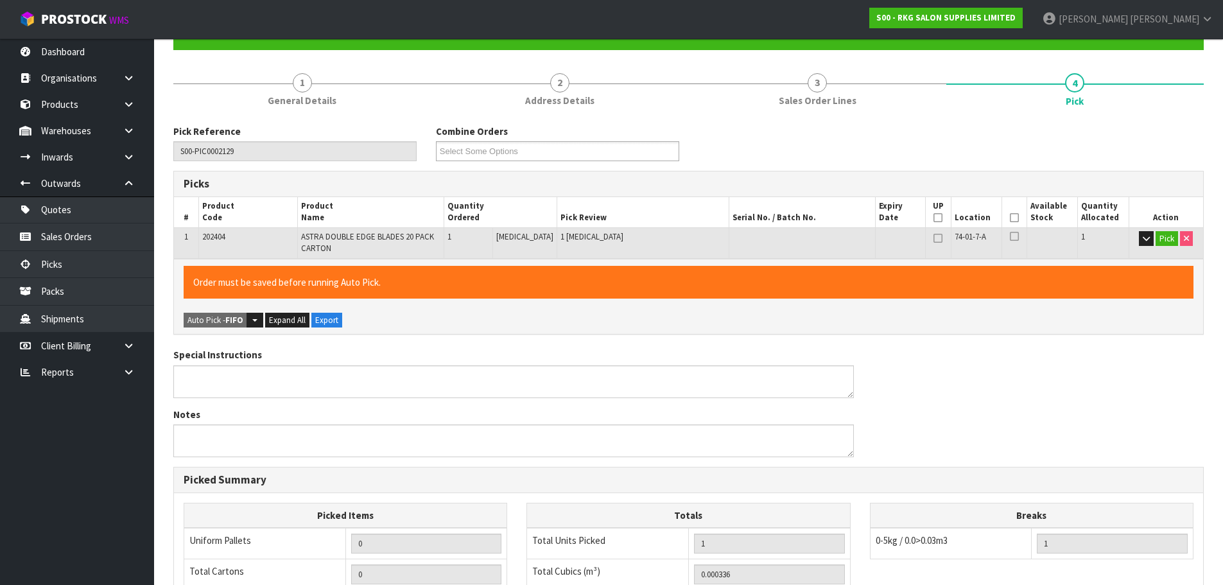
click at [1015, 218] on th "Picked" at bounding box center [1014, 212] width 25 height 30
click at [1010, 218] on icon at bounding box center [1014, 218] width 9 height 1
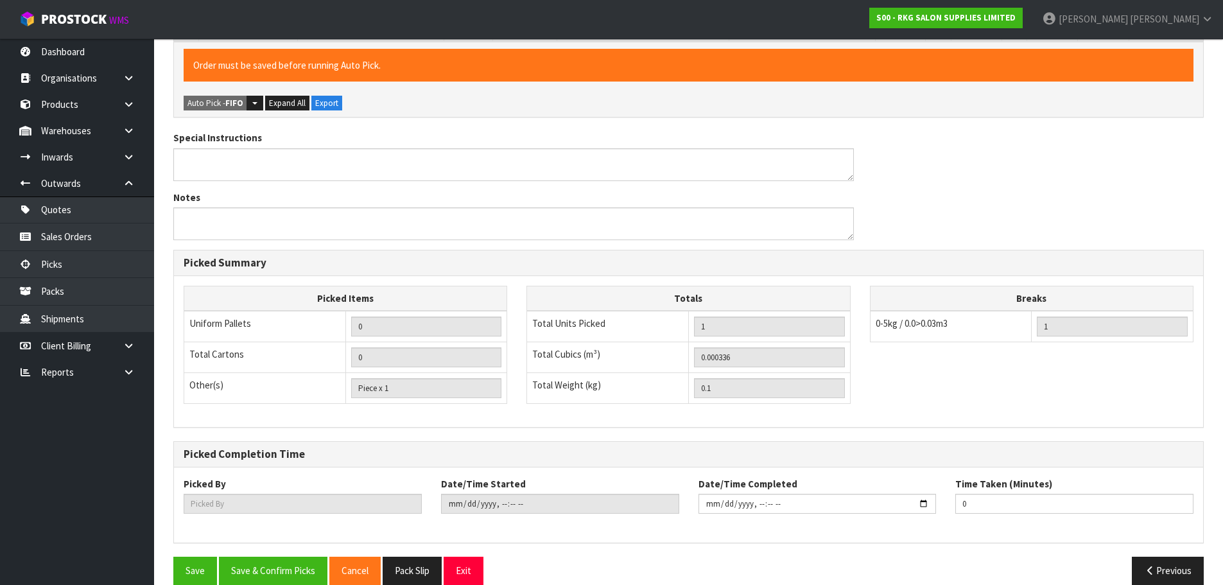
scroll to position [365, 0]
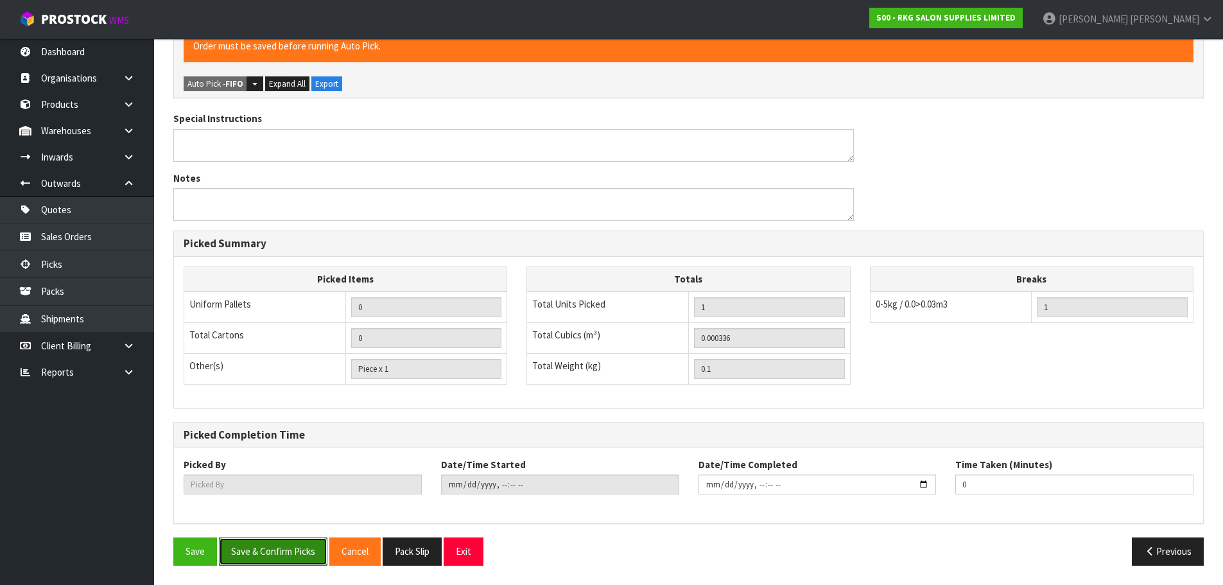
click at [274, 551] on button "Save & Confirm Picks" at bounding box center [273, 551] width 109 height 28
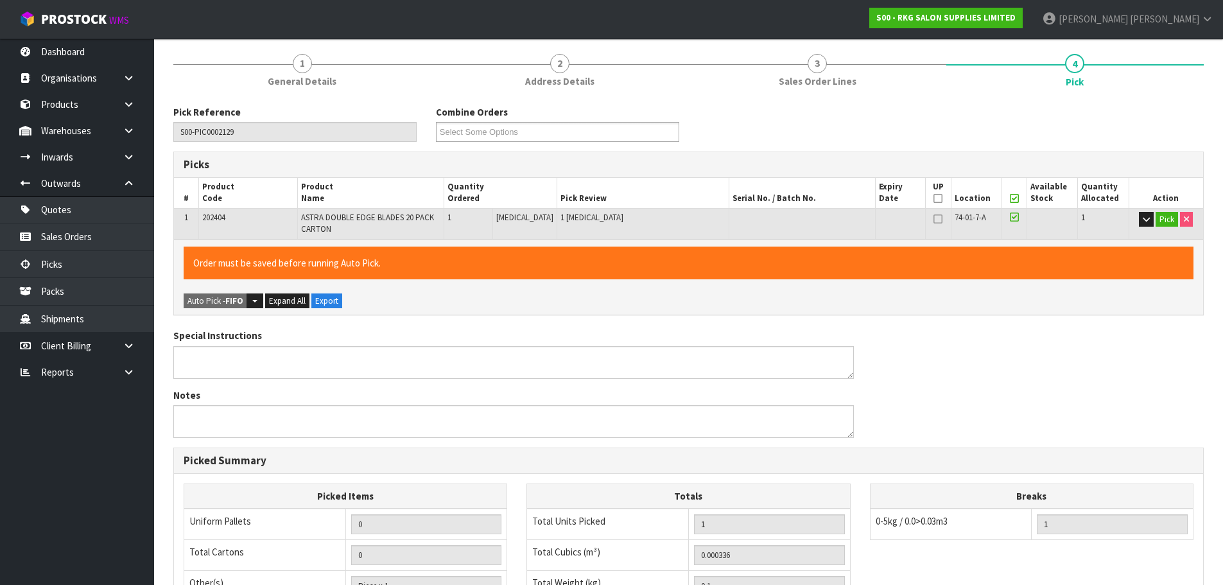
type input "[PERSON_NAME]"
type input "[DATE]T10:43:59"
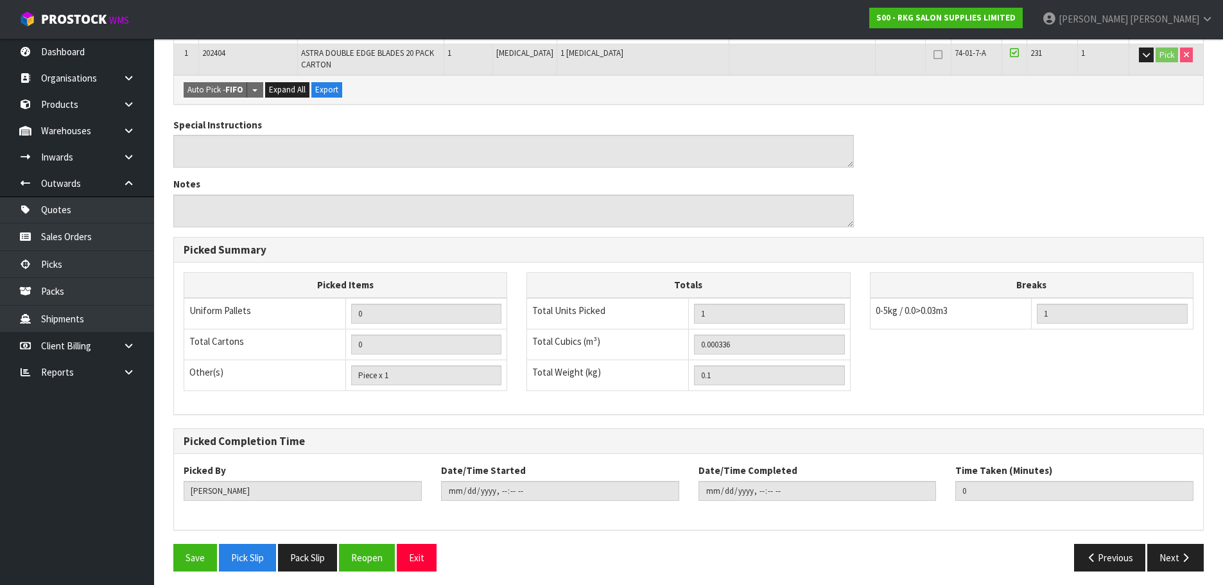
scroll to position [318, 0]
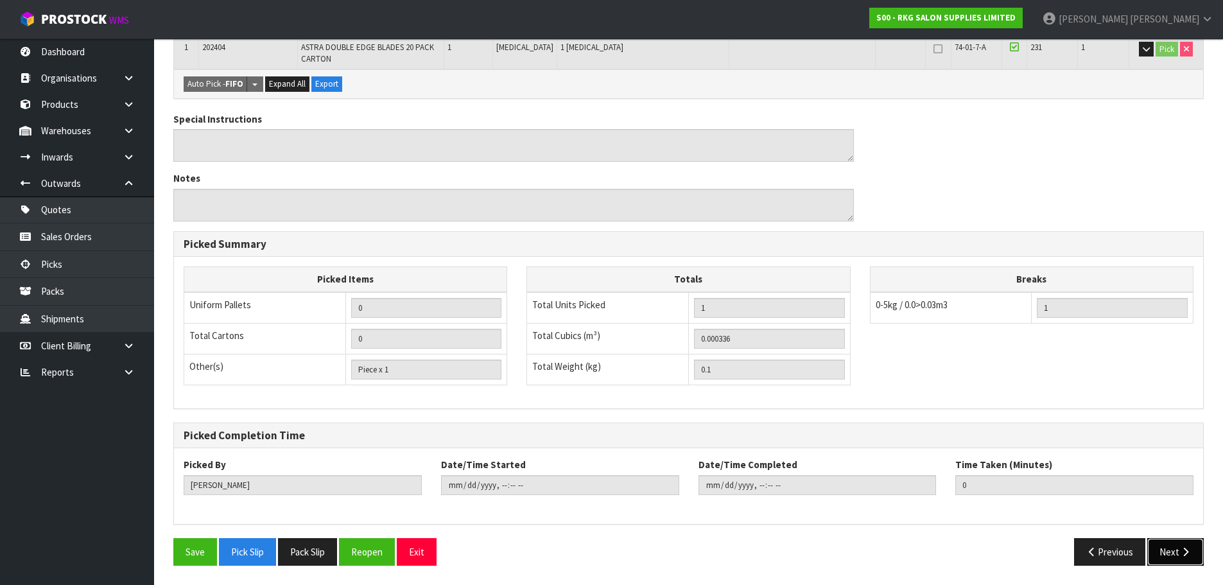
click at [1168, 554] on button "Next" at bounding box center [1175, 552] width 57 height 28
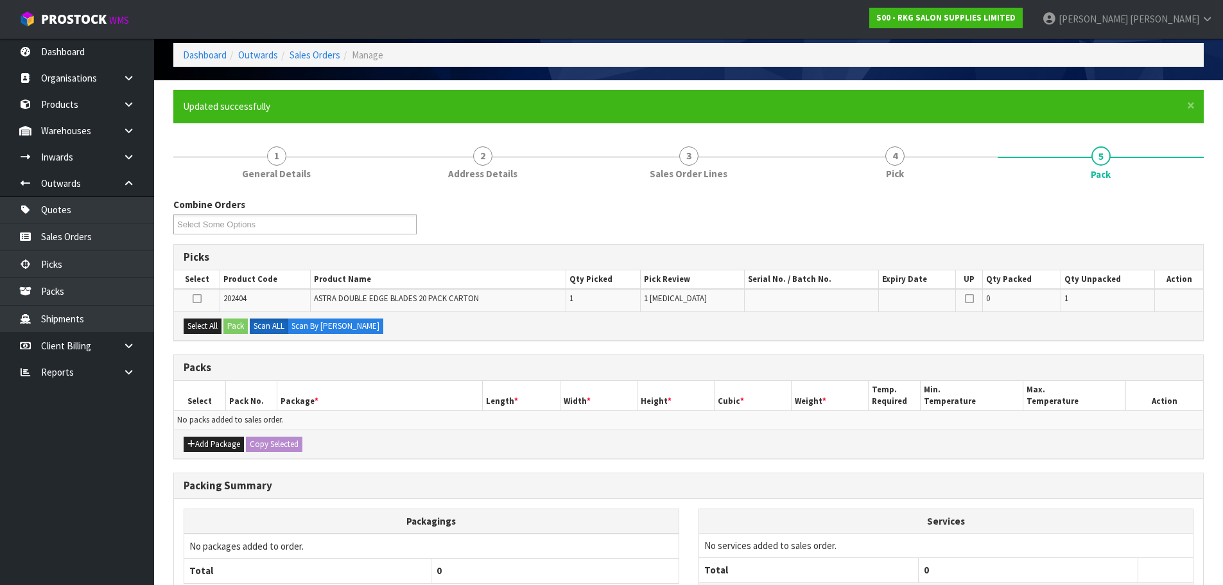
scroll to position [128, 0]
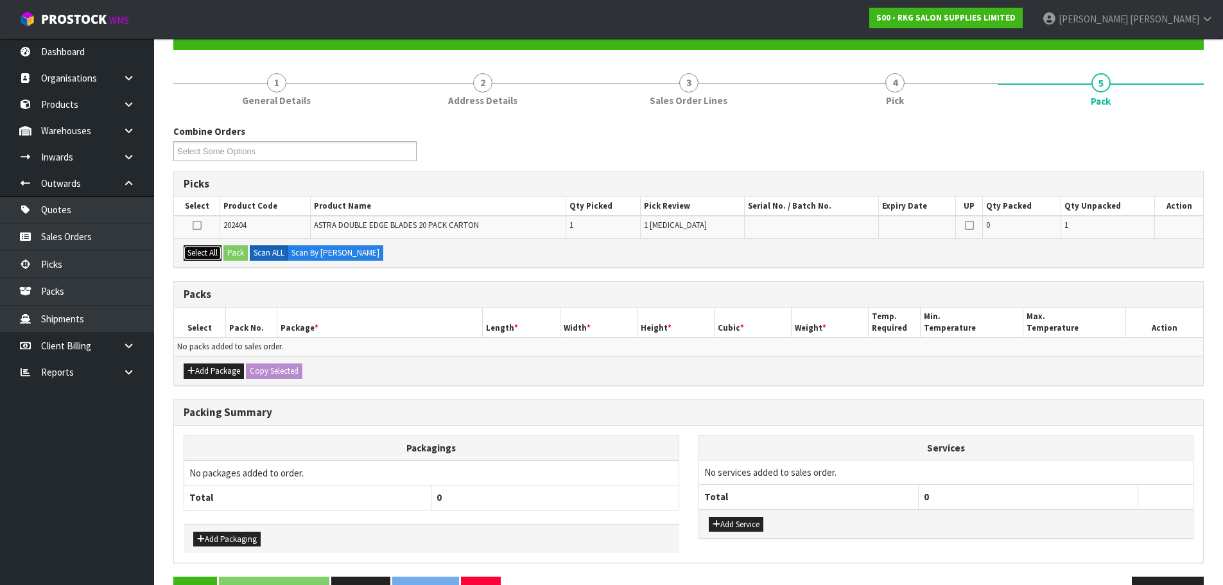
click at [209, 253] on button "Select All" at bounding box center [203, 252] width 38 height 15
click at [237, 254] on button "Pack" at bounding box center [235, 252] width 24 height 15
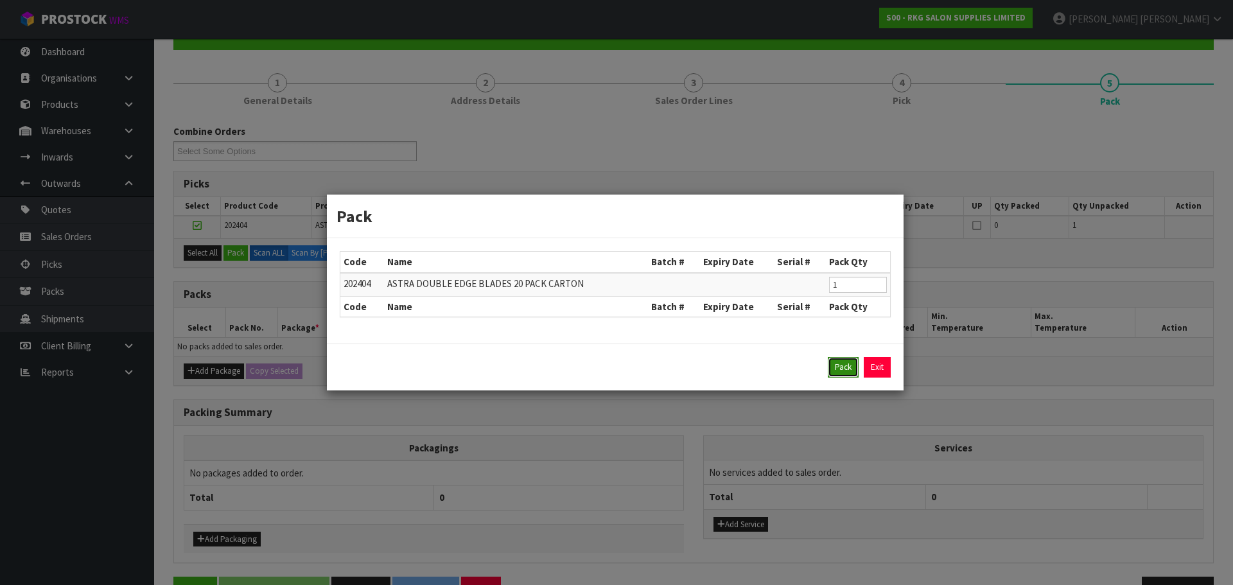
click at [838, 365] on button "Pack" at bounding box center [843, 367] width 31 height 21
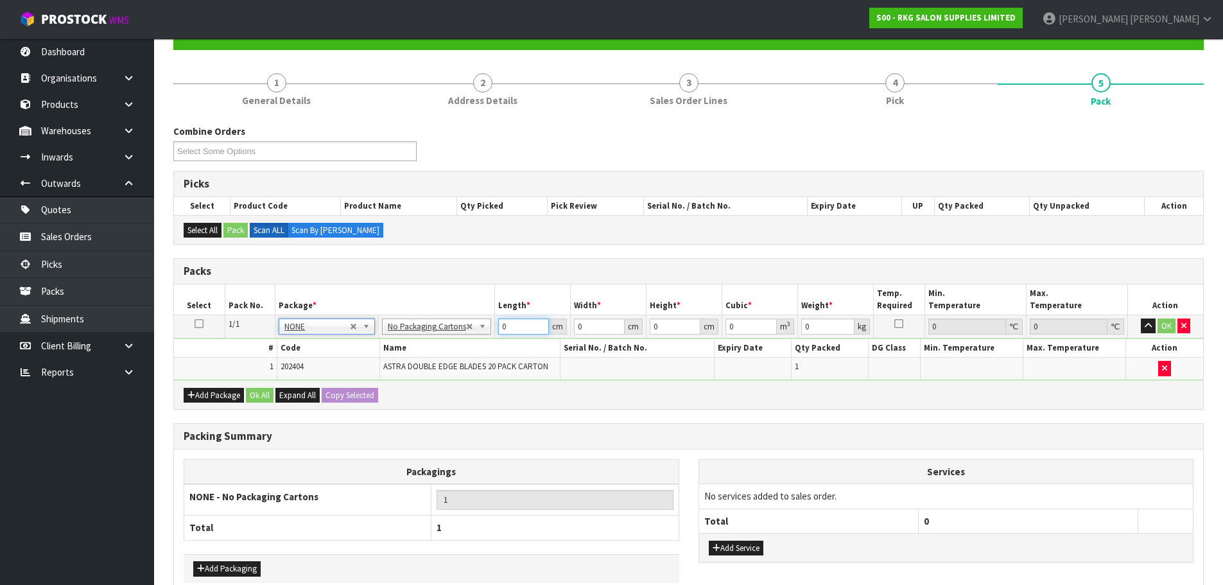
click at [505, 333] on input "0" at bounding box center [523, 326] width 51 height 16
click at [494, 326] on td "0 cm" at bounding box center [532, 326] width 76 height 23
drag, startPoint x: 505, startPoint y: 324, endPoint x: 490, endPoint y: 326, distance: 14.9
click at [490, 326] on tr "1/1 NONE 007-001 007-002 007-004 007-009 007-013 007-014 007-015 007-017 007-01…" at bounding box center [688, 326] width 1029 height 23
type input "1"
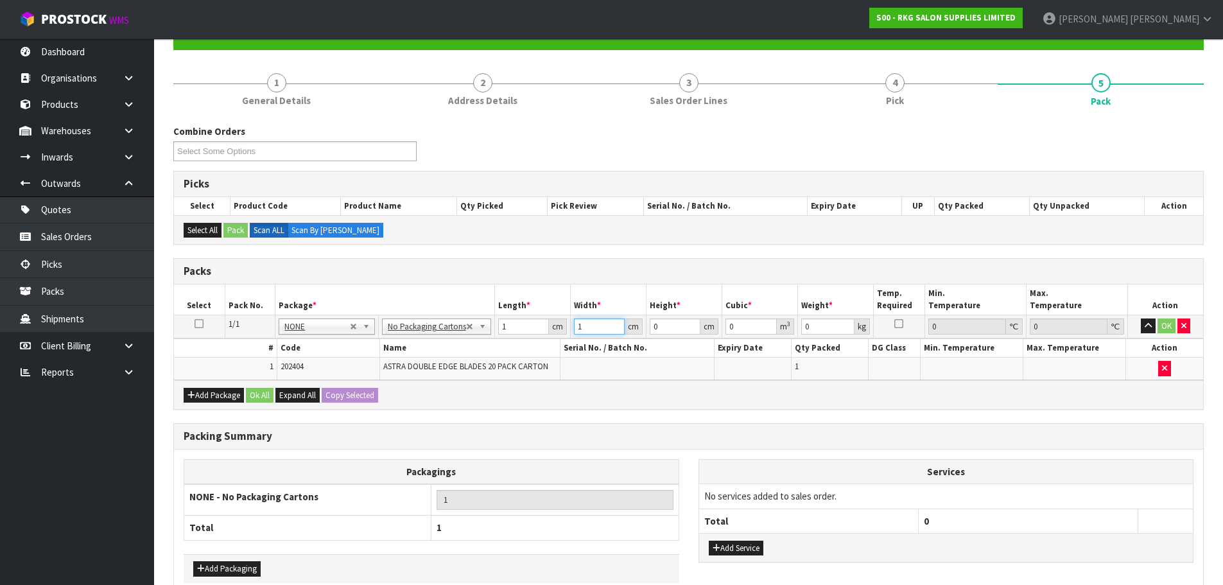
type input "1"
type input "0.000001"
type input "1"
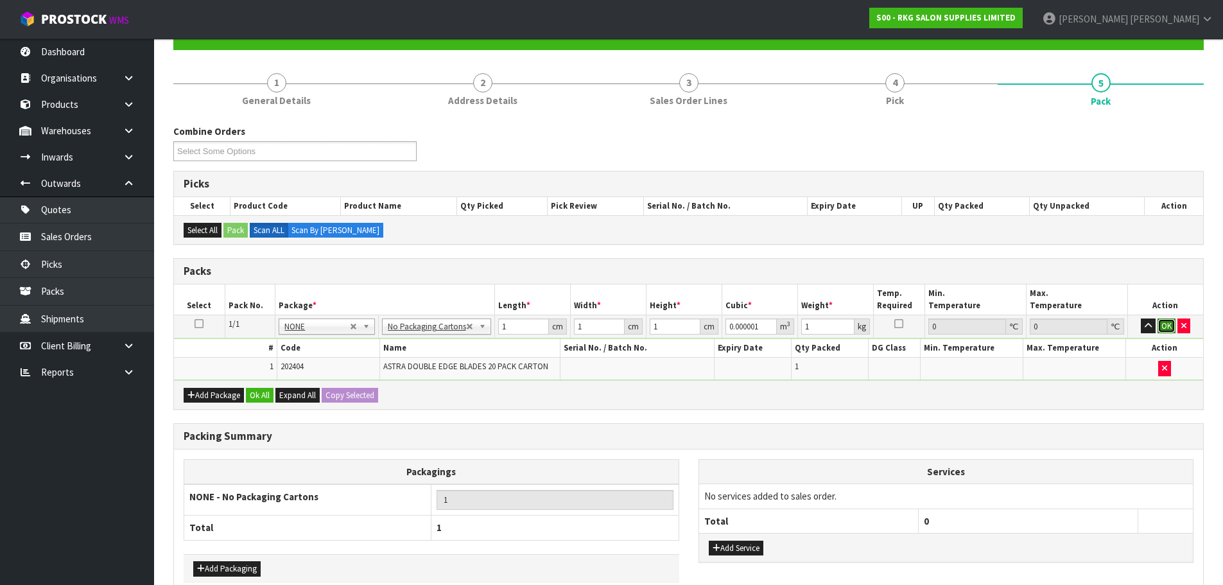
click at [1169, 327] on button "OK" at bounding box center [1167, 325] width 18 height 15
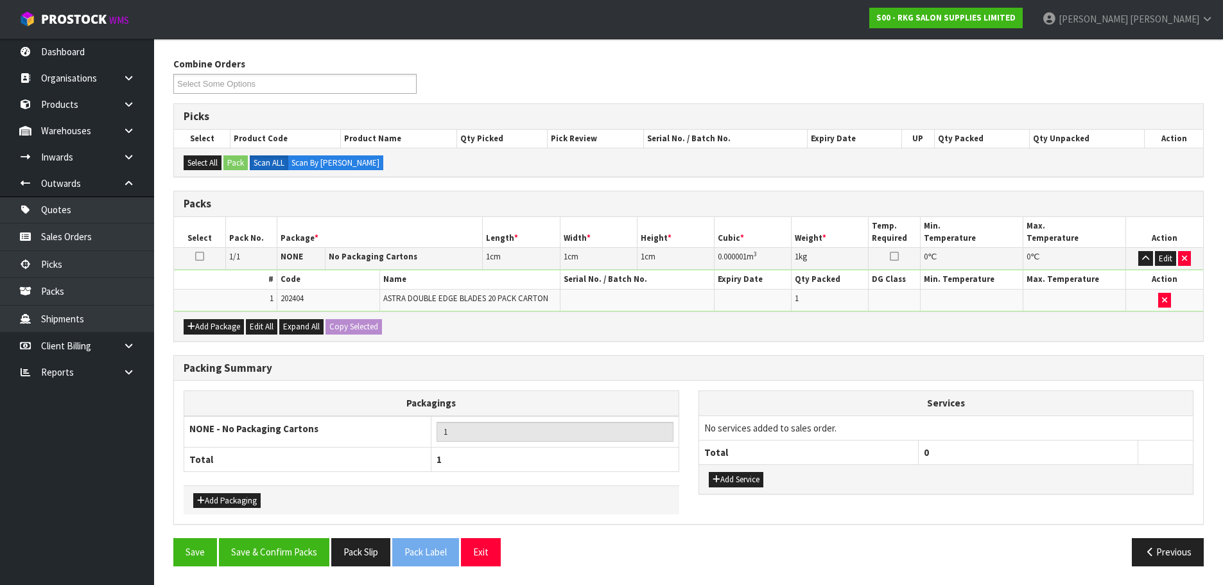
scroll to position [196, 0]
click at [309, 550] on button "Save & Confirm Packs" at bounding box center [274, 551] width 110 height 28
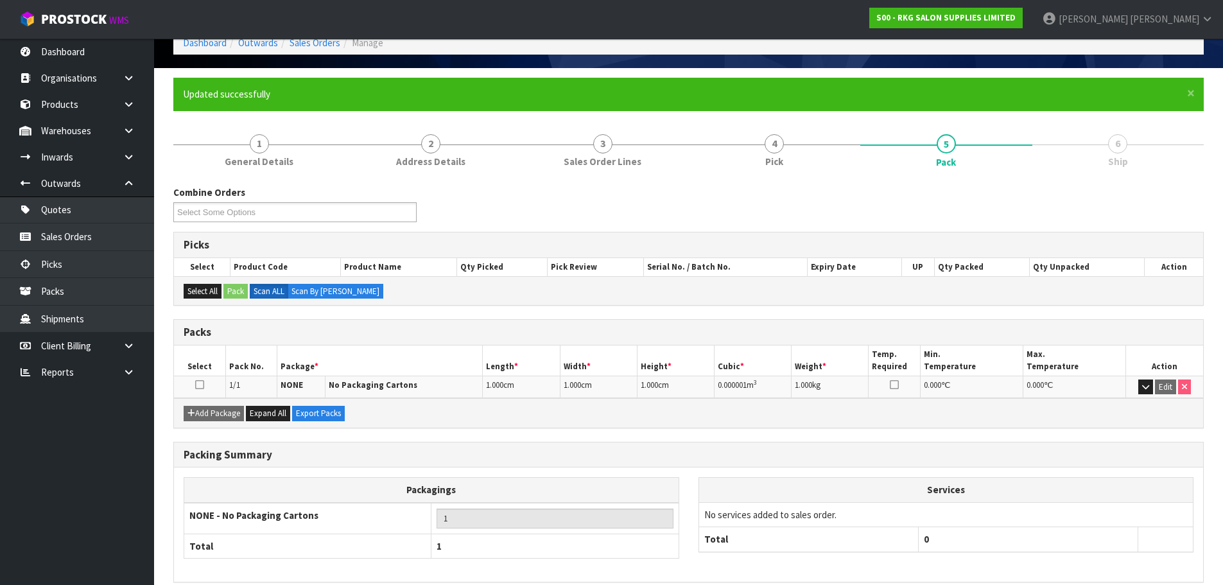
scroll to position [126, 0]
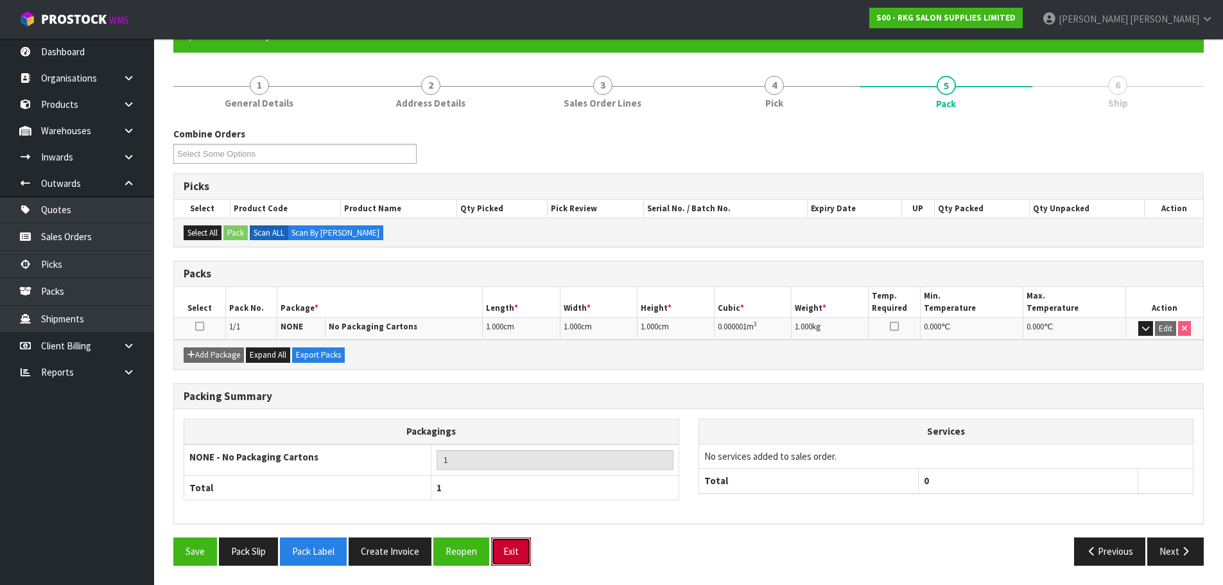
click at [516, 552] on button "Exit" at bounding box center [511, 551] width 40 height 28
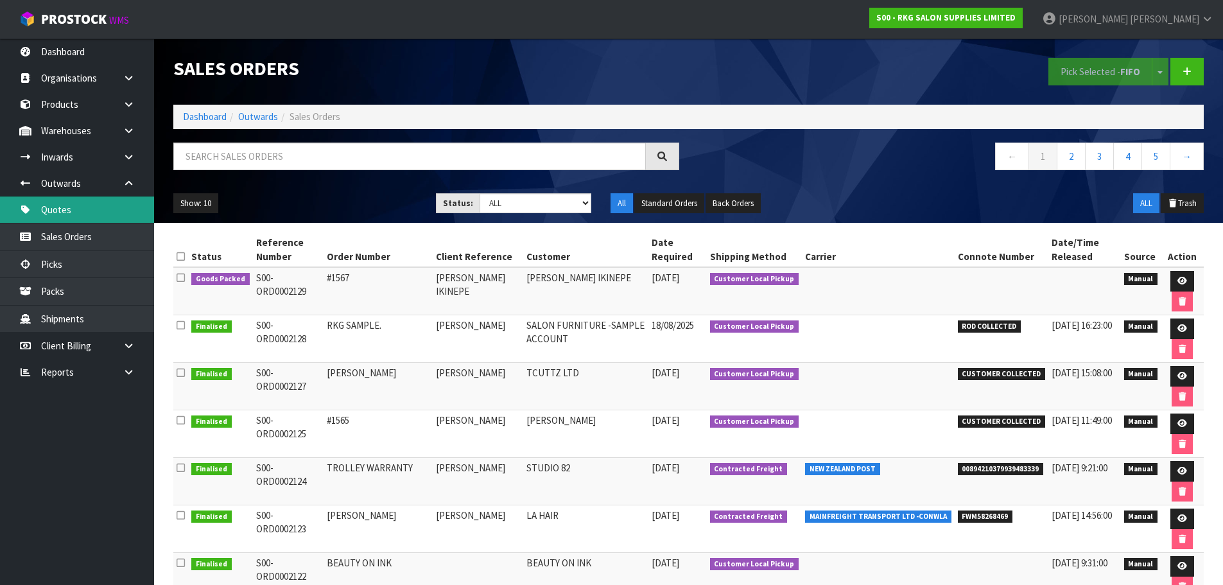
click at [65, 214] on link "Quotes" at bounding box center [77, 209] width 154 height 26
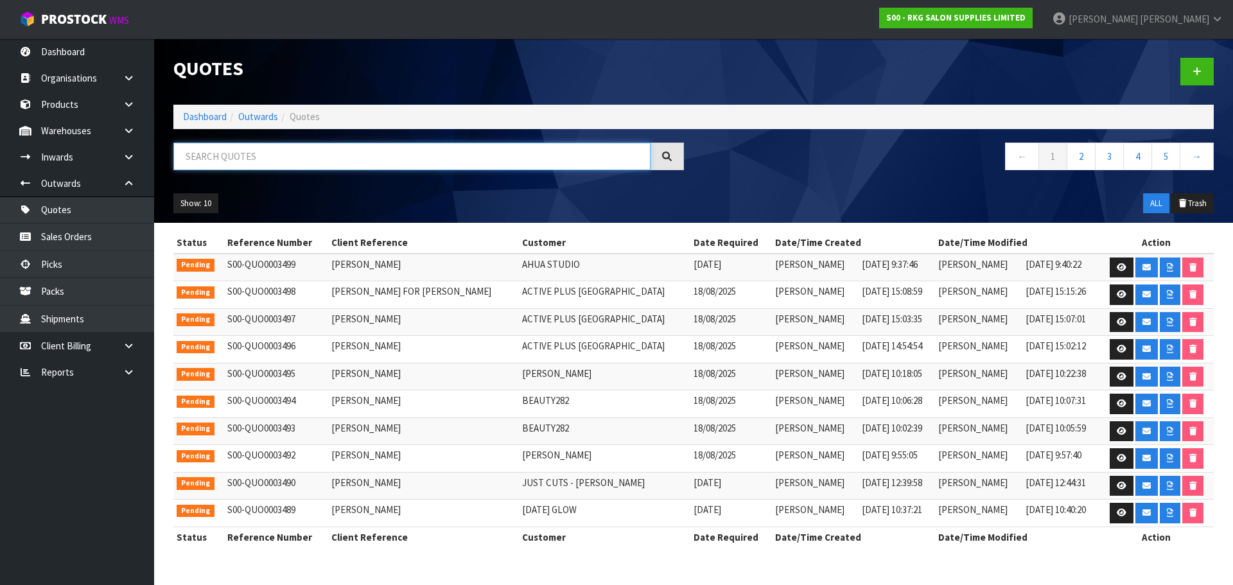
click at [418, 151] on input "text" at bounding box center [411, 157] width 477 height 28
type input "BAYLEY"
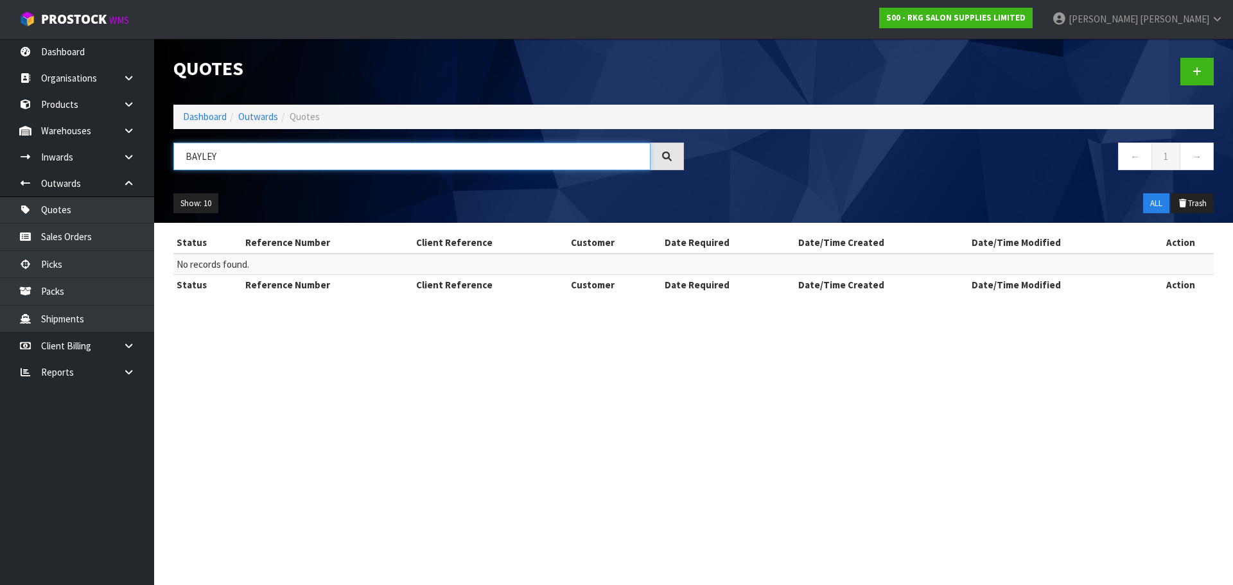
drag, startPoint x: 237, startPoint y: 155, endPoint x: 188, endPoint y: 164, distance: 49.7
click at [188, 164] on input "BAYLEY" at bounding box center [411, 157] width 477 height 28
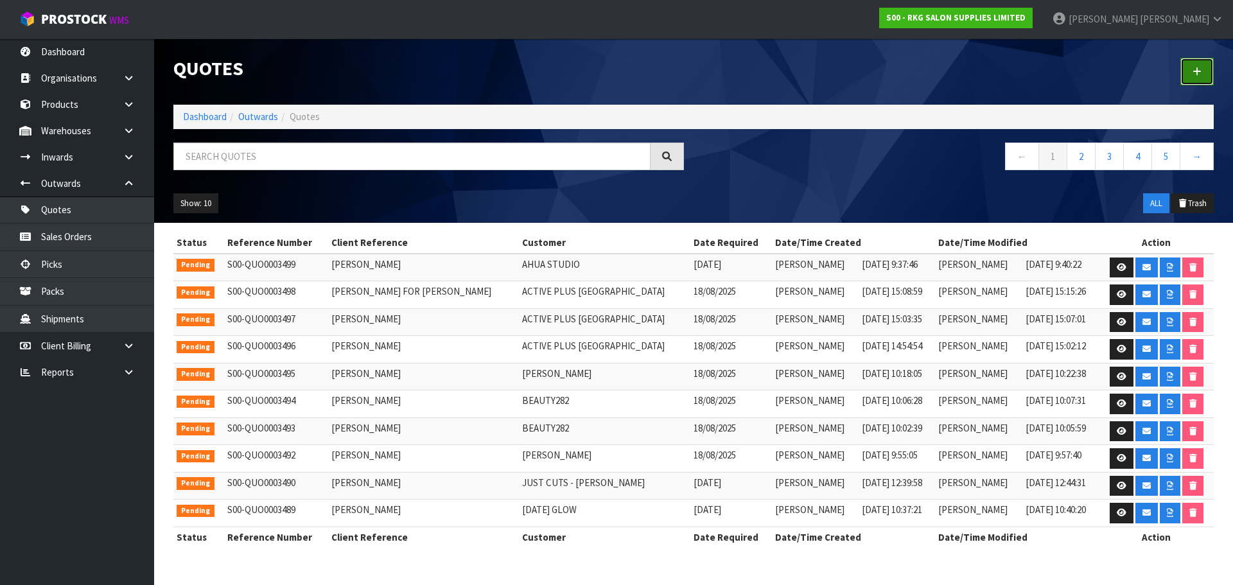
click at [1201, 71] on icon at bounding box center [1196, 72] width 9 height 10
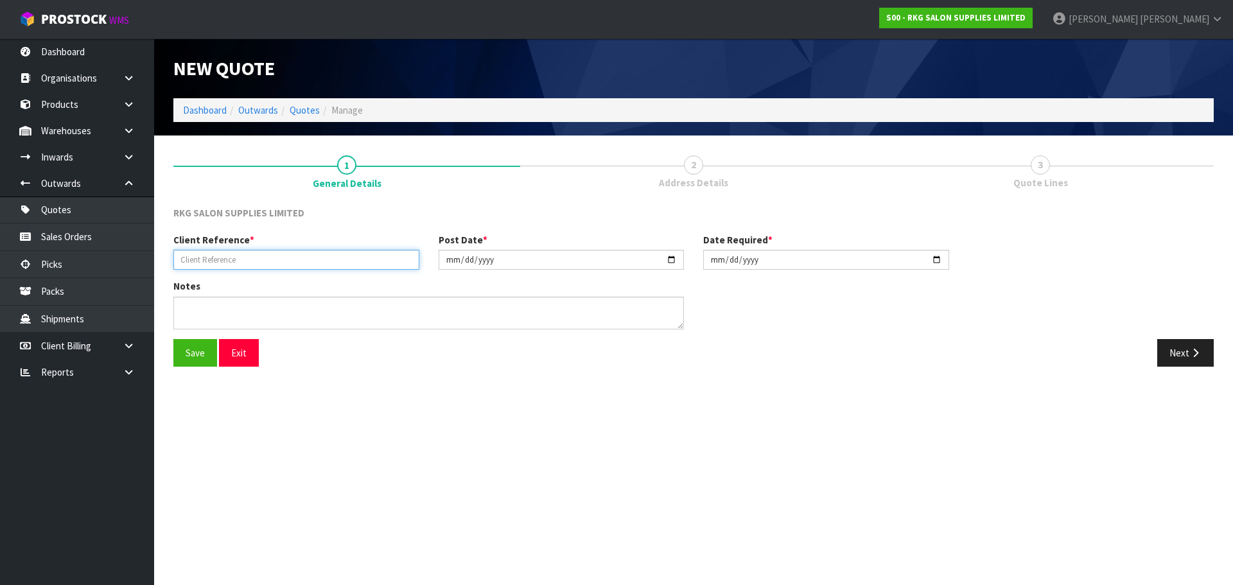
click at [237, 259] on input "text" at bounding box center [296, 260] width 246 height 20
click at [275, 252] on input "BAYLEY" at bounding box center [296, 260] width 246 height 20
type input "[PERSON_NAME] [PERSON_NAME]"
click at [191, 354] on button "Save" at bounding box center [195, 353] width 44 height 28
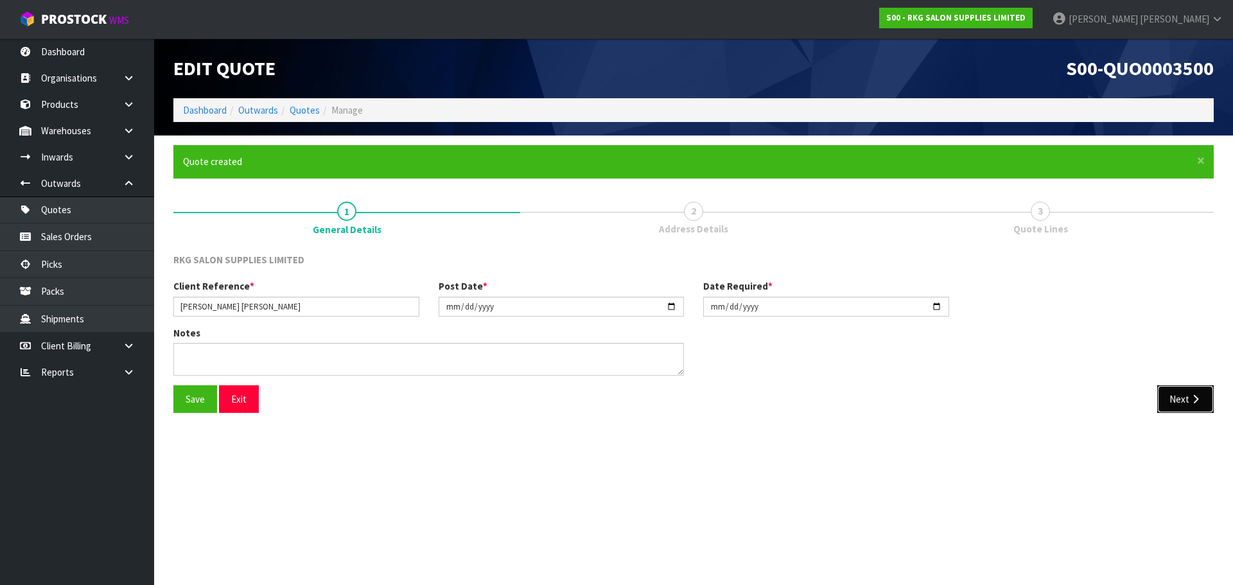
click at [1176, 397] on button "Next" at bounding box center [1185, 399] width 57 height 28
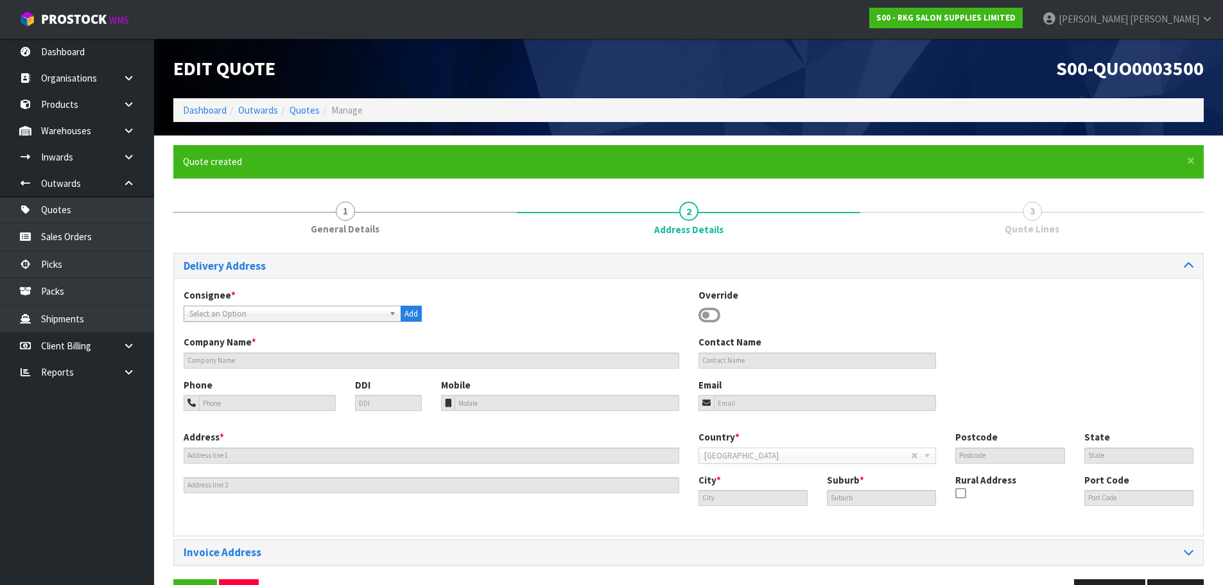
click at [710, 314] on icon at bounding box center [710, 315] width 22 height 19
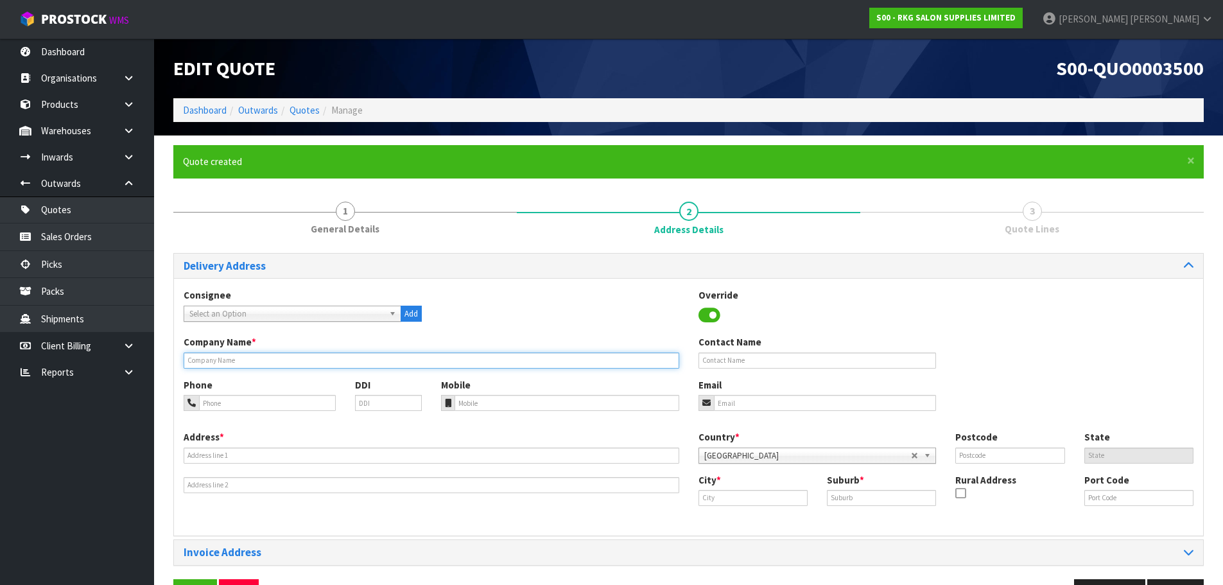
click at [260, 363] on input "text" at bounding box center [432, 361] width 496 height 16
type input "THE BEST SHED"
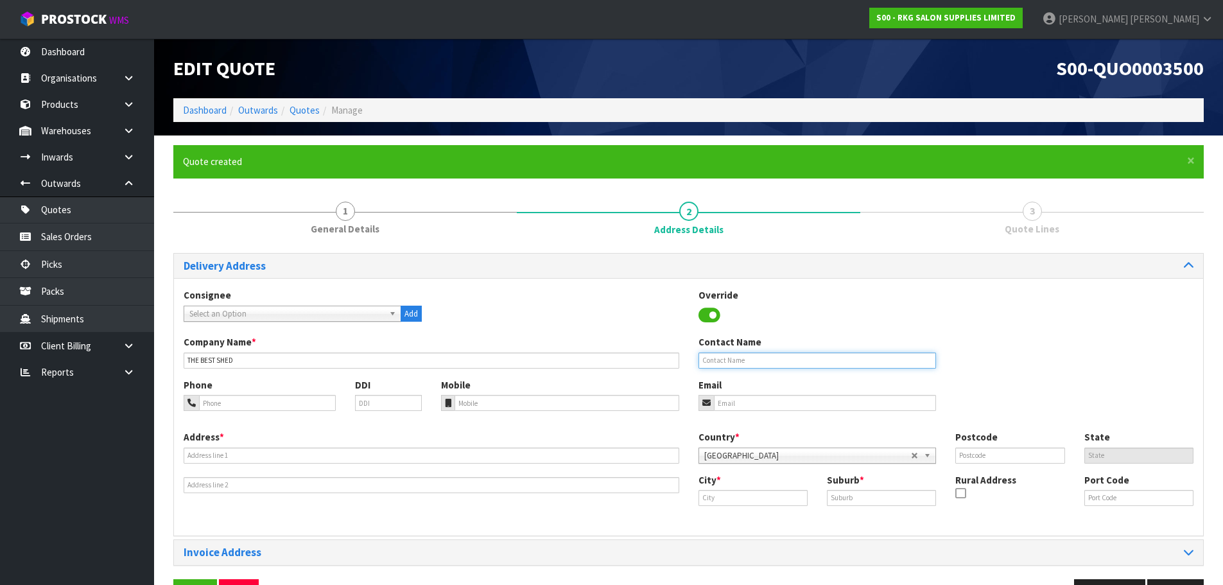
click at [726, 360] on input "text" at bounding box center [818, 361] width 238 height 16
type input "[PERSON_NAME] [PERSON_NAME]"
click at [277, 405] on input "tel" at bounding box center [267, 403] width 137 height 16
type input "[PHONE_NUMBER]"
click at [728, 401] on input "email" at bounding box center [825, 403] width 223 height 16
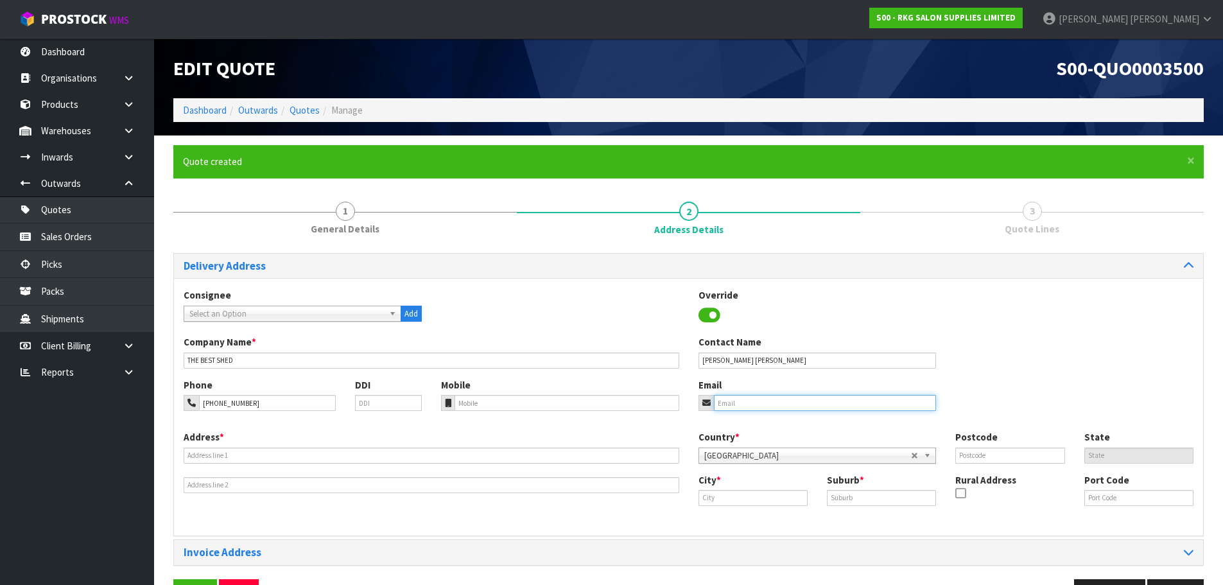
click at [731, 406] on input "email" at bounding box center [825, 403] width 223 height 16
paste input "[EMAIL_ADDRESS][DOMAIN_NAME]"
type input "[EMAIL_ADDRESS][DOMAIN_NAME]"
click at [772, 357] on input "[PERSON_NAME] [PERSON_NAME]" at bounding box center [818, 361] width 238 height 16
drag, startPoint x: 766, startPoint y: 360, endPoint x: 726, endPoint y: 360, distance: 39.8
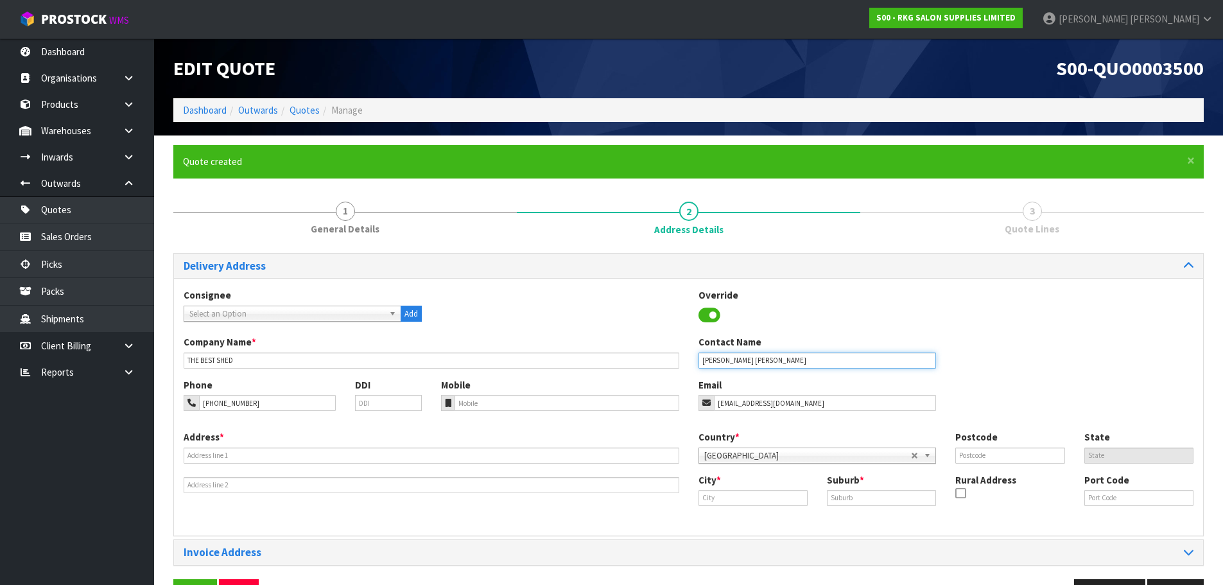
click at [726, 360] on input "[PERSON_NAME] [PERSON_NAME]" at bounding box center [818, 361] width 238 height 16
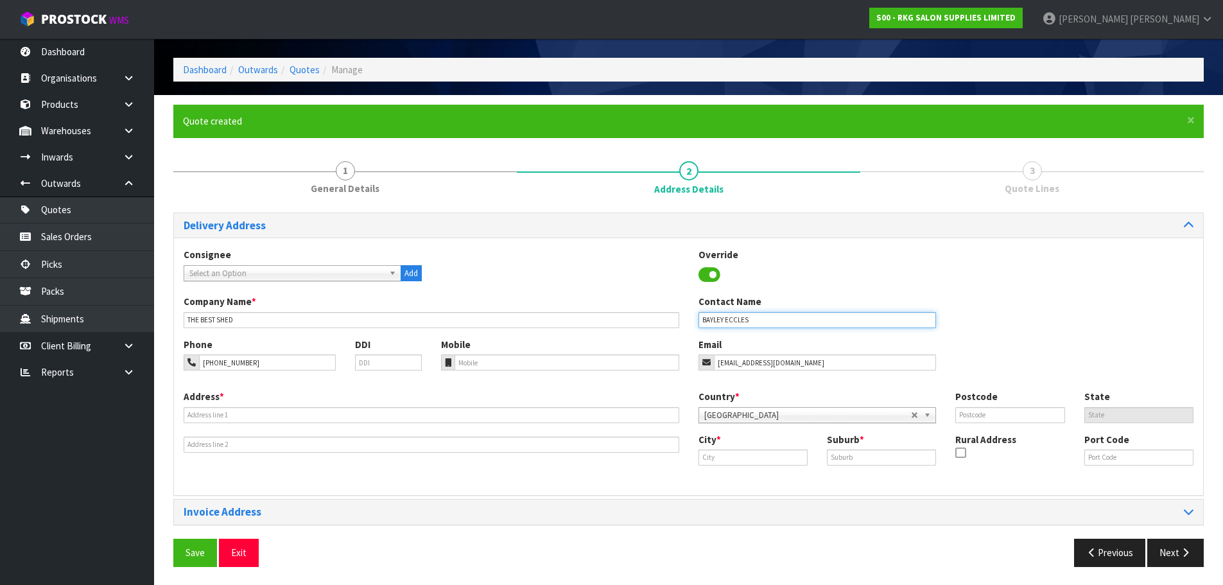
scroll to position [42, 0]
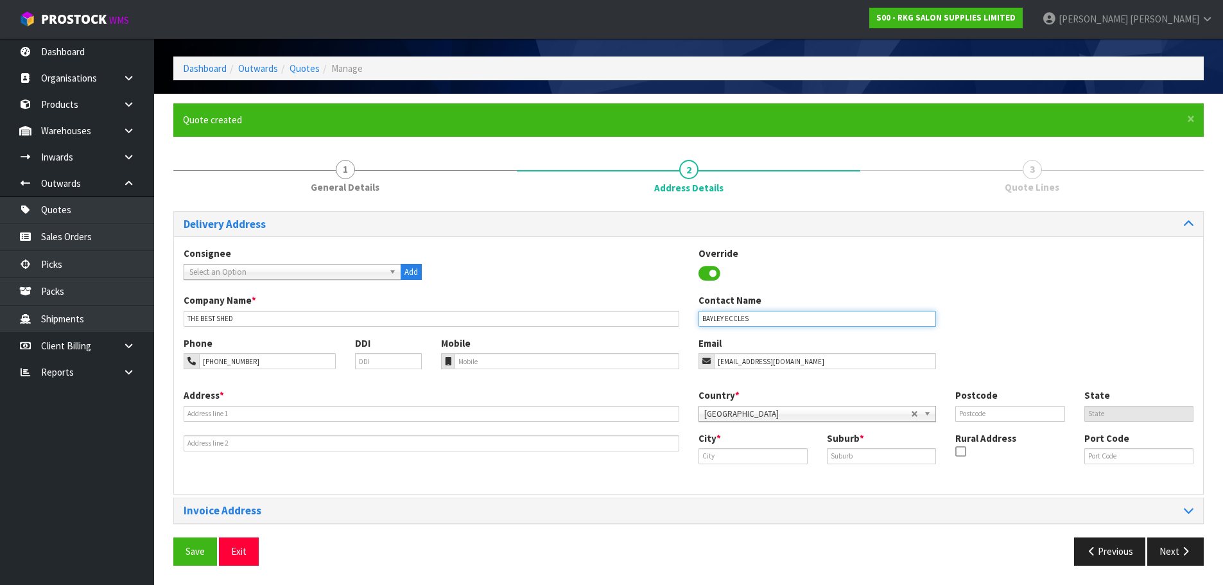
type input "BAYLEY ECCLES"
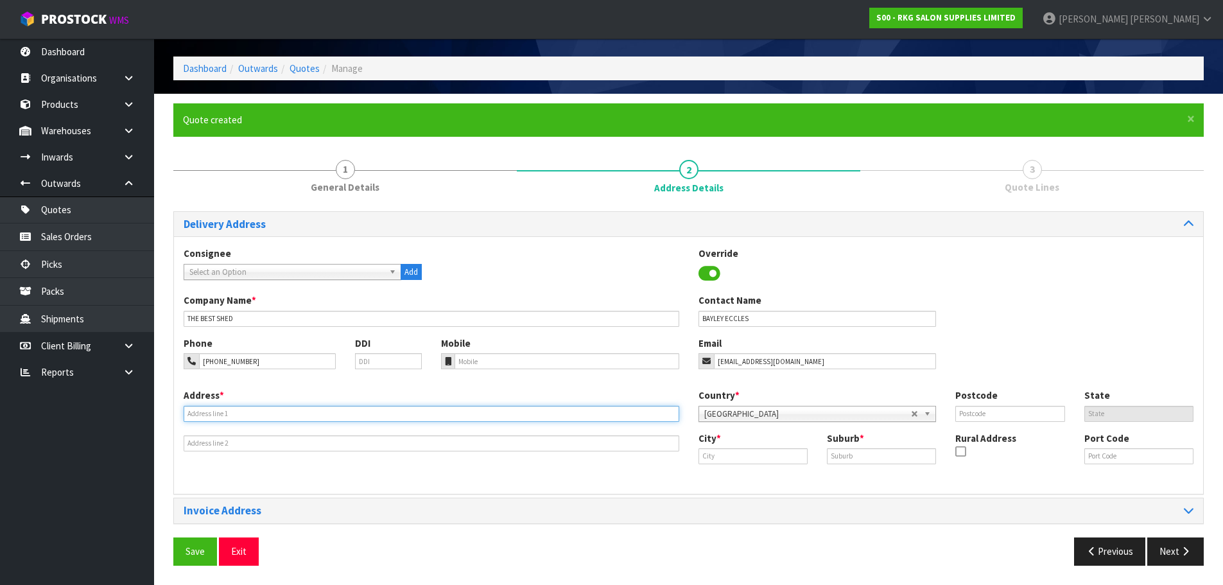
click at [234, 409] on input "text" at bounding box center [432, 414] width 496 height 16
type input "[STREET_ADDRESS][PERSON_NAME]"
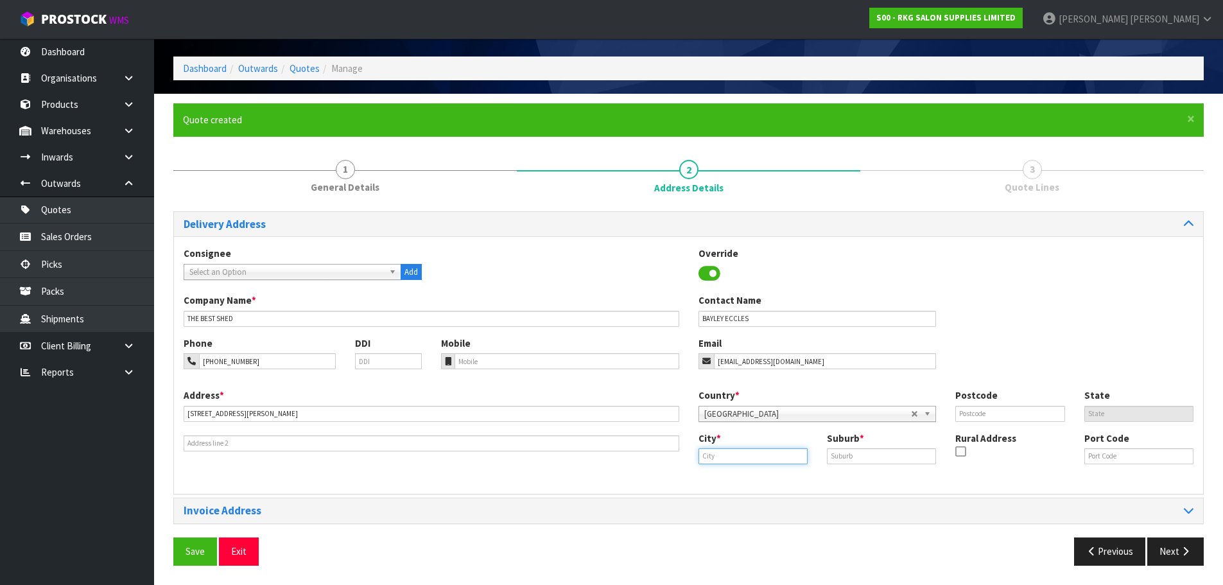
click at [720, 458] on input "text" at bounding box center [753, 456] width 109 height 16
click at [736, 478] on link "Whiti anga" at bounding box center [749, 477] width 101 height 17
type input "Whitianga"
click at [851, 458] on input "text" at bounding box center [881, 456] width 109 height 16
type input "."
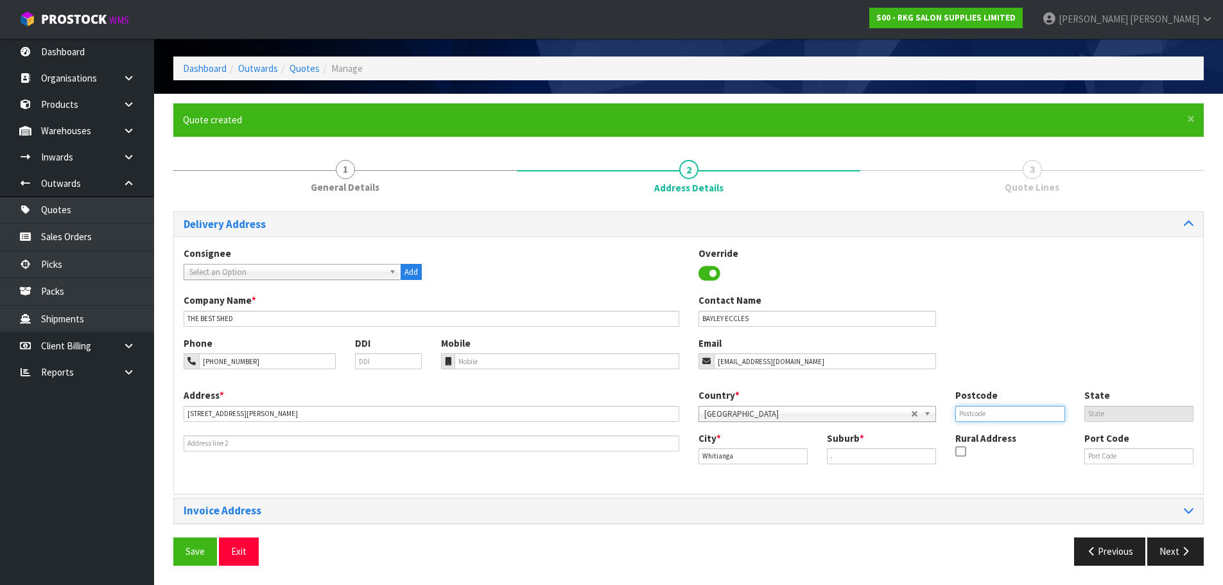
click at [997, 412] on input "text" at bounding box center [1009, 414] width 109 height 16
type input "3510"
click at [186, 550] on button "Save" at bounding box center [195, 551] width 44 height 28
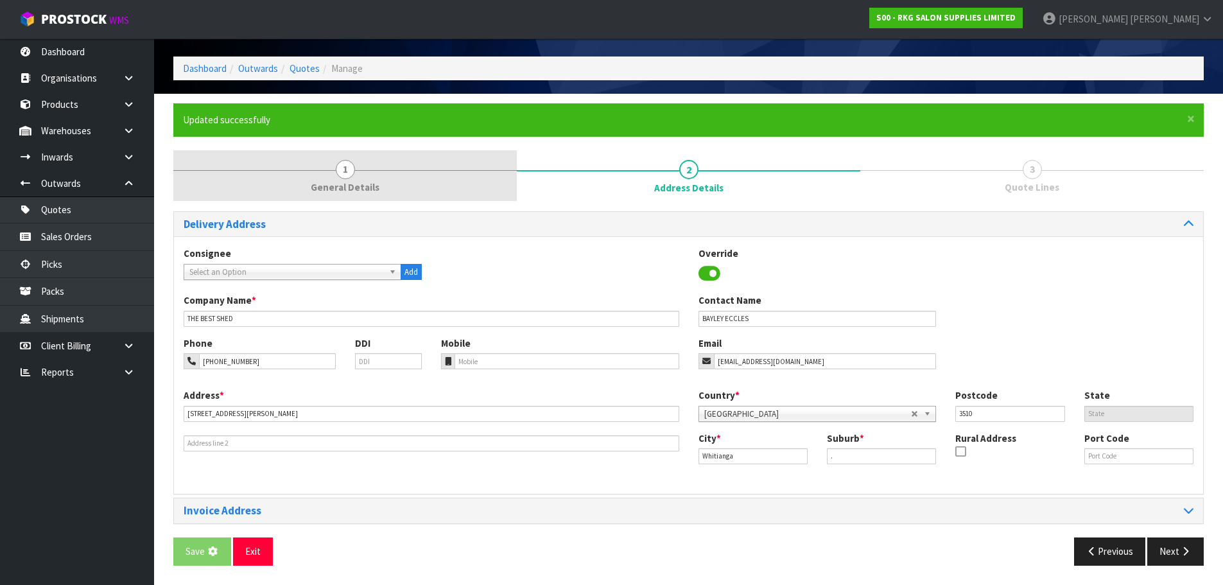
scroll to position [0, 0]
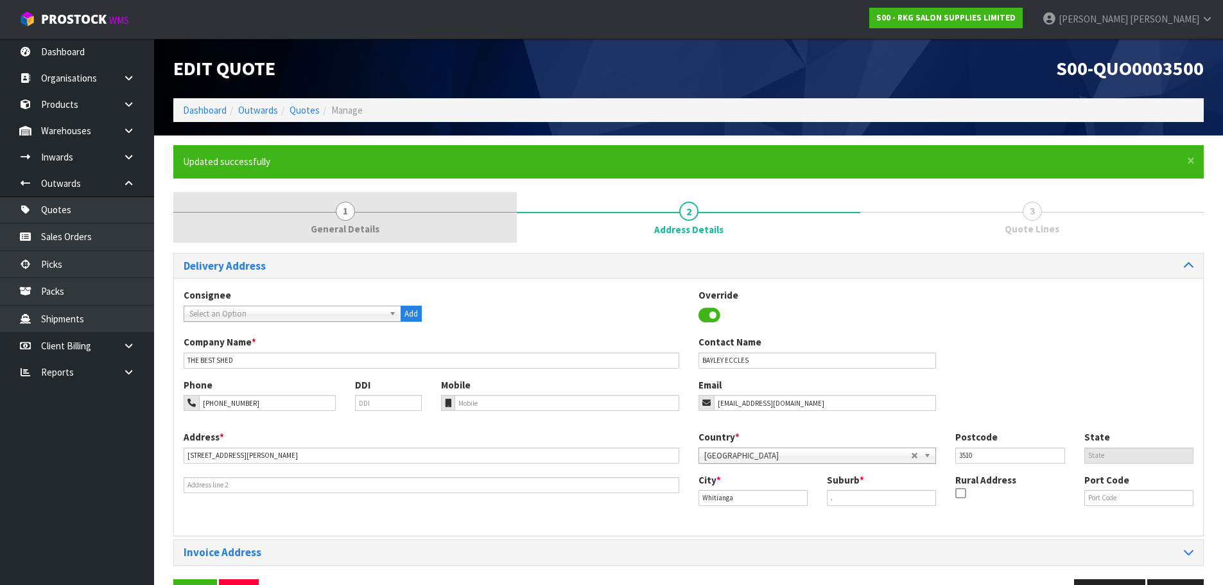
click at [335, 215] on link "1 General Details" at bounding box center [345, 217] width 344 height 51
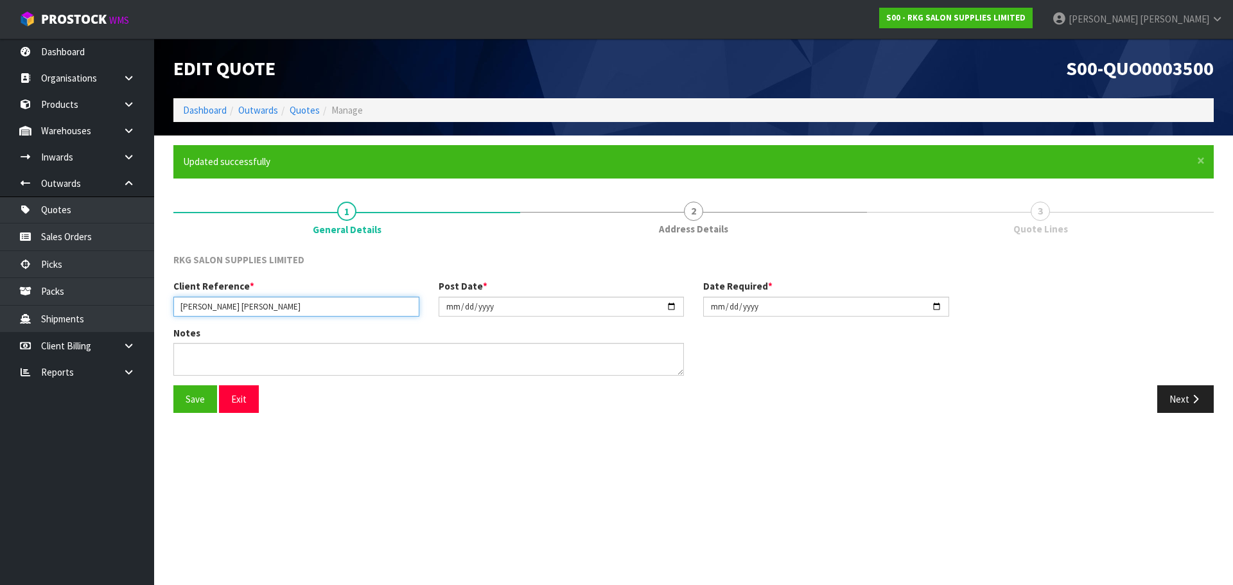
drag, startPoint x: 211, startPoint y: 306, endPoint x: 257, endPoint y: 306, distance: 45.6
click at [257, 306] on input "[PERSON_NAME] [PERSON_NAME]" at bounding box center [296, 307] width 246 height 20
type input "BAYLEY ECCLES"
click at [193, 397] on button "Save" at bounding box center [195, 399] width 44 height 28
click at [1176, 401] on button "Next" at bounding box center [1185, 399] width 57 height 28
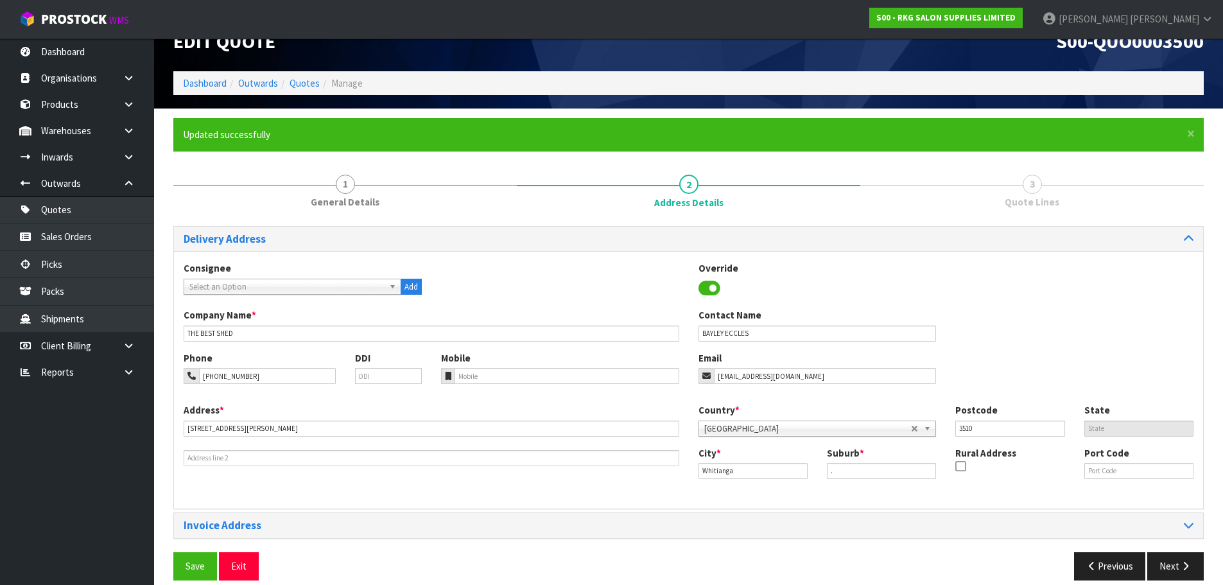
scroll to position [42, 0]
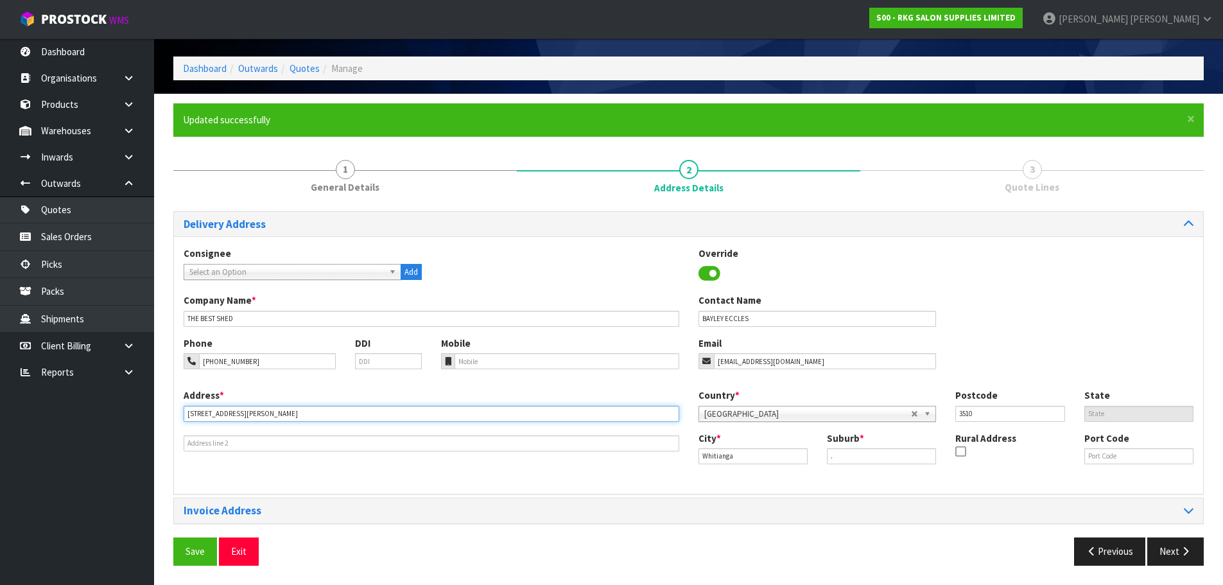
drag, startPoint x: 243, startPoint y: 414, endPoint x: 147, endPoint y: 404, distance: 96.2
click at [147, 404] on body "Toggle navigation ProStock WMS S00 - RKG SALON SUPPLIES LIMITED [PERSON_NAME] L…" at bounding box center [611, 250] width 1223 height 585
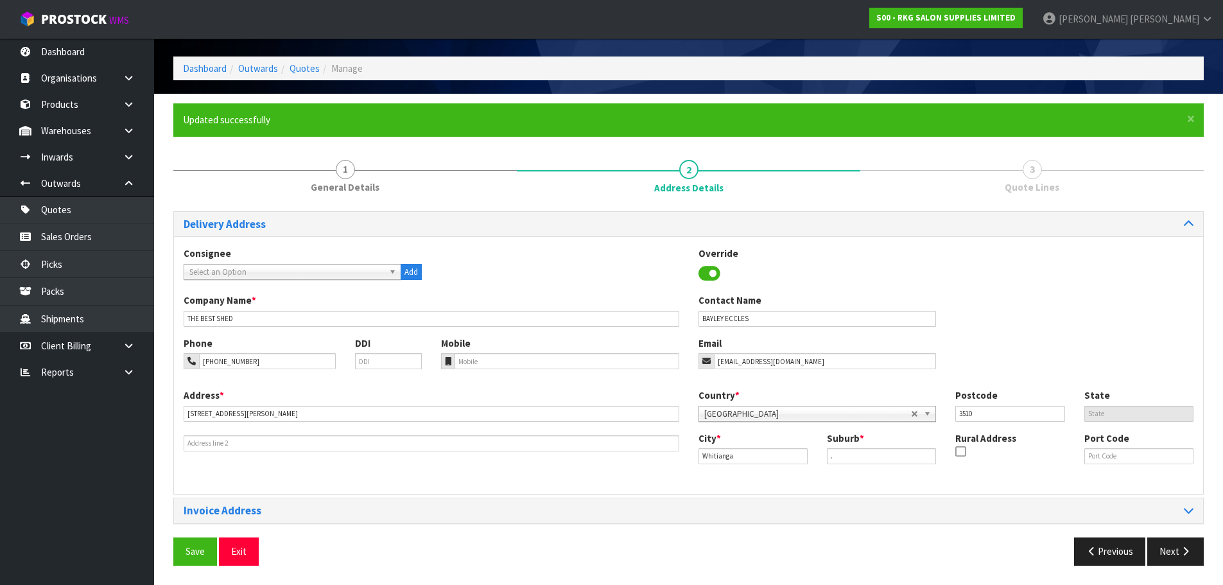
click at [313, 469] on div "Address * [STREET_ADDRESS][PERSON_NAME] Country * [GEOGRAPHIC_DATA] [GEOGRAPHIC…" at bounding box center [688, 436] width 1029 height 96
click at [195, 552] on button "Save" at bounding box center [195, 551] width 44 height 28
click at [1170, 548] on button "Next" at bounding box center [1175, 551] width 57 height 28
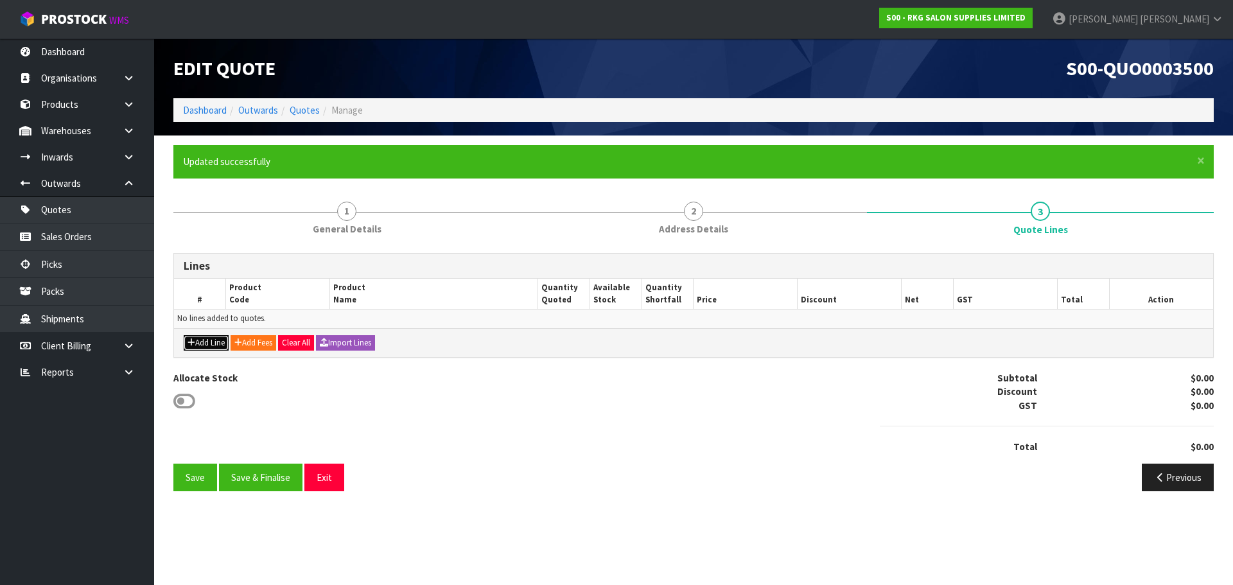
click at [210, 340] on button "Add Line" at bounding box center [206, 342] width 45 height 15
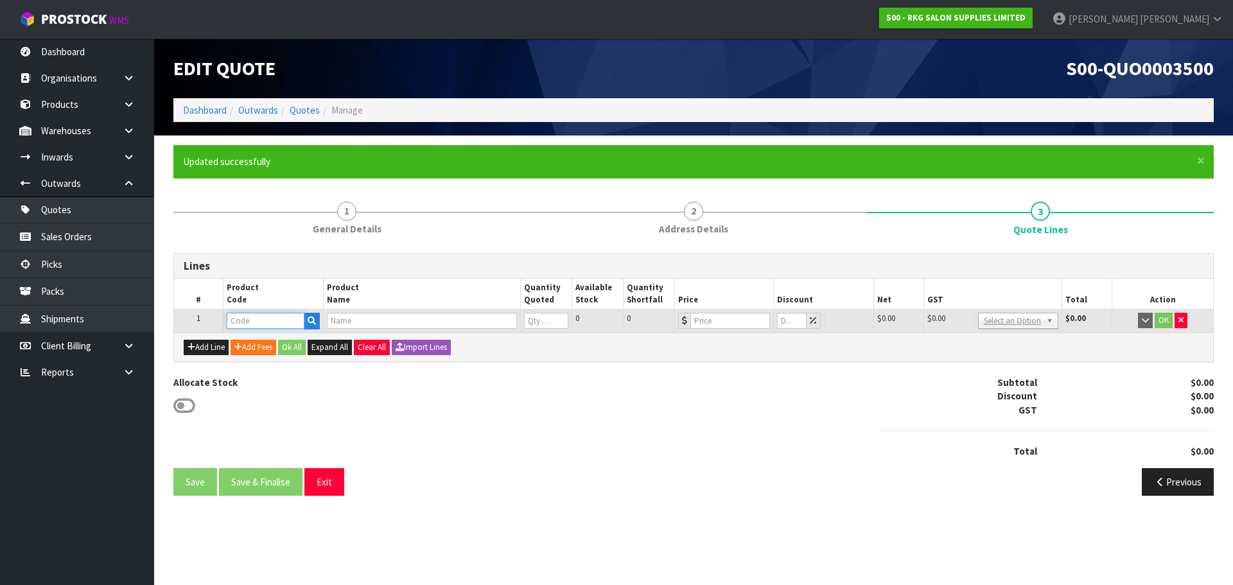
click at [254, 320] on input "text" at bounding box center [265, 321] width 77 height 16
type input "020505"
click at [274, 347] on link "020505 01" at bounding box center [277, 342] width 101 height 17
type input "02050501"
type input "CRONULLA SALON CHAIR TAN WITH ROUND BLACK BASE"
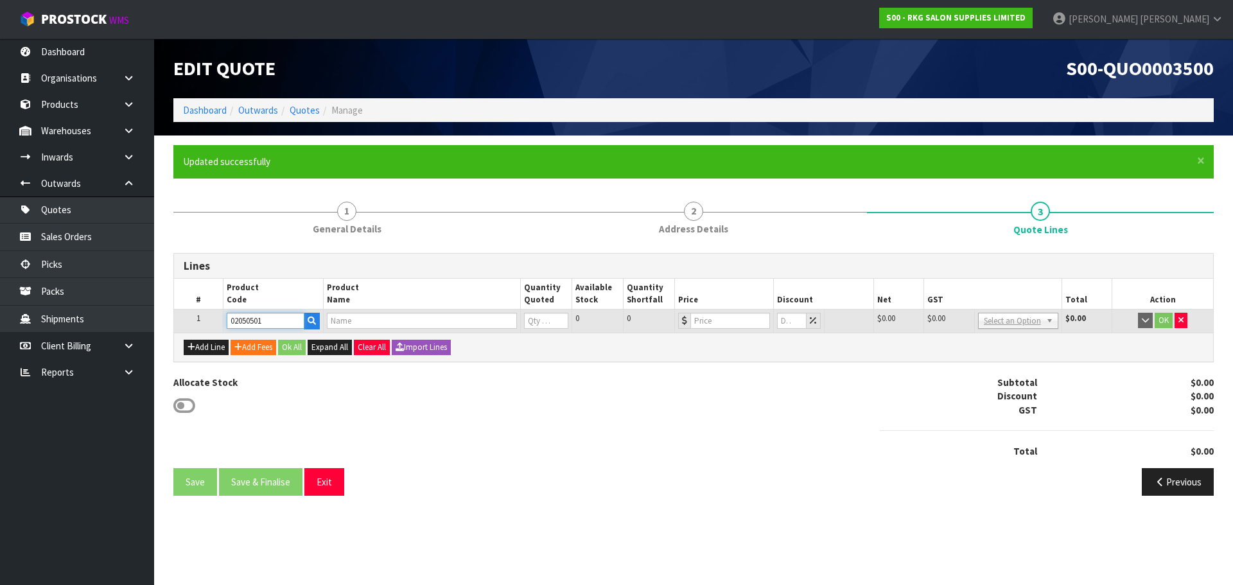
type input "0"
type input "499"
type input "0"
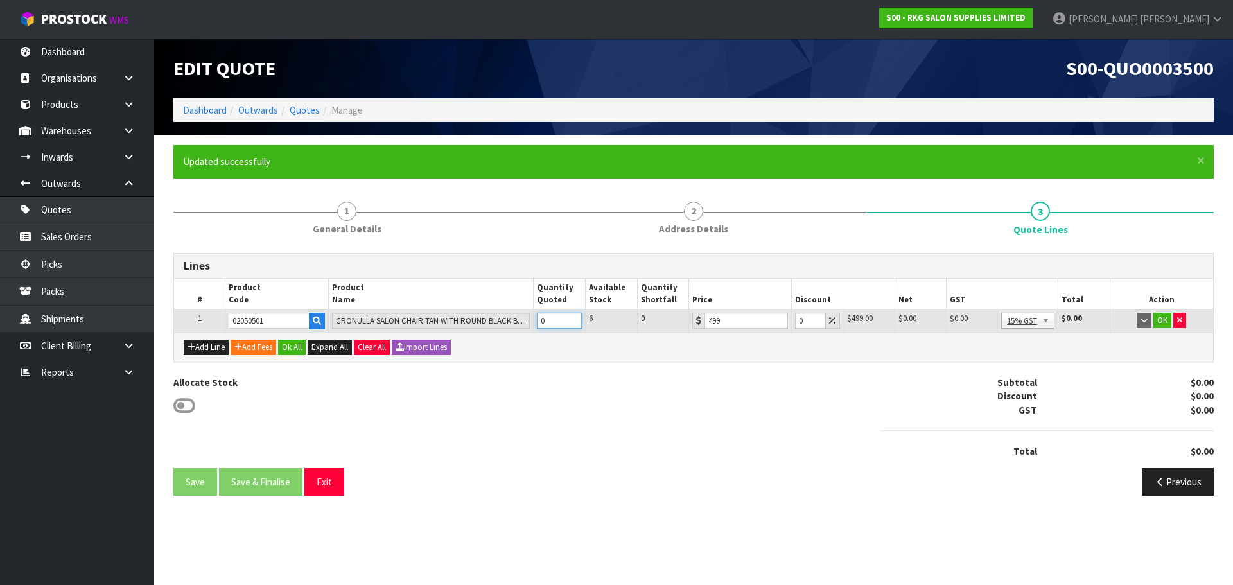
click at [526, 322] on tr "1 02050501 CRONULLA SALON CHAIR TAN WITH ROUND BLACK BASE 0 6 0 499 0 $499.00 $…" at bounding box center [693, 321] width 1039 height 23
type input "4"
drag, startPoint x: 803, startPoint y: 322, endPoint x: 796, endPoint y: 322, distance: 7.1
click at [796, 322] on input "0" at bounding box center [810, 321] width 30 height 16
type input "1"
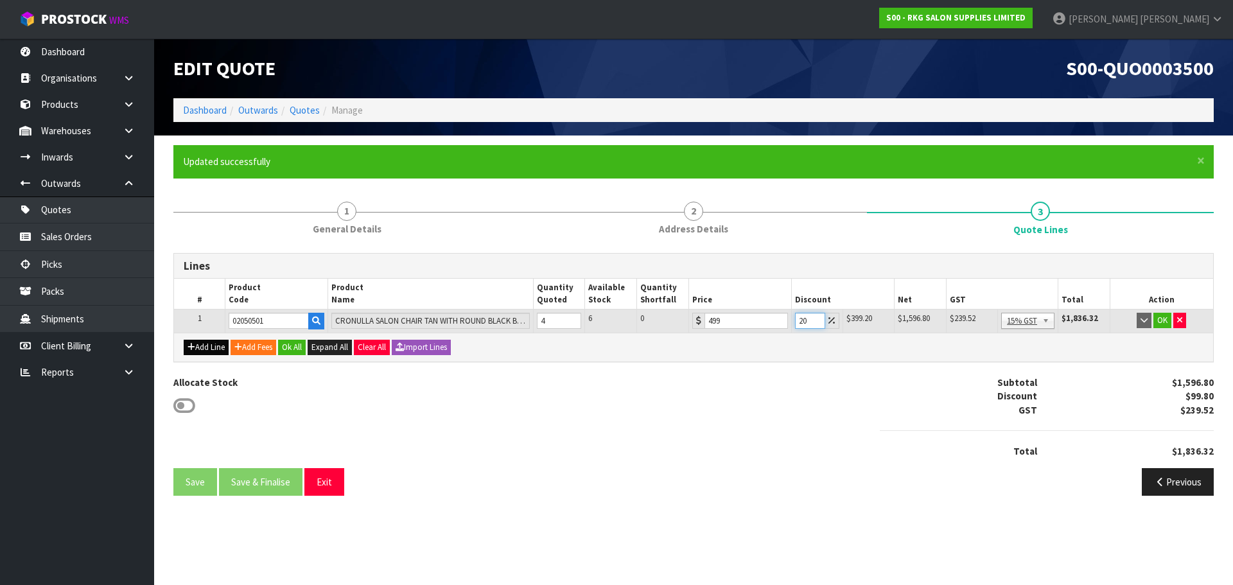
type input "20"
click at [207, 344] on button "Add Line" at bounding box center [206, 347] width 45 height 15
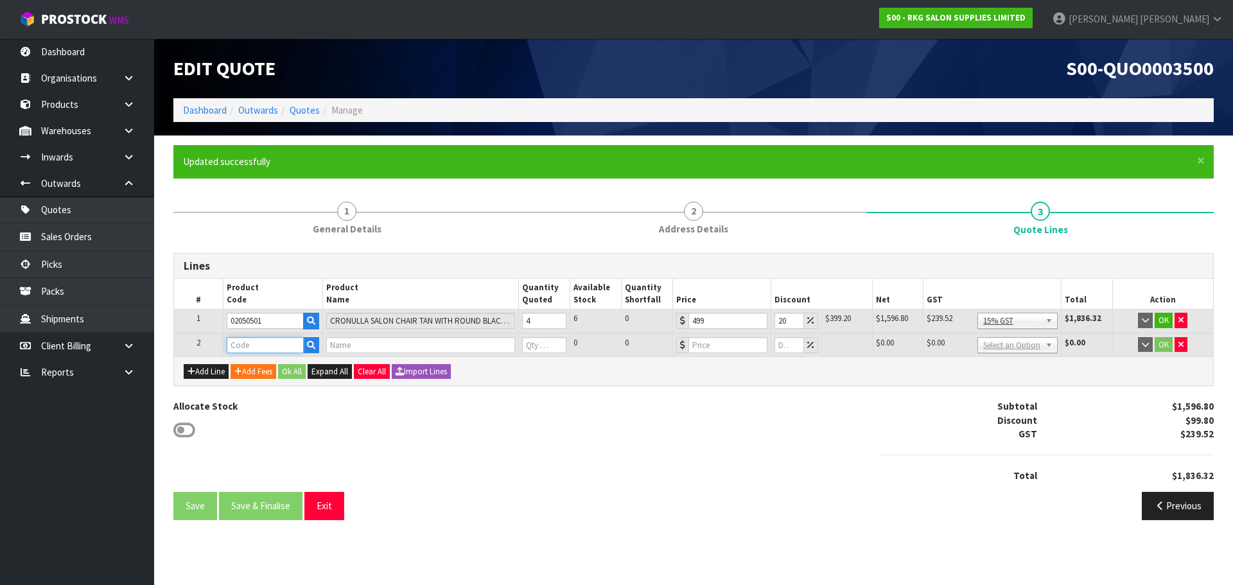
click at [247, 345] on input "text" at bounding box center [265, 345] width 77 height 16
type input "030405"
click at [259, 401] on strong "030405" at bounding box center [255, 402] width 31 height 12
type input "03040501KW"
type input "WANGARATTA SHAMPOO LOUNGE - TAN WITH WHITE BASIN"
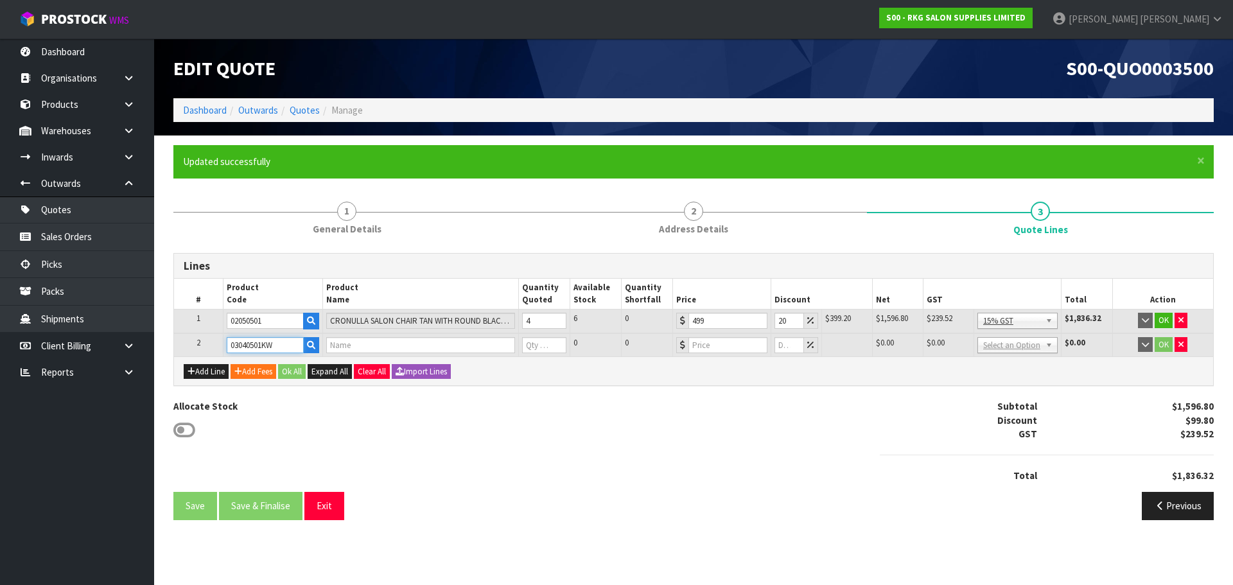
type input "0"
type input "1295"
type input "0"
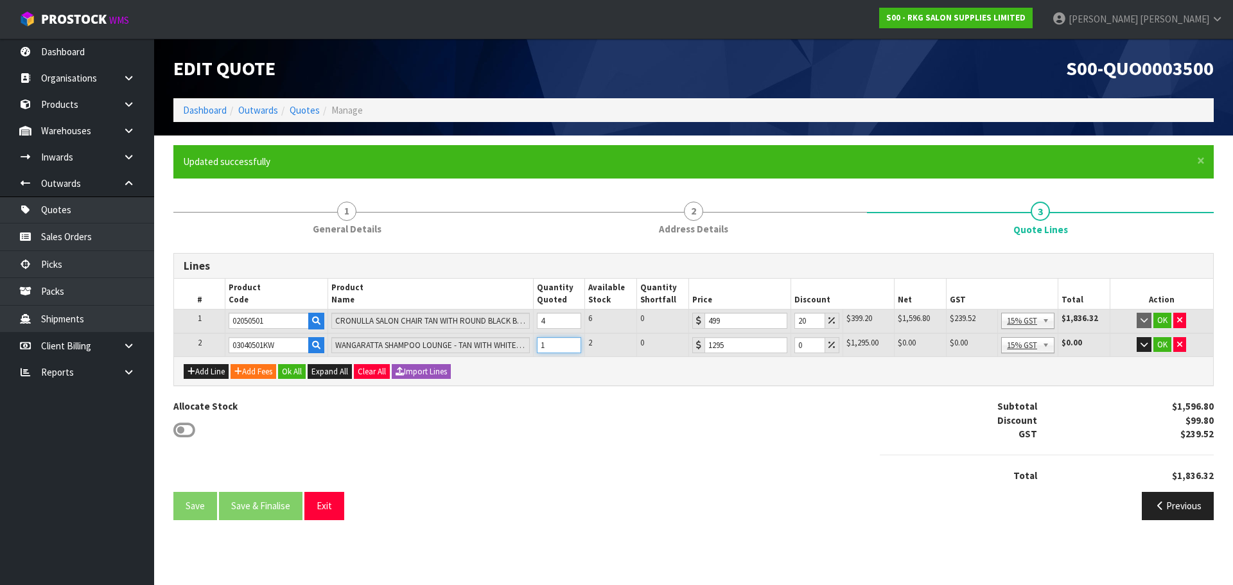
click at [571, 342] on input "1" at bounding box center [559, 345] width 45 height 16
type input "2"
click at [571, 342] on input "2" at bounding box center [559, 345] width 45 height 16
drag, startPoint x: 802, startPoint y: 343, endPoint x: 795, endPoint y: 343, distance: 7.1
click at [795, 343] on input "0" at bounding box center [809, 345] width 30 height 16
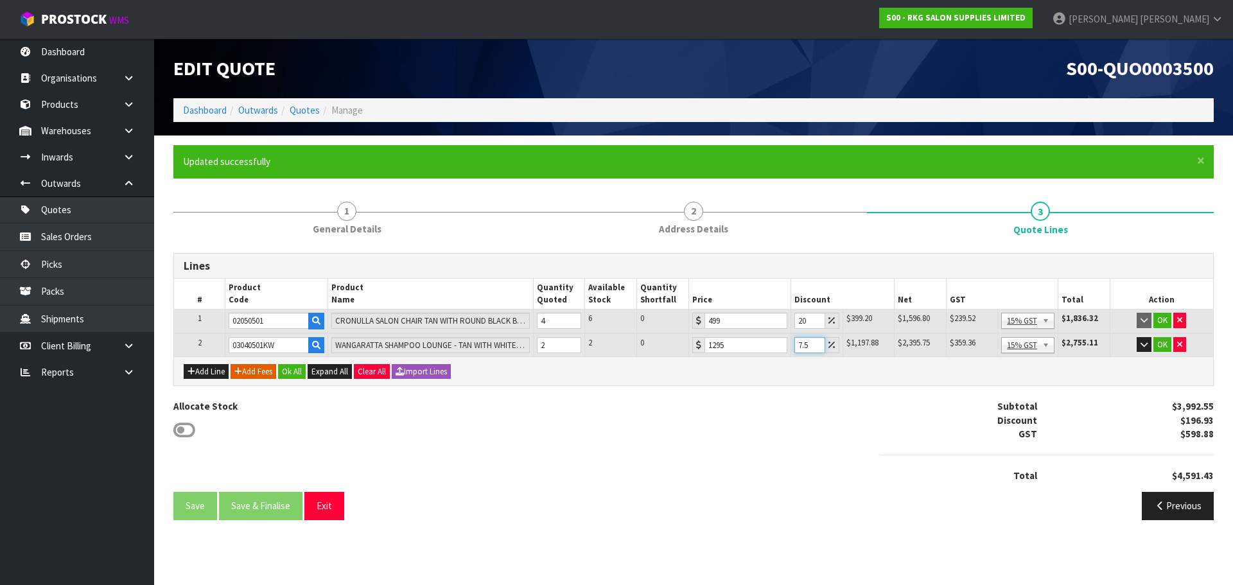
type input "7.5"
click at [260, 372] on button "Add Fees" at bounding box center [254, 371] width 46 height 15
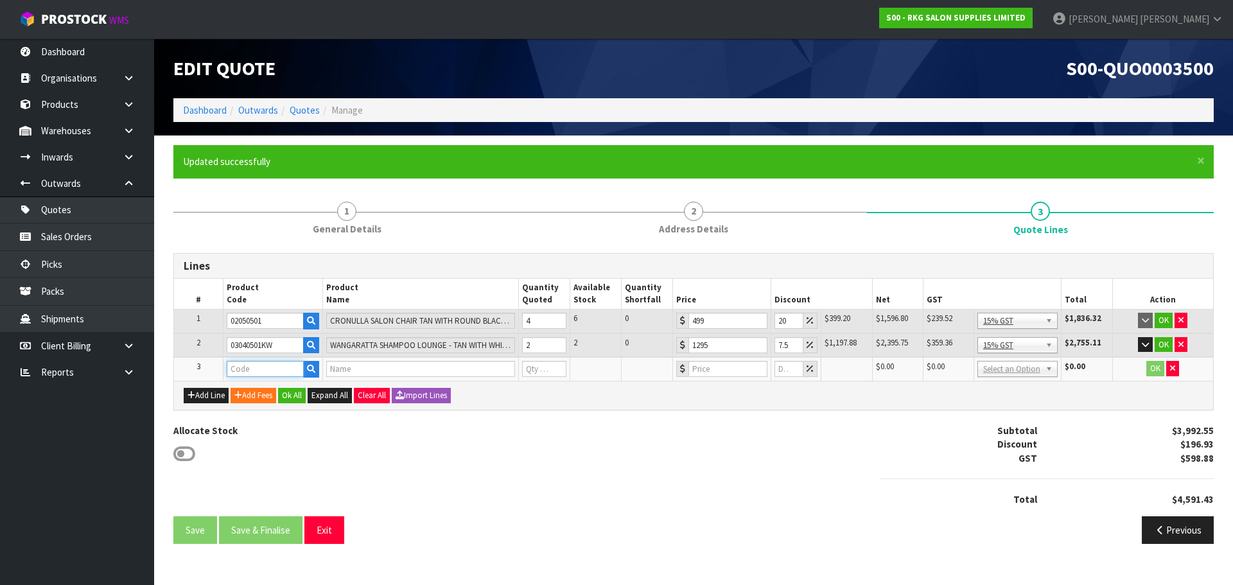
click at [257, 366] on input "text" at bounding box center [265, 369] width 77 height 16
type input "FRE"
click at [258, 387] on link "FRE IGHT" at bounding box center [277, 390] width 101 height 17
type input "FREIGHT"
type input "FREIGHT FEE"
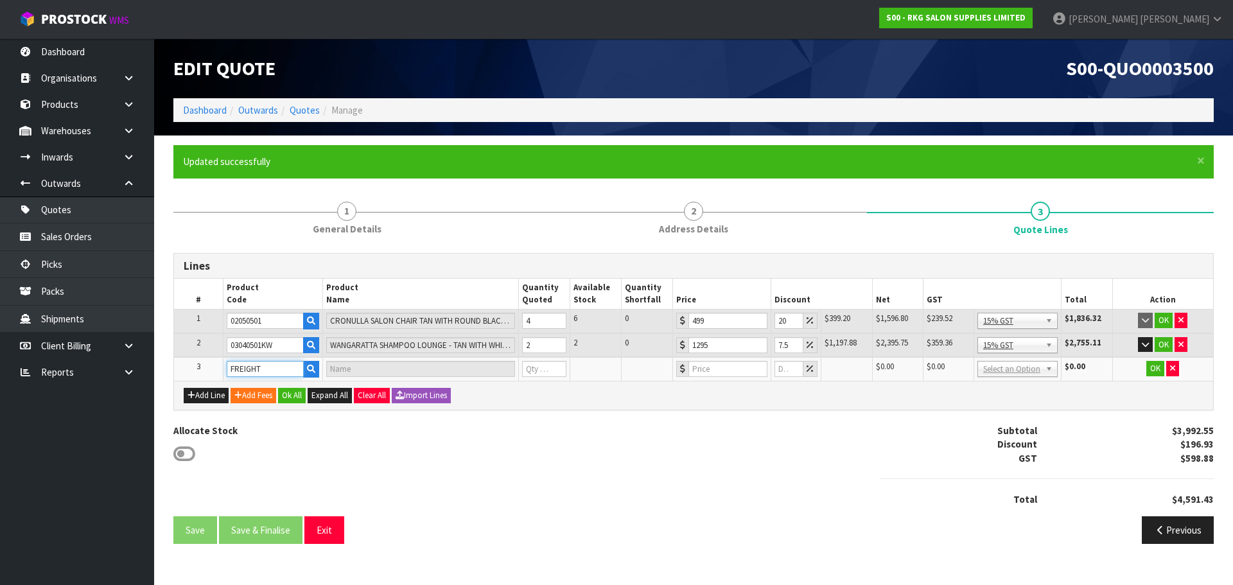
type input "1"
type input "0"
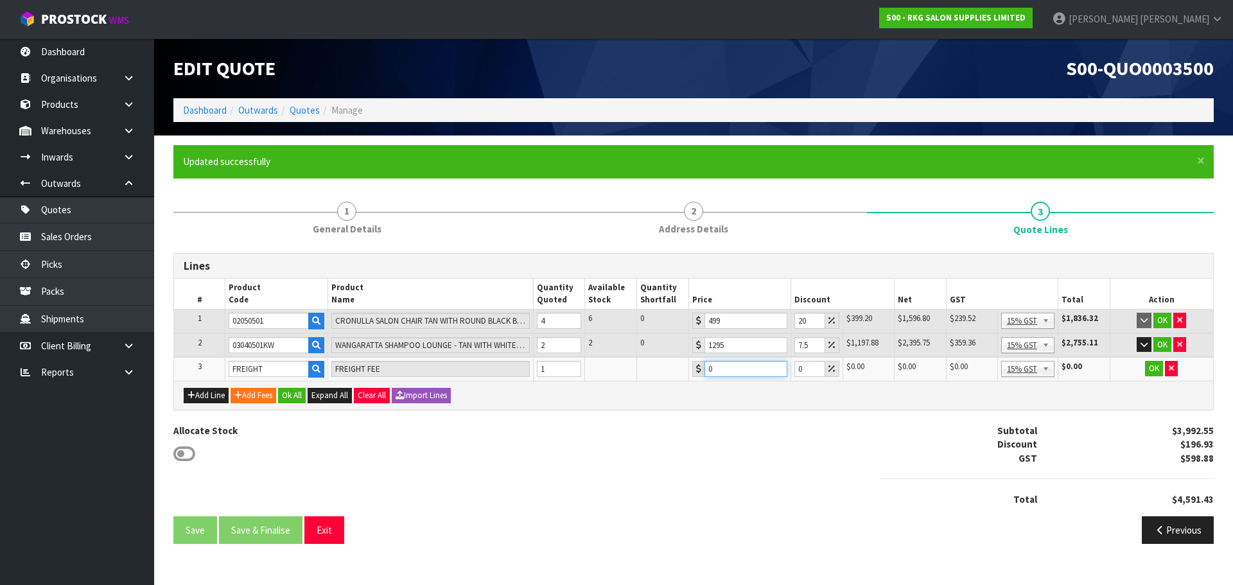
drag, startPoint x: 729, startPoint y: 369, endPoint x: 706, endPoint y: 369, distance: 23.1
click at [706, 369] on input "0" at bounding box center [745, 369] width 83 height 16
type input "472.25"
click at [1160, 320] on button "OK" at bounding box center [1162, 320] width 18 height 15
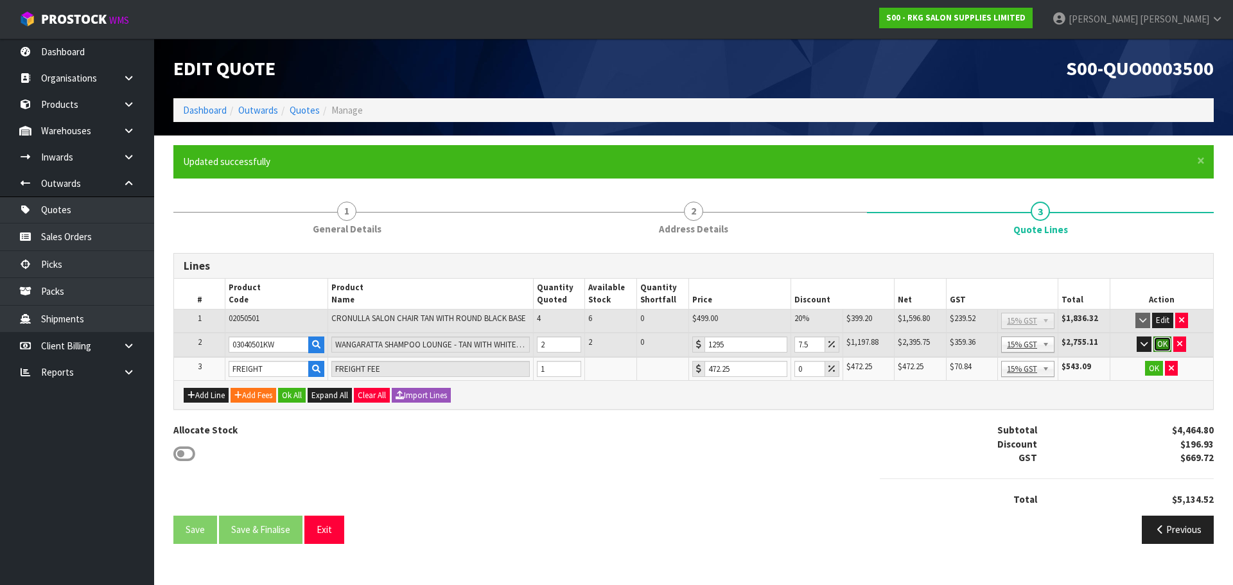
click at [1161, 342] on button "OK" at bounding box center [1162, 343] width 18 height 15
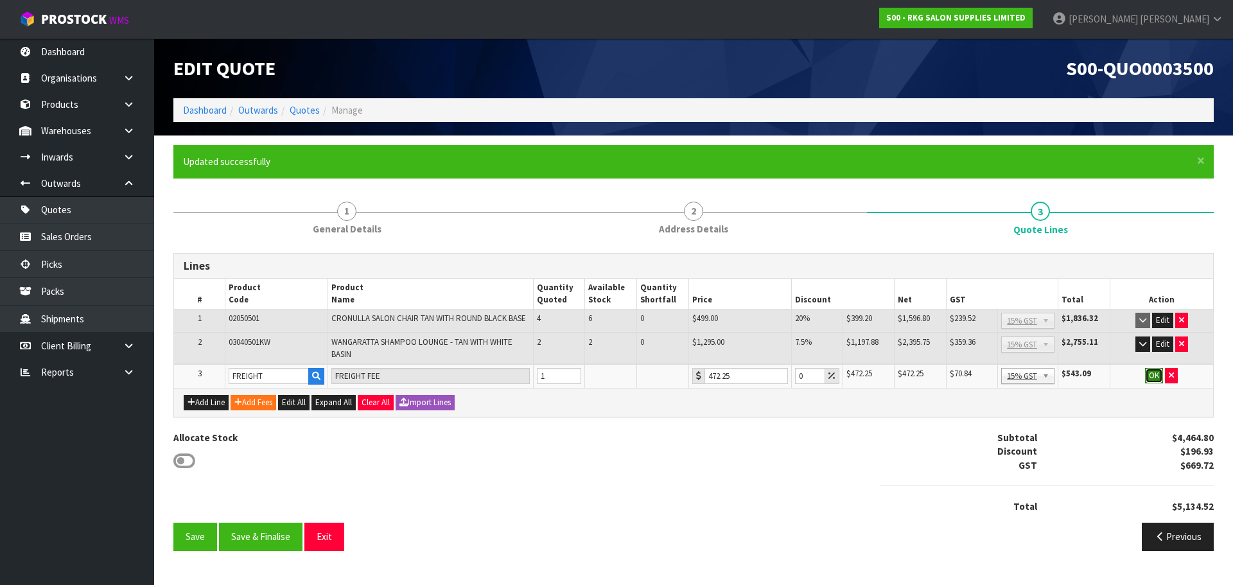
click at [1153, 374] on button "OK" at bounding box center [1154, 375] width 18 height 15
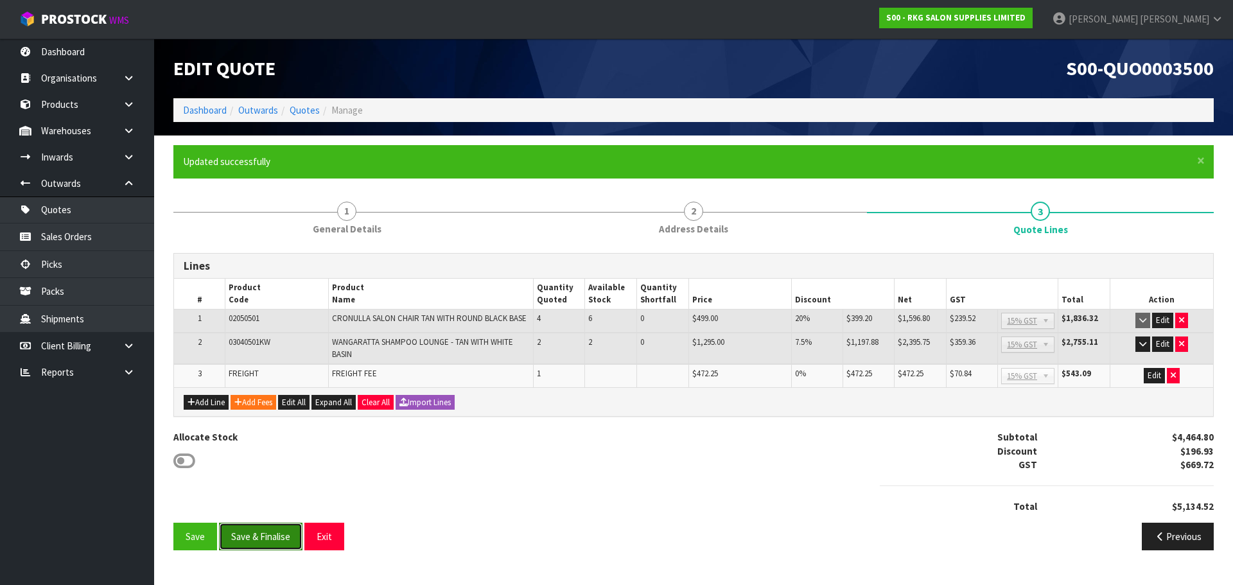
click at [268, 536] on button "Save & Finalise" at bounding box center [260, 537] width 83 height 28
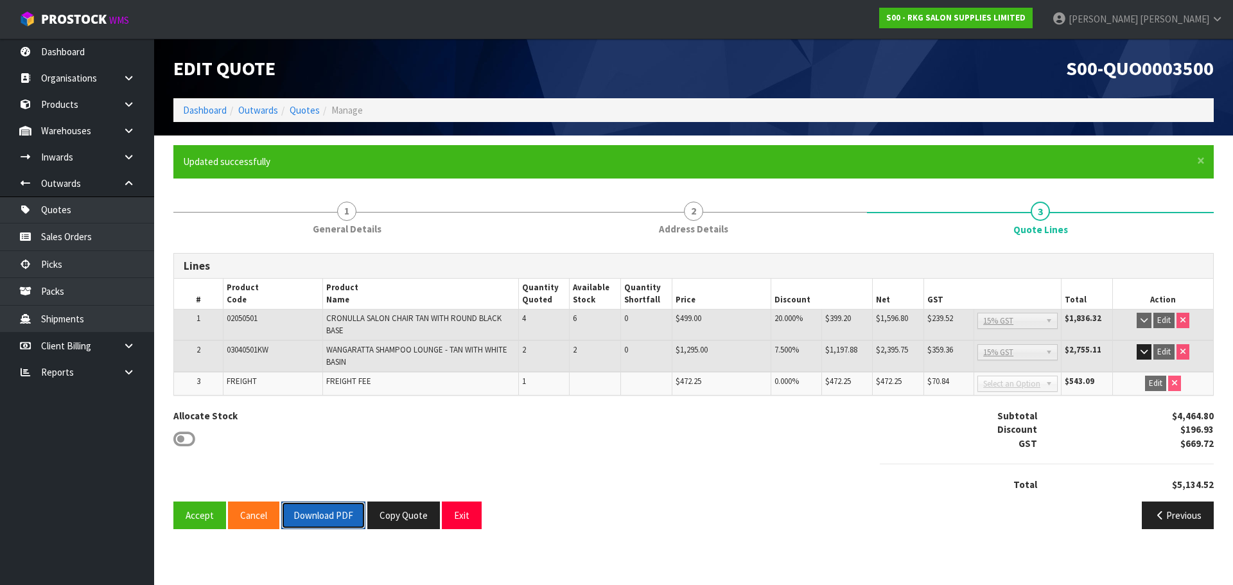
drag, startPoint x: 317, startPoint y: 512, endPoint x: 364, endPoint y: 488, distance: 53.4
click at [317, 513] on button "Download PDF" at bounding box center [323, 516] width 84 height 28
click at [416, 518] on button "Copy Quote" at bounding box center [403, 516] width 73 height 28
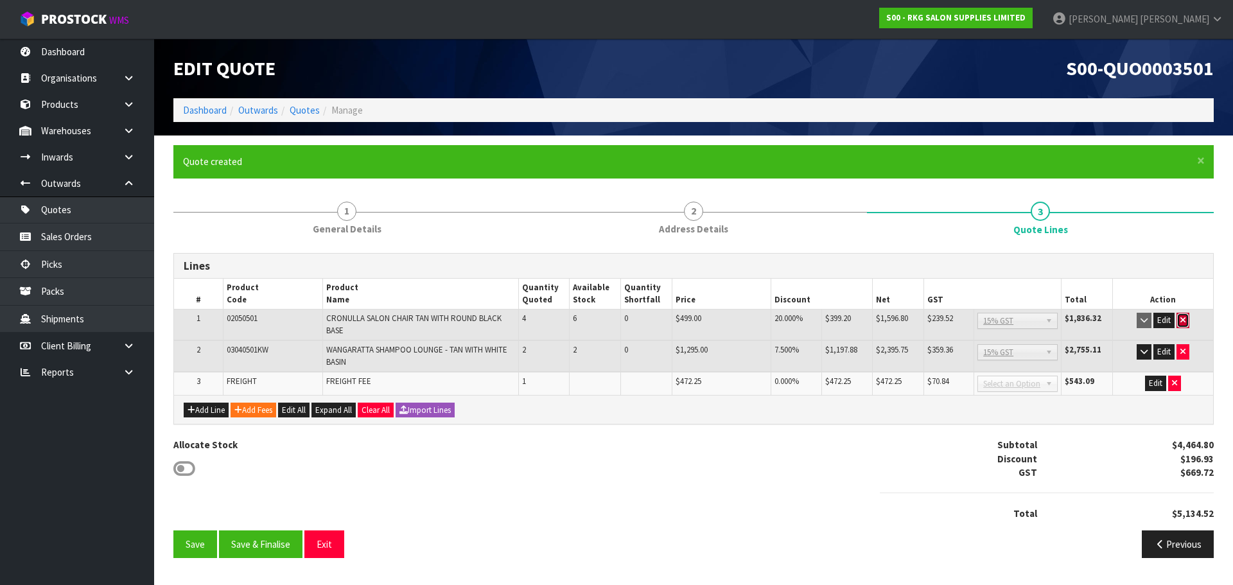
click at [1183, 318] on icon "button" at bounding box center [1182, 320] width 5 height 8
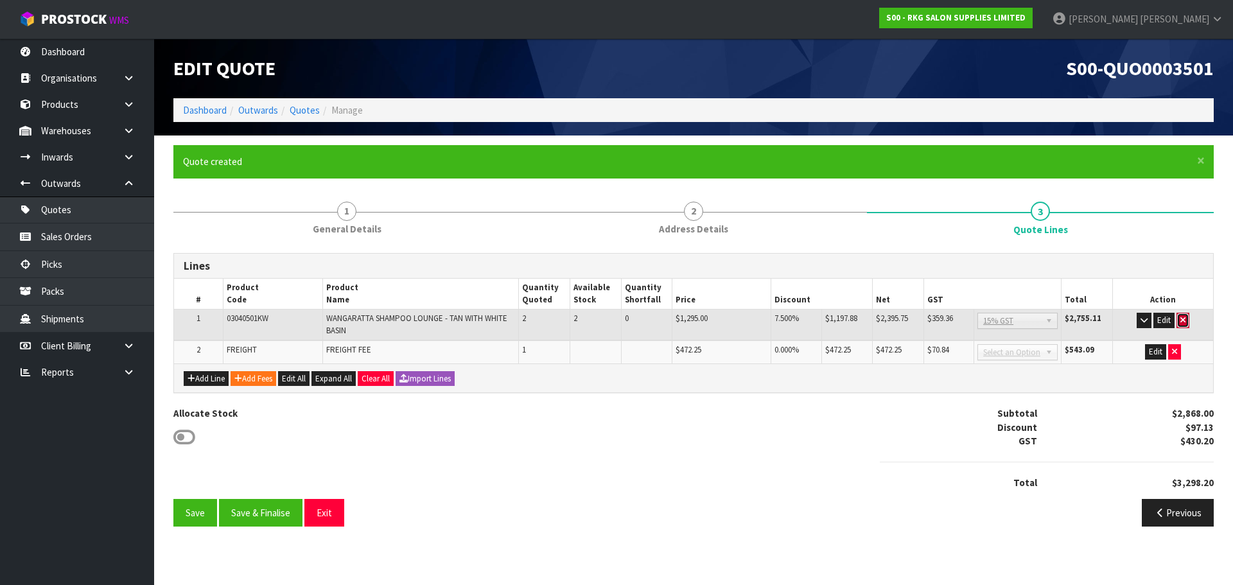
click at [1187, 322] on button "button" at bounding box center [1182, 320] width 13 height 15
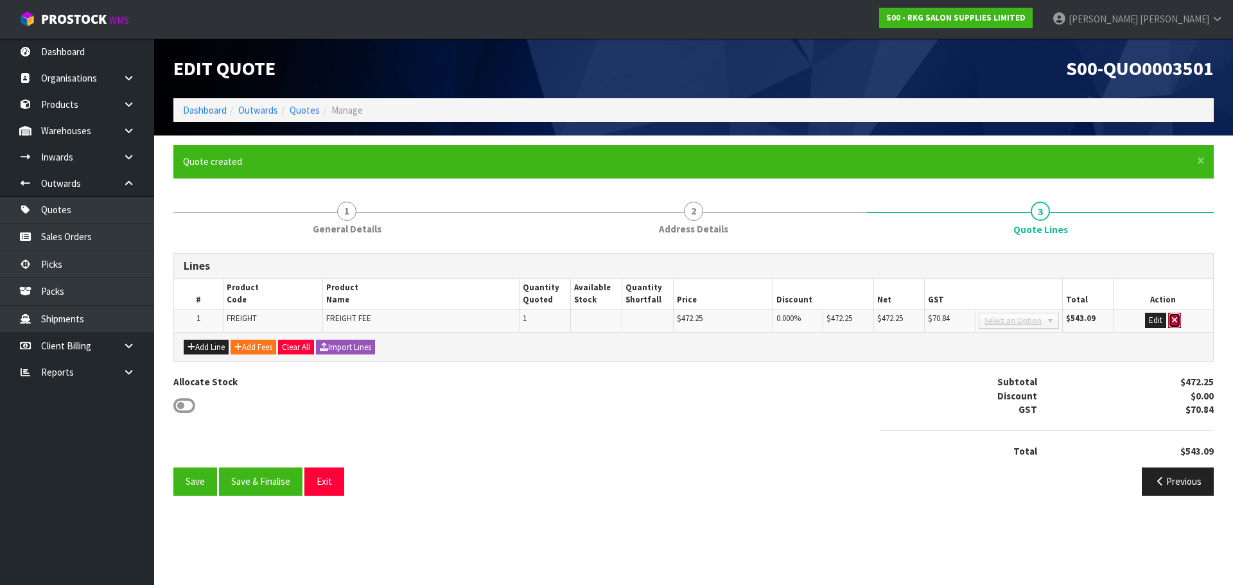
click at [1175, 323] on icon "button" at bounding box center [1174, 320] width 5 height 8
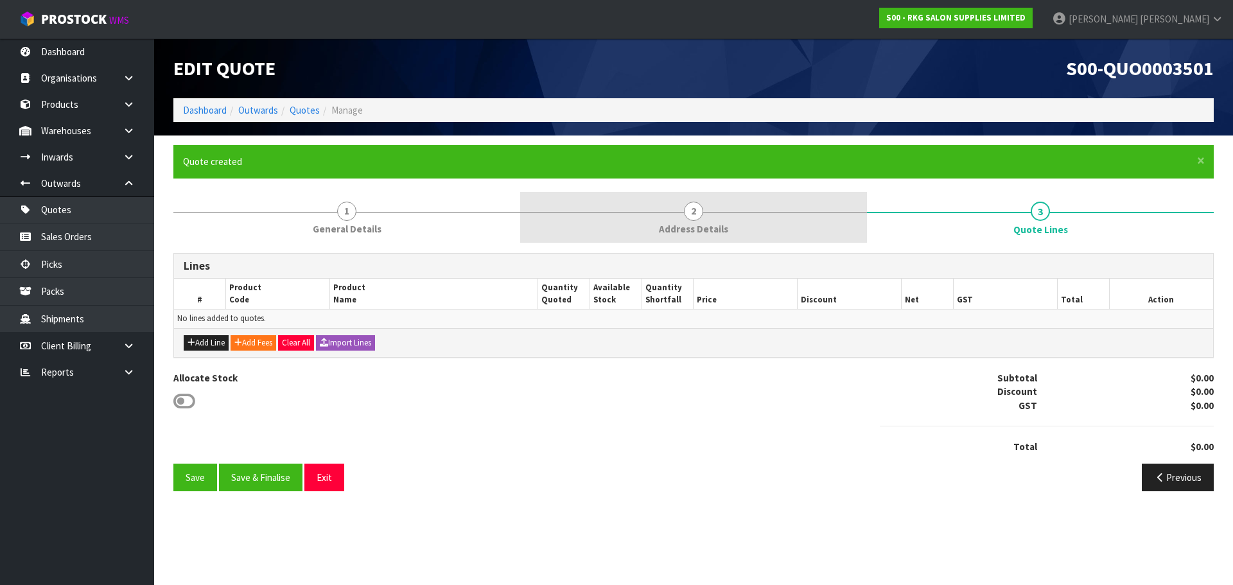
click at [693, 216] on span "2" at bounding box center [693, 211] width 19 height 19
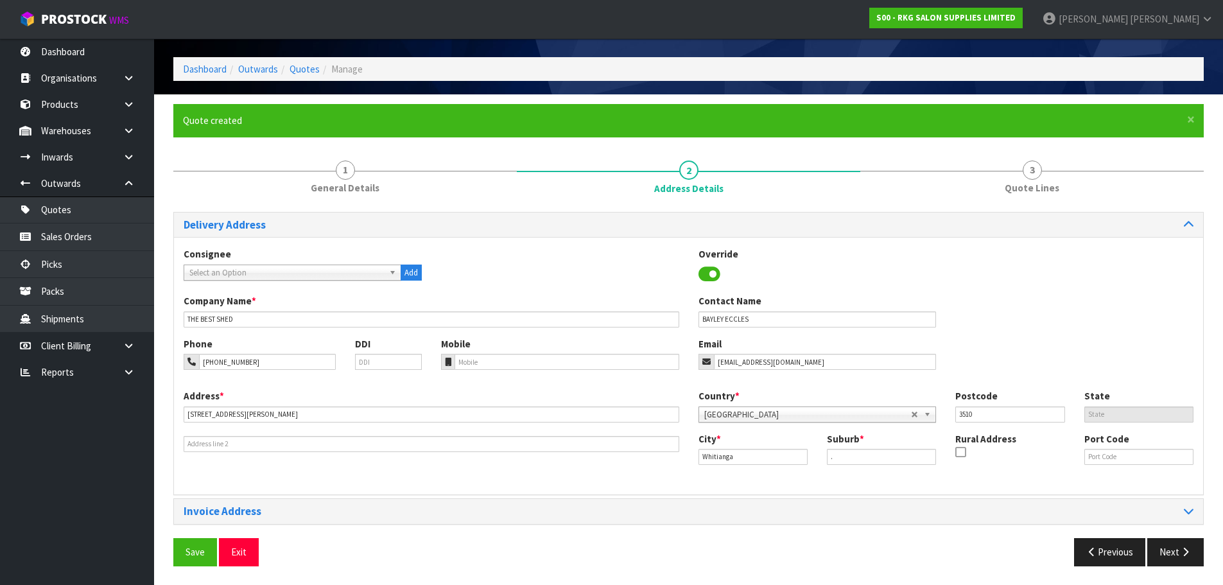
scroll to position [42, 0]
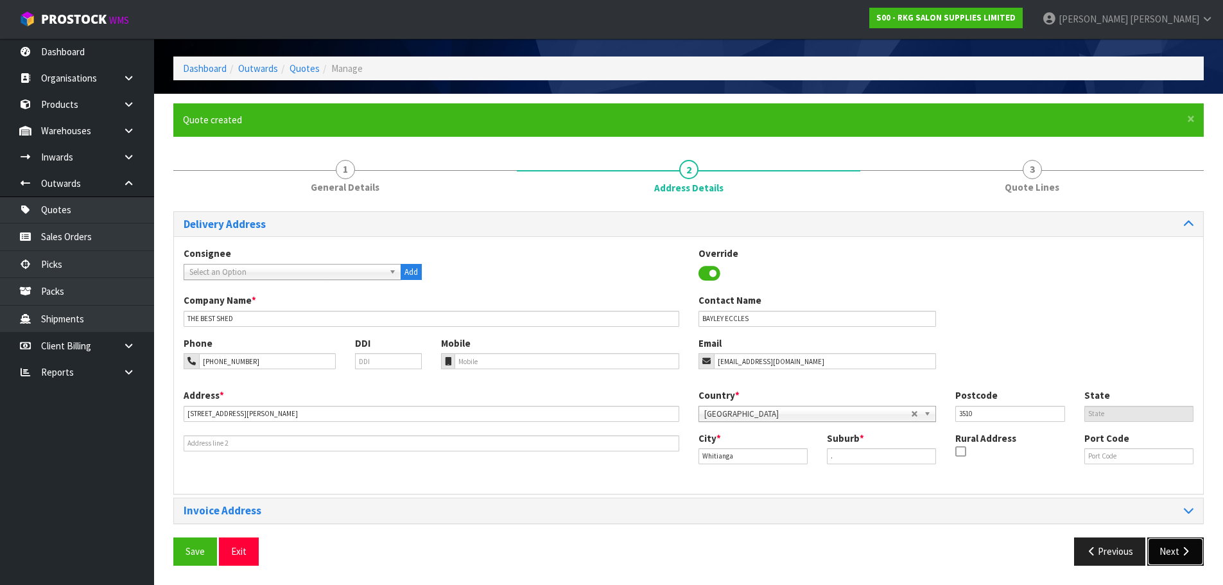
click at [1179, 551] on button "Next" at bounding box center [1175, 551] width 57 height 28
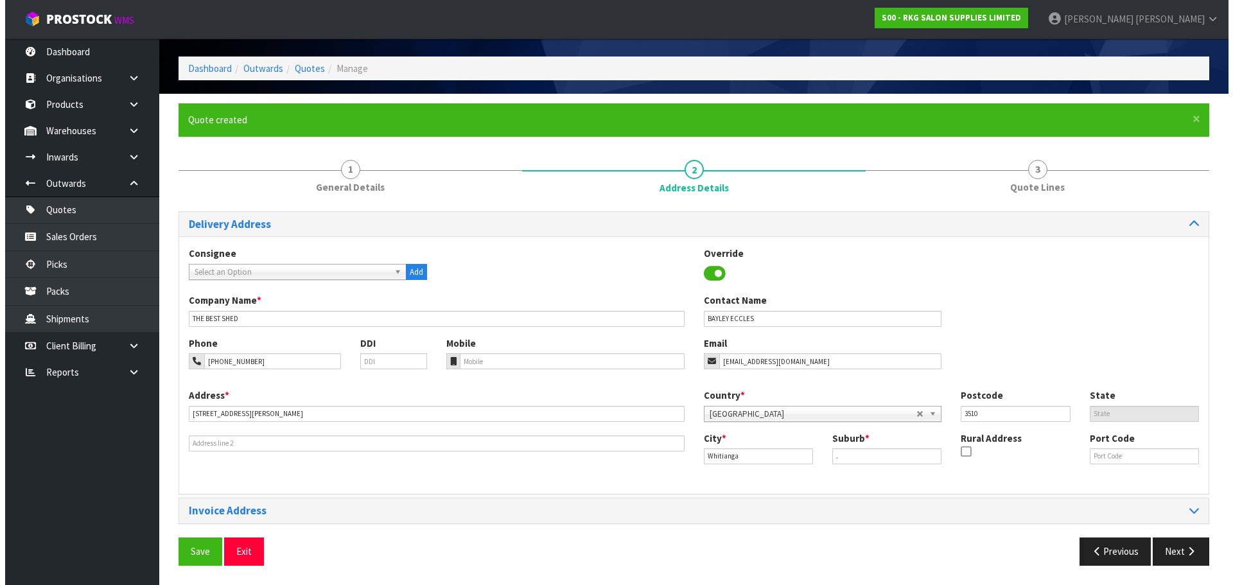
scroll to position [0, 0]
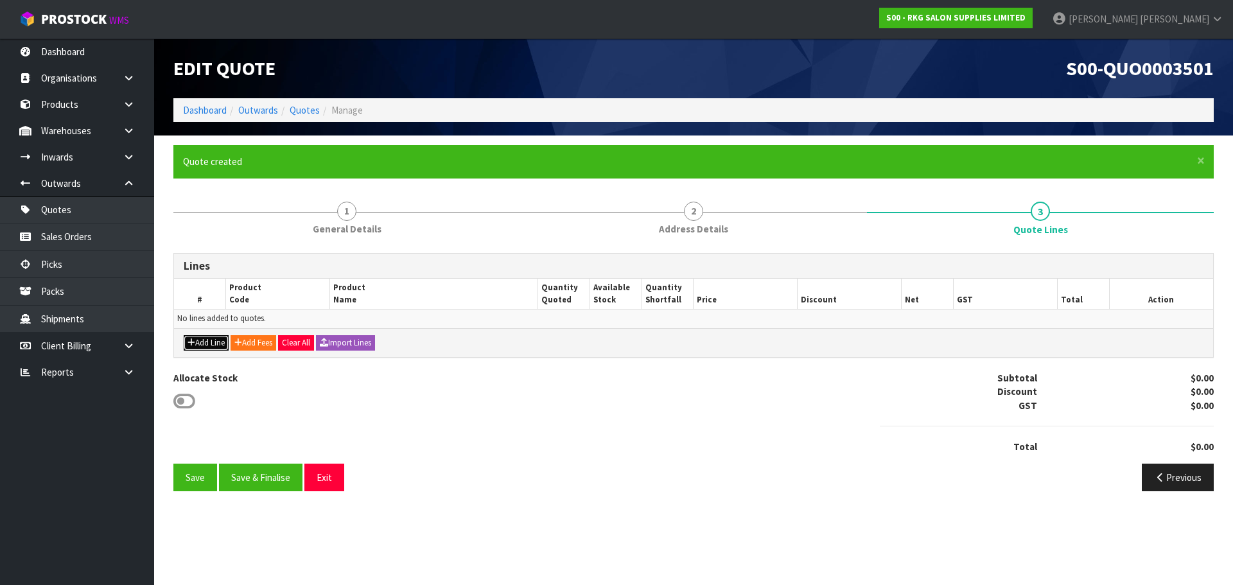
click at [204, 346] on button "Add Line" at bounding box center [206, 342] width 45 height 15
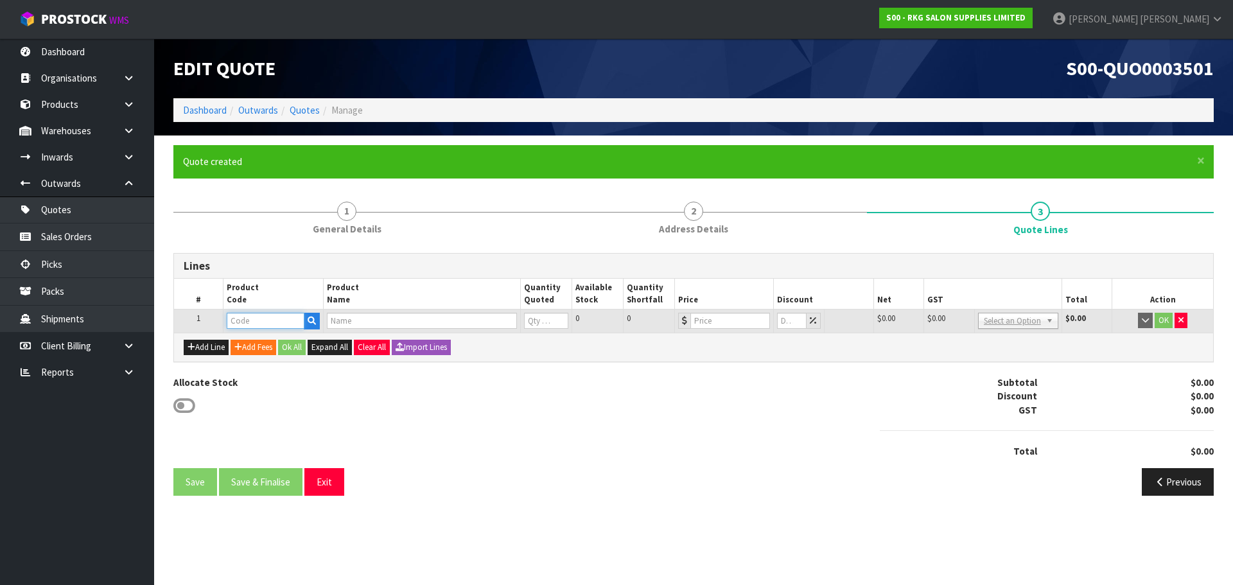
click at [244, 323] on input "text" at bounding box center [265, 321] width 77 height 16
type input "LEDP"
click at [253, 360] on strong "LEDP" at bounding box center [251, 360] width 22 height 12
type input "LEDP900"
type input "AURA – LED BACK LIGHT POLISHED EDGE CIRCLE MIRROR 900MM"
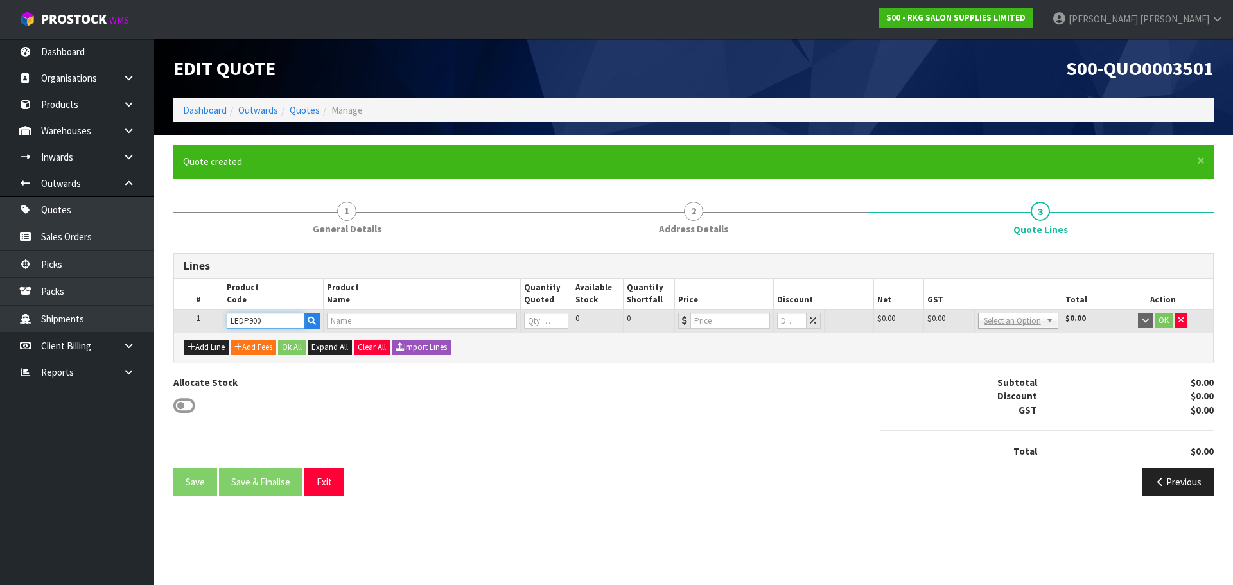
type input "0"
type input "564.35"
type input "0"
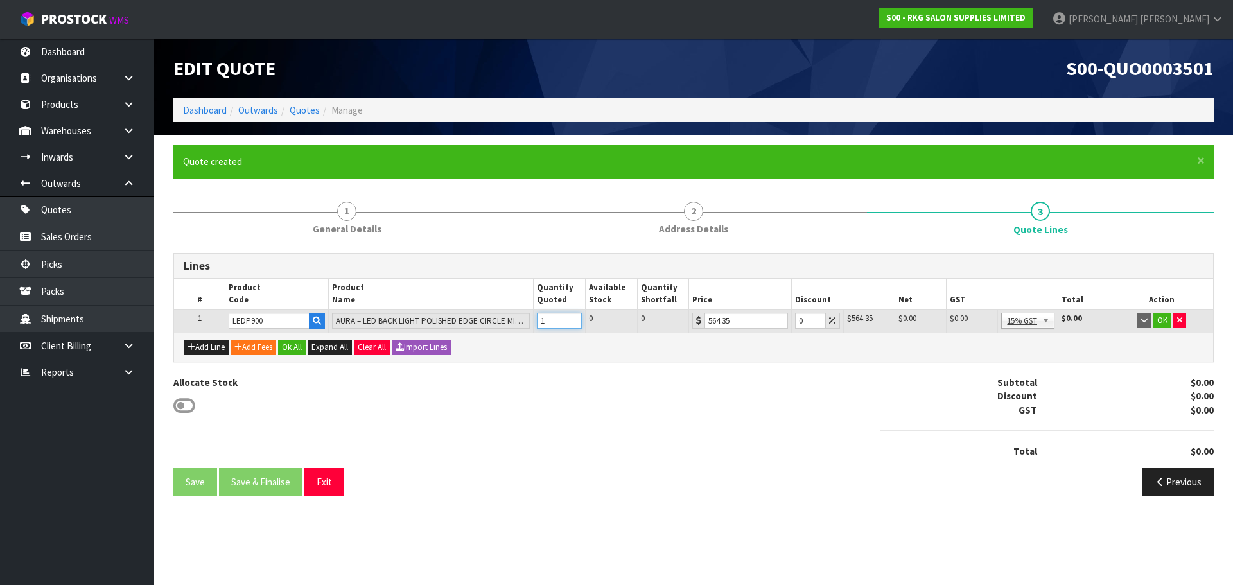
click at [571, 317] on input "1" at bounding box center [559, 321] width 45 height 16
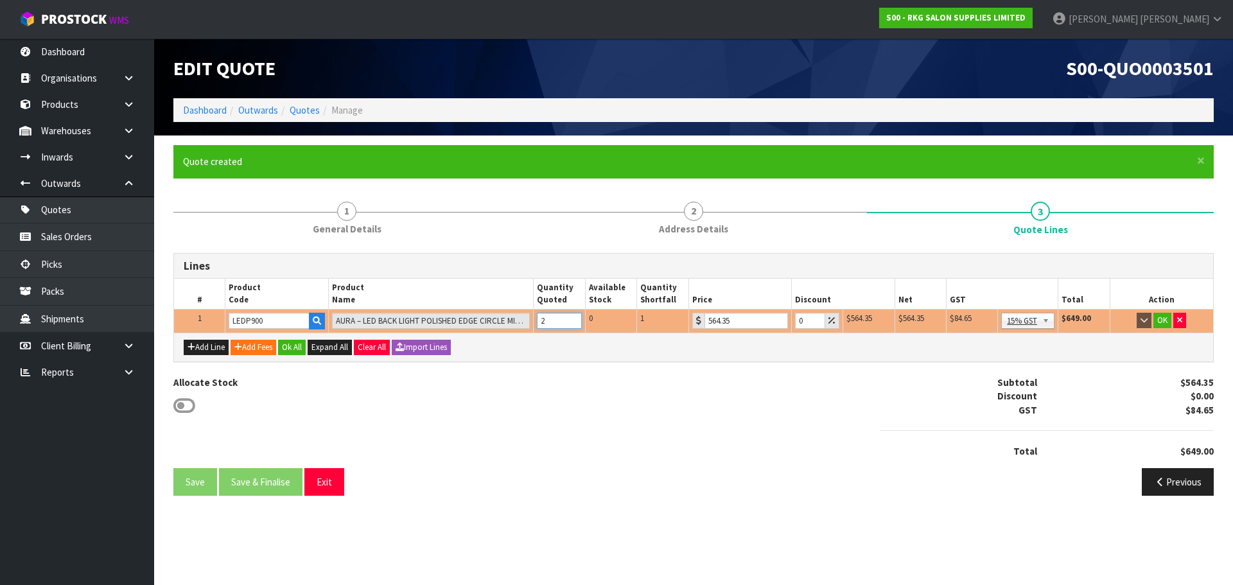
click at [571, 317] on input "2" at bounding box center [559, 321] width 45 height 16
click at [571, 317] on input "3" at bounding box center [559, 321] width 45 height 16
type input "4"
click at [571, 317] on input "4" at bounding box center [559, 321] width 45 height 16
drag, startPoint x: 805, startPoint y: 321, endPoint x: 796, endPoint y: 324, distance: 9.5
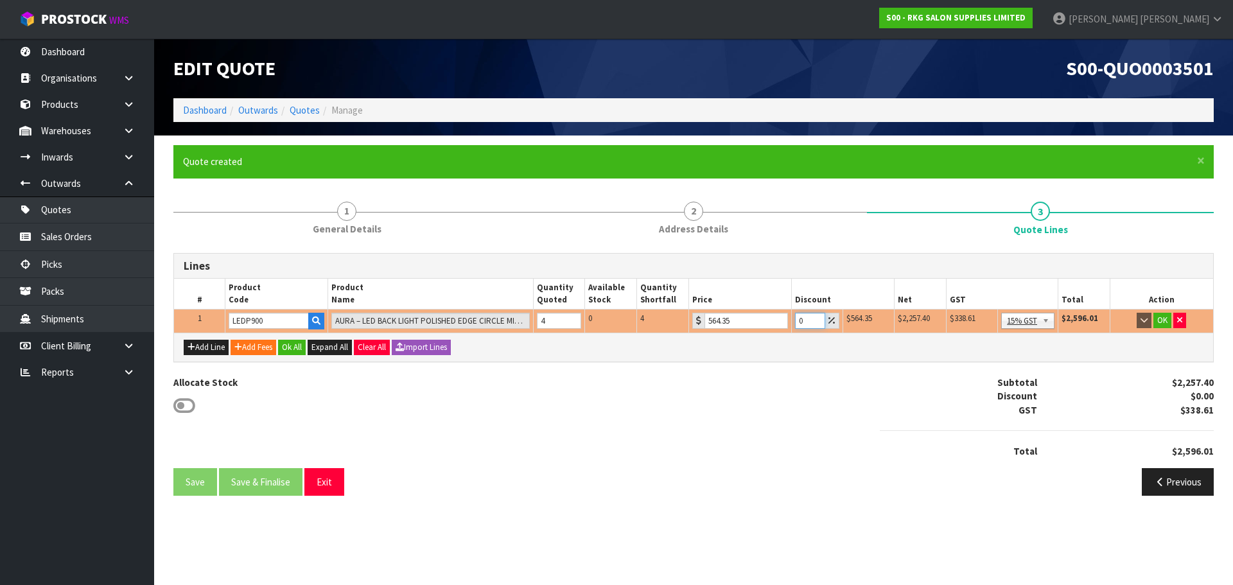
click at [796, 324] on input "0" at bounding box center [810, 321] width 30 height 16
click at [805, 322] on input "0" at bounding box center [810, 321] width 30 height 16
drag, startPoint x: 805, startPoint y: 322, endPoint x: 796, endPoint y: 324, distance: 10.0
click at [796, 324] on input "0" at bounding box center [810, 321] width 30 height 16
type input "20"
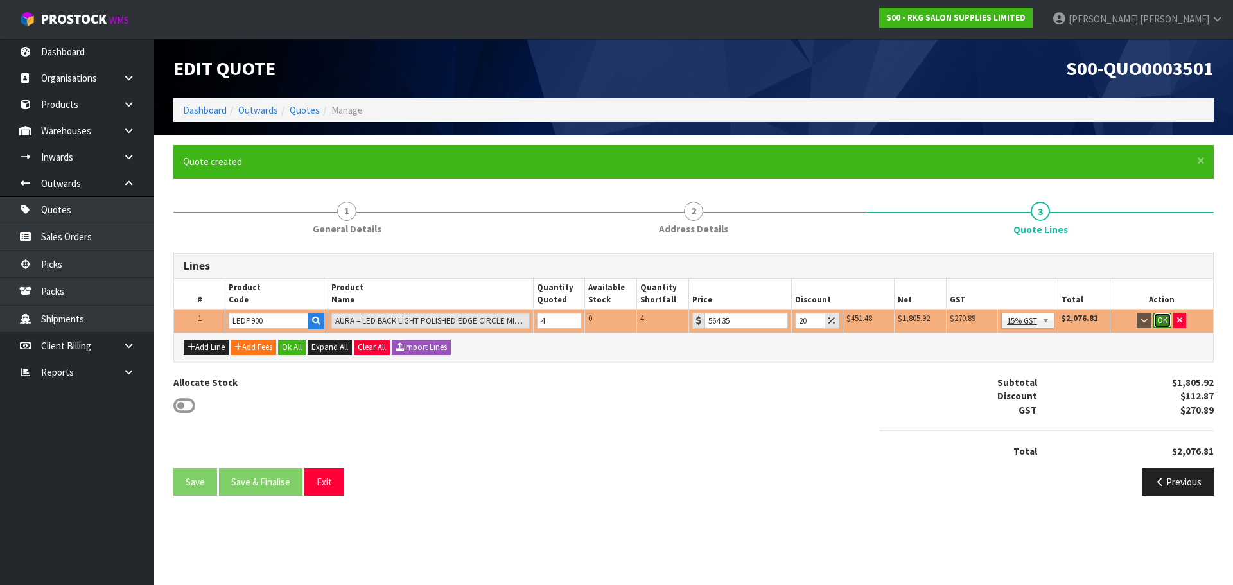
click at [1162, 320] on button "OK" at bounding box center [1162, 320] width 18 height 15
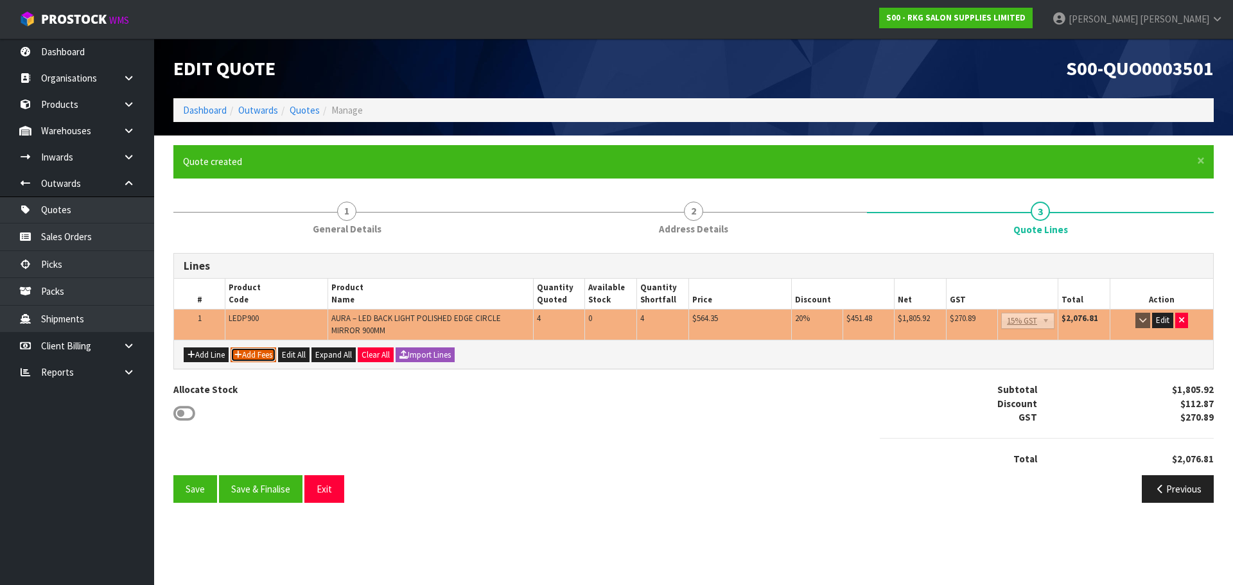
click at [251, 360] on button "Add Fees" at bounding box center [254, 354] width 46 height 15
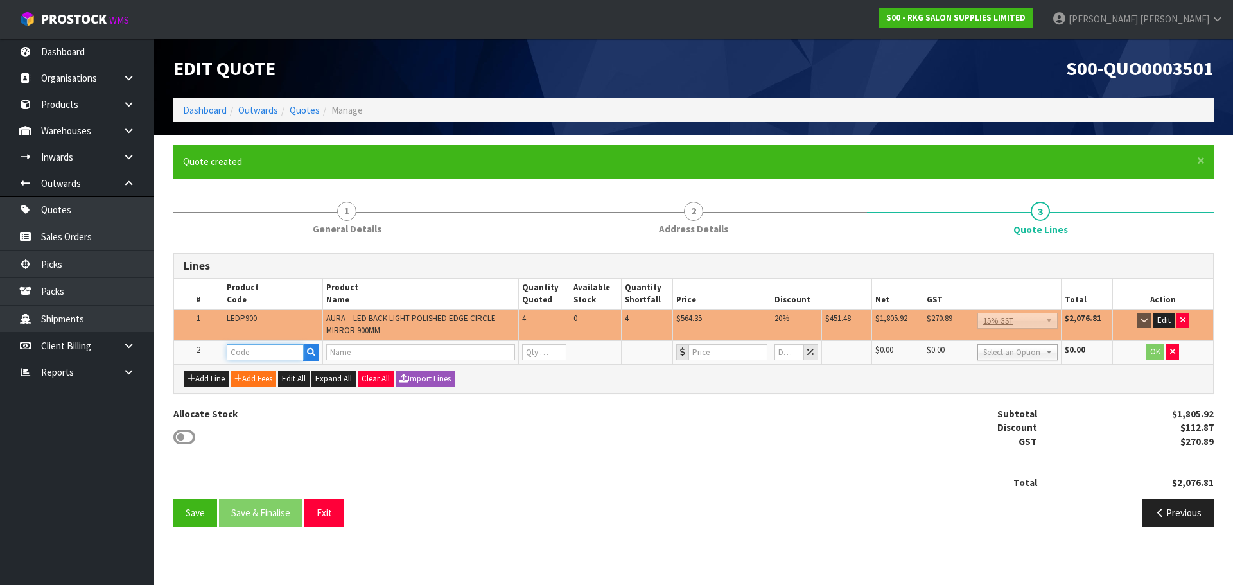
click at [256, 356] on input "text" at bounding box center [265, 352] width 77 height 16
type input "FRE"
click at [266, 371] on link "FRE IGHT" at bounding box center [277, 373] width 101 height 17
type input "FREIGHT"
type input "FREIGHT FEE"
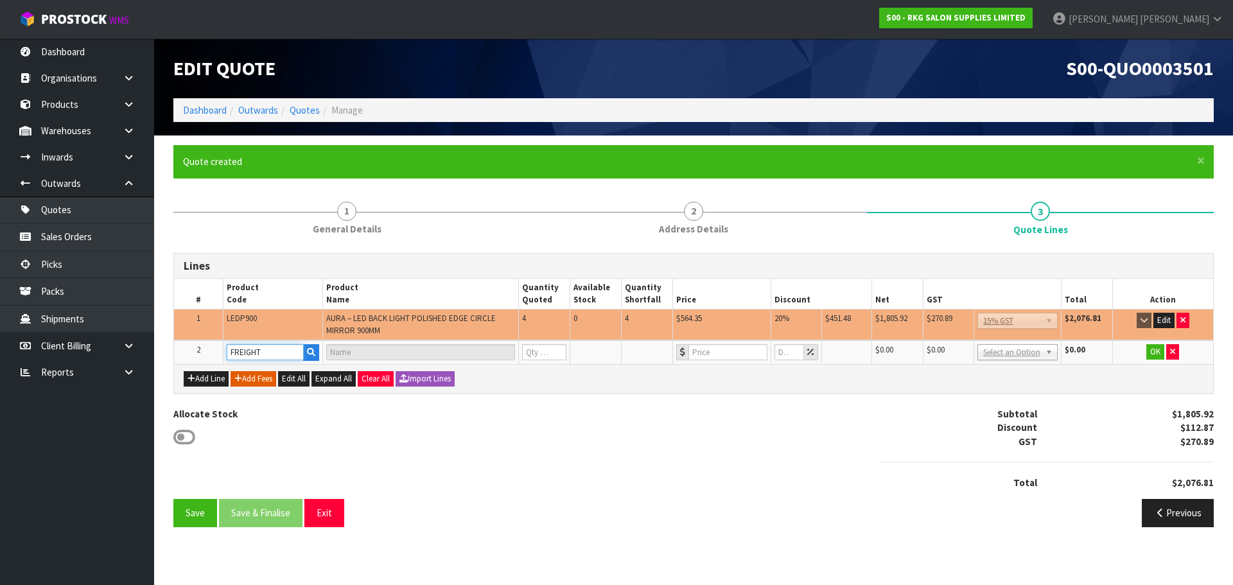
type input "1"
type input "0"
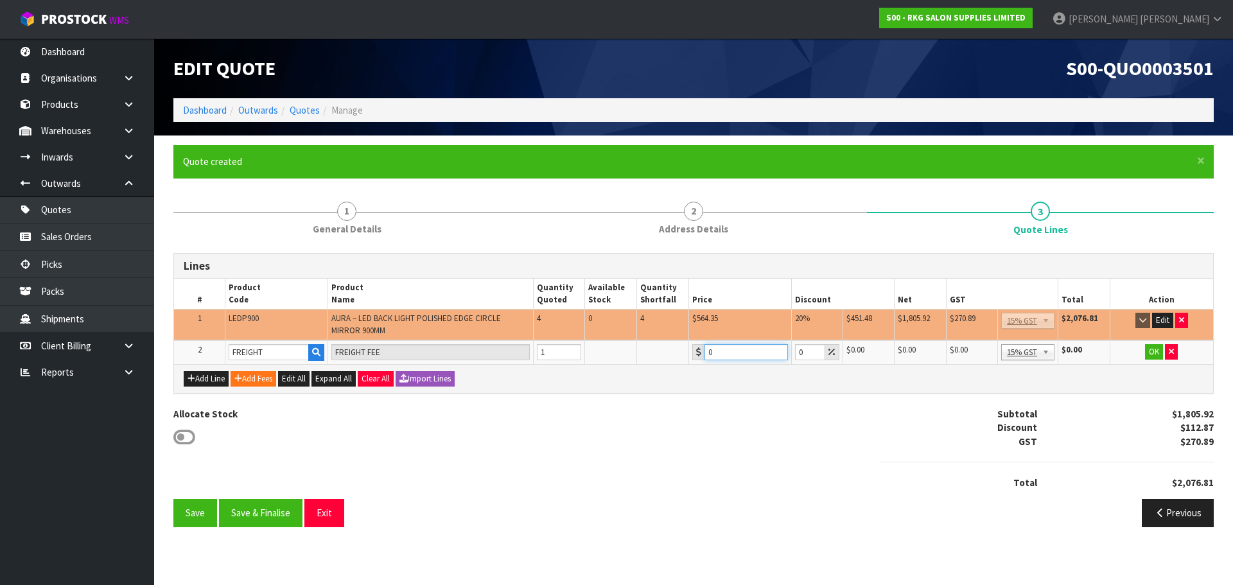
drag, startPoint x: 731, startPoint y: 353, endPoint x: 703, endPoint y: 357, distance: 28.0
click at [703, 357] on div "0" at bounding box center [740, 352] width 96 height 16
click at [746, 354] on input "0" at bounding box center [745, 352] width 83 height 16
drag, startPoint x: 746, startPoint y: 354, endPoint x: 711, endPoint y: 356, distance: 35.4
click at [711, 356] on input "0" at bounding box center [745, 352] width 83 height 16
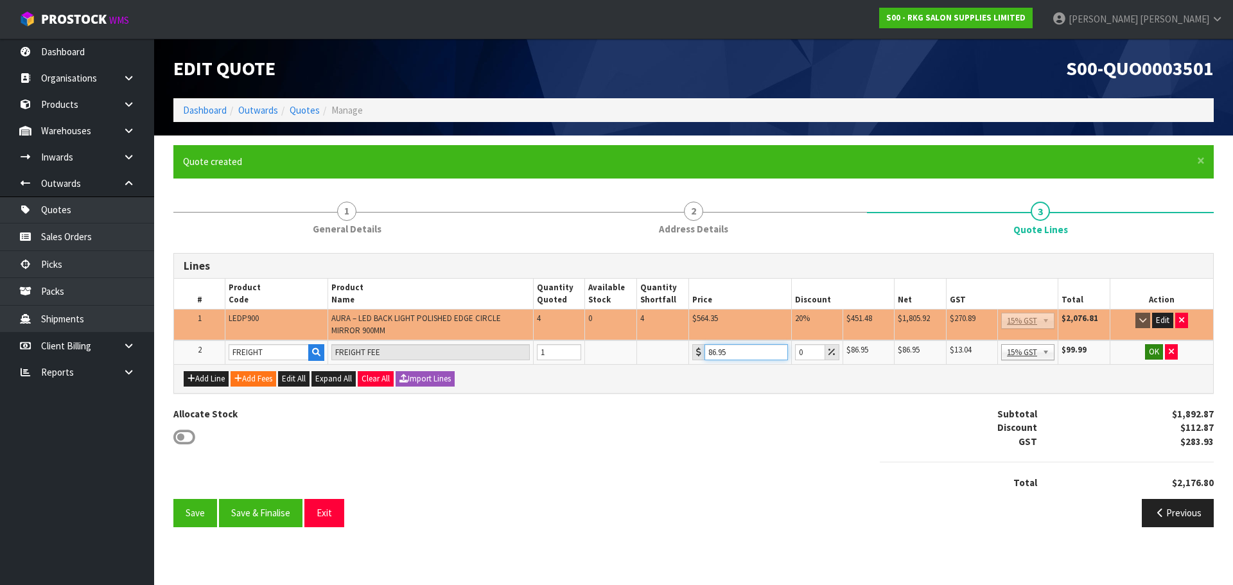
type input "86.95"
click at [1153, 355] on button "OK" at bounding box center [1154, 351] width 18 height 15
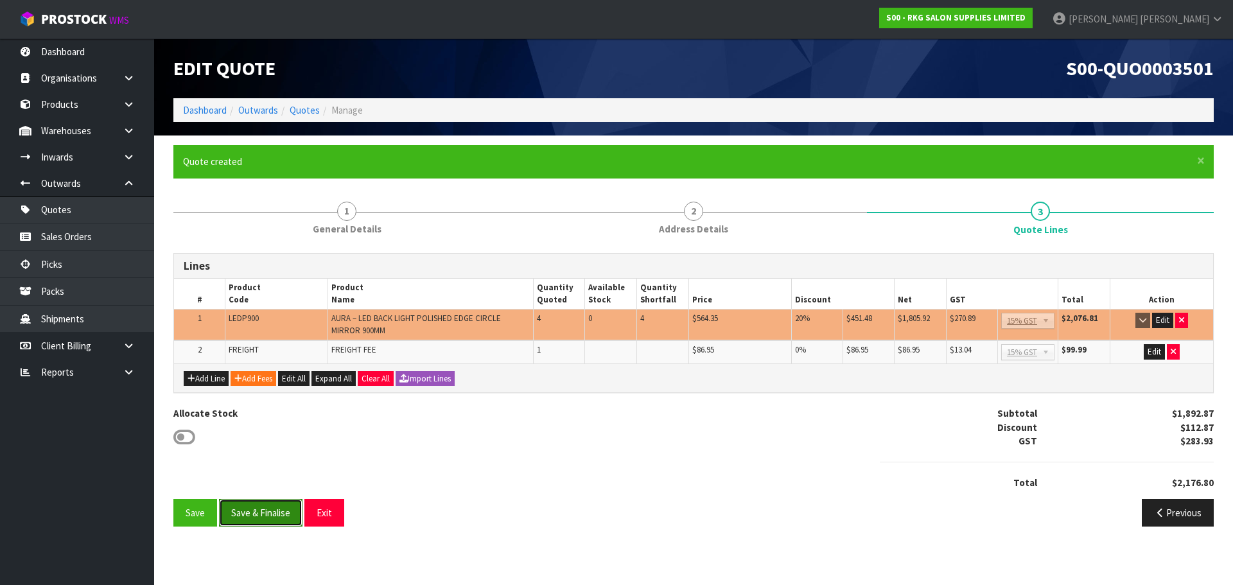
click at [265, 514] on button "Save & Finalise" at bounding box center [260, 513] width 83 height 28
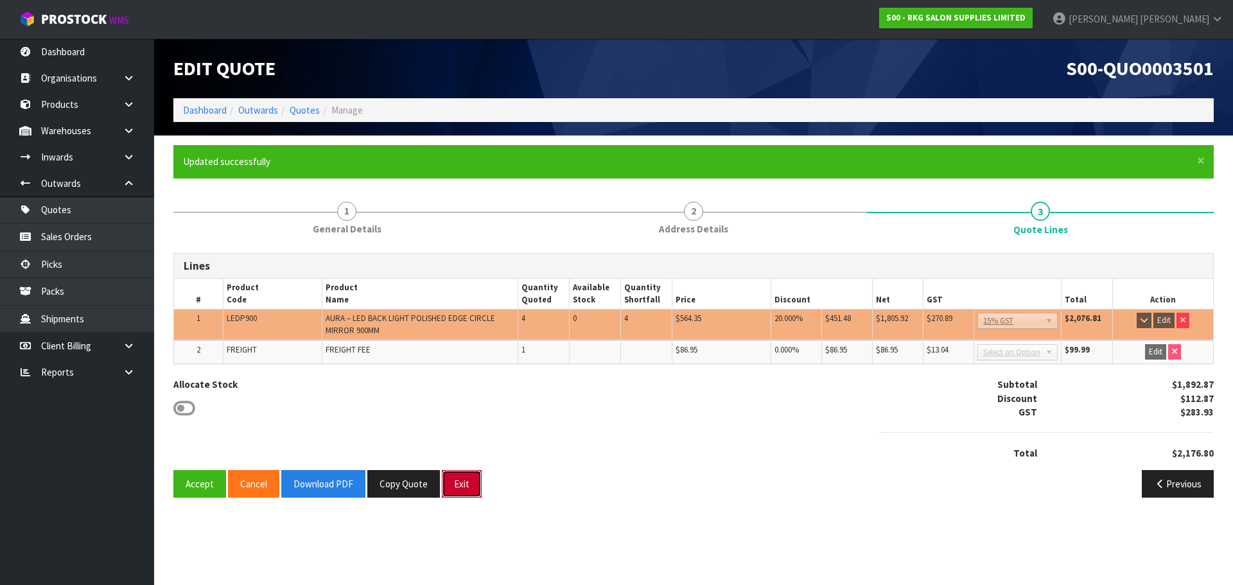
click at [462, 487] on button "Exit" at bounding box center [462, 484] width 40 height 28
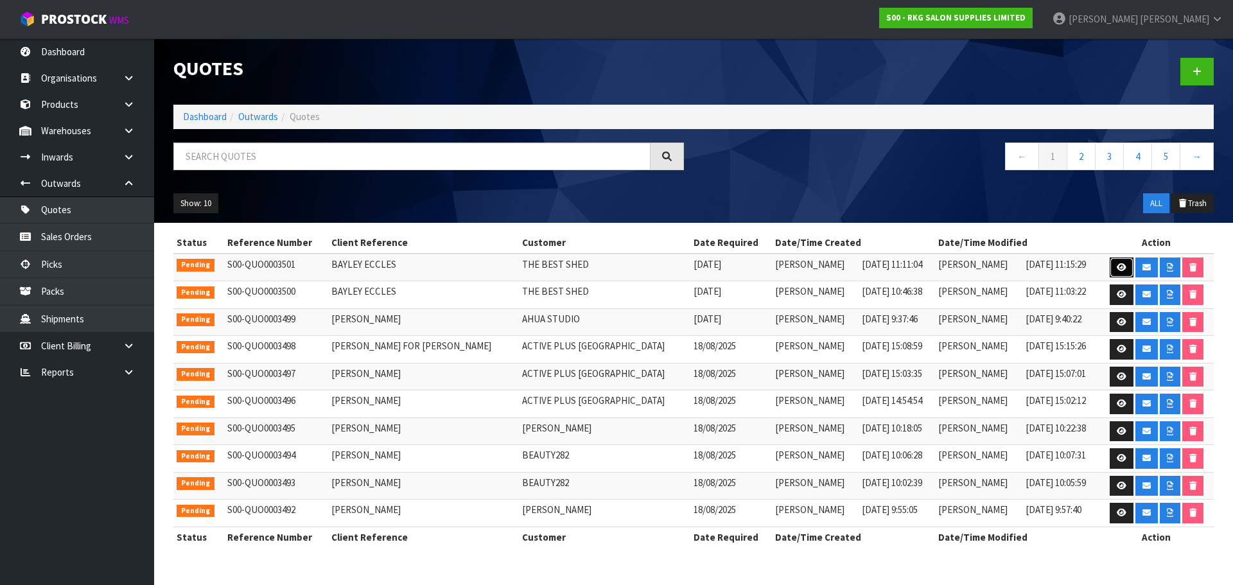
drag, startPoint x: 1117, startPoint y: 271, endPoint x: 898, endPoint y: 282, distance: 219.2
click at [1117, 271] on icon at bounding box center [1122, 267] width 10 height 8
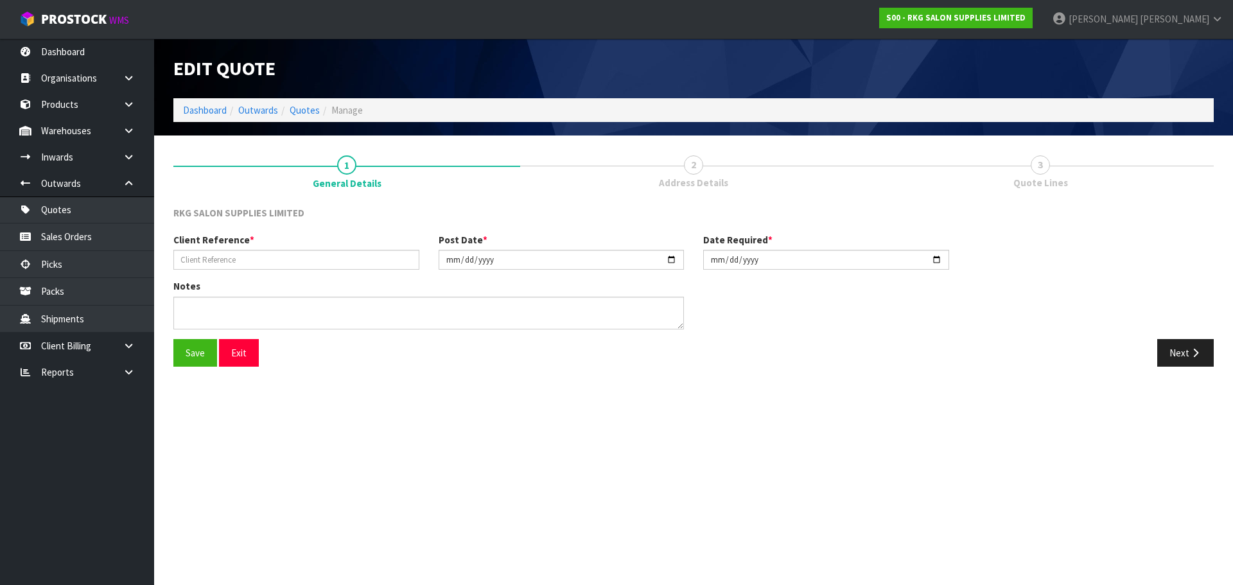
type input "BAYLEY ECCLES"
type input "[DATE]"
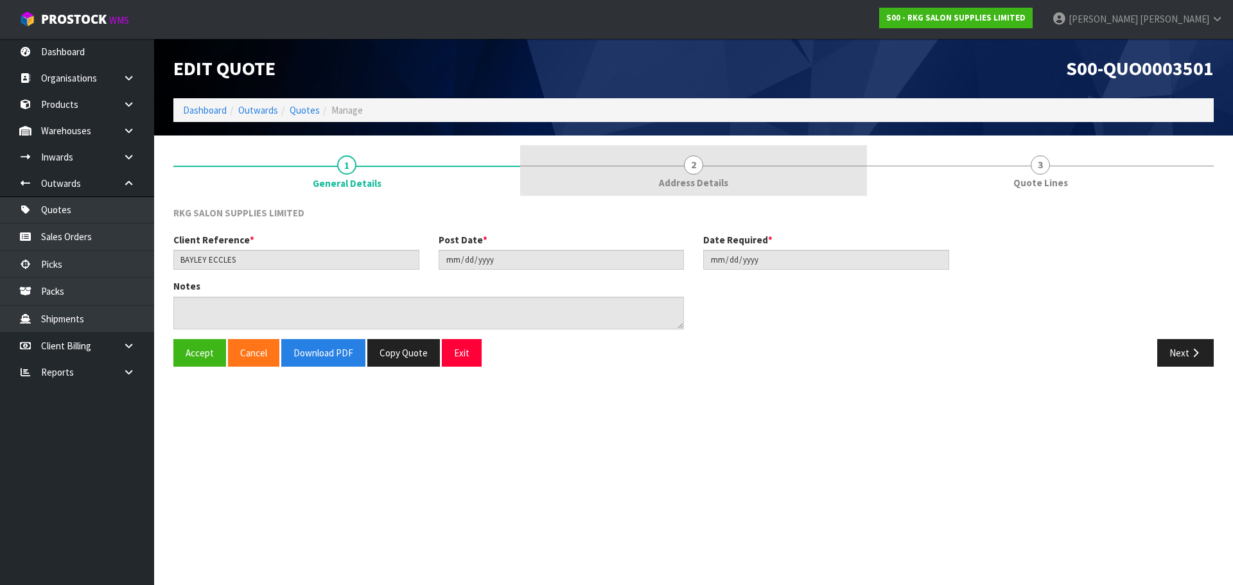
click at [704, 166] on link "2 Address Details" at bounding box center [693, 170] width 347 height 51
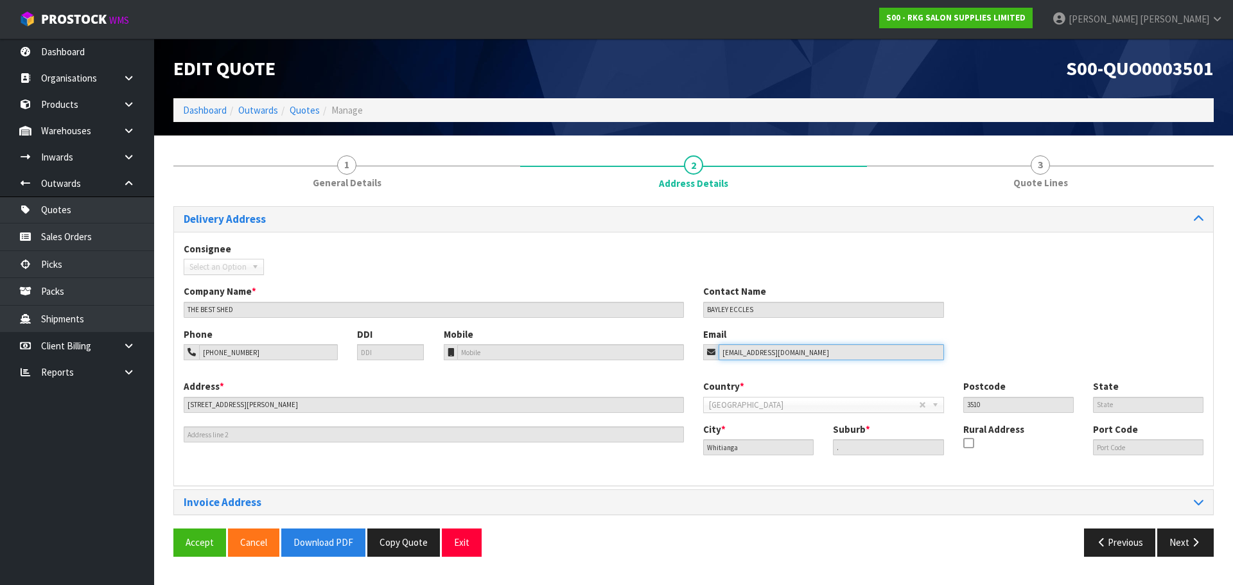
drag, startPoint x: 809, startPoint y: 353, endPoint x: 692, endPoint y: 356, distance: 117.6
click at [692, 356] on div "Phone [PHONE_NUMBER] DDI Mobile Email [EMAIL_ADDRESS][DOMAIN_NAME]" at bounding box center [693, 353] width 1039 height 52
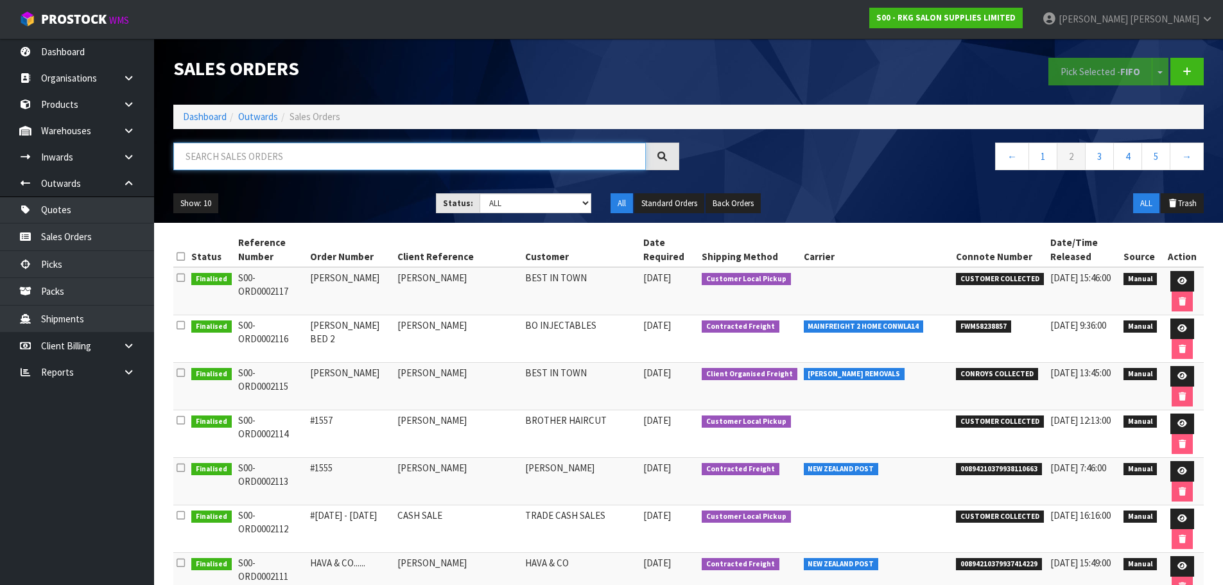
click at [299, 161] on input "text" at bounding box center [409, 157] width 473 height 28
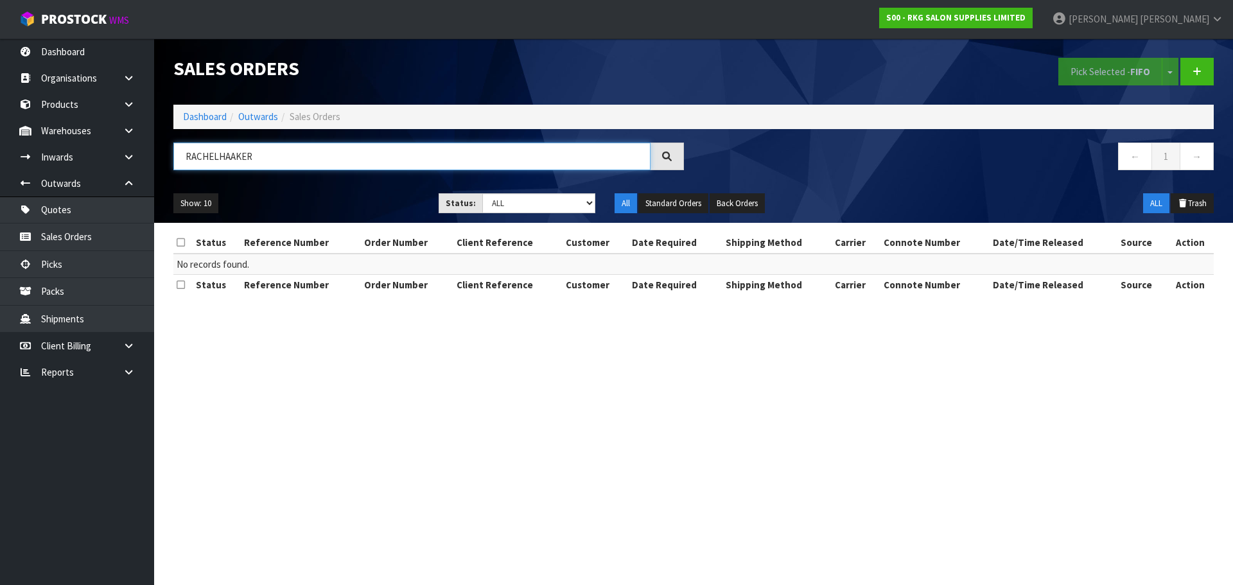
click at [220, 158] on input "RACHELHAAKER" at bounding box center [411, 157] width 477 height 28
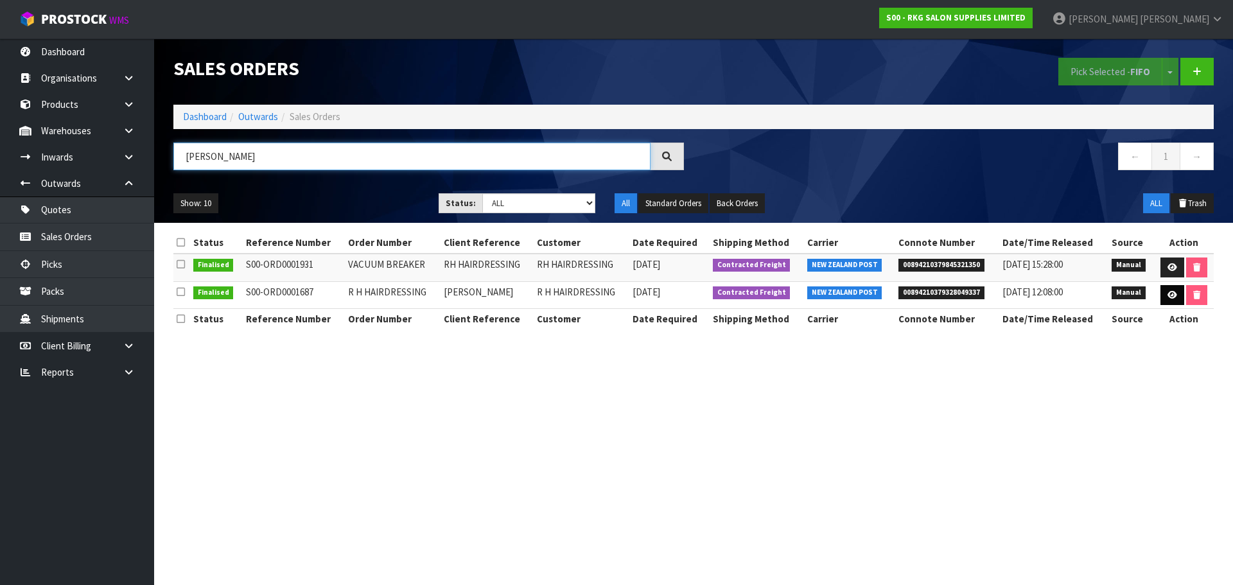
type input "[PERSON_NAME]"
click at [1174, 295] on icon at bounding box center [1172, 295] width 10 height 8
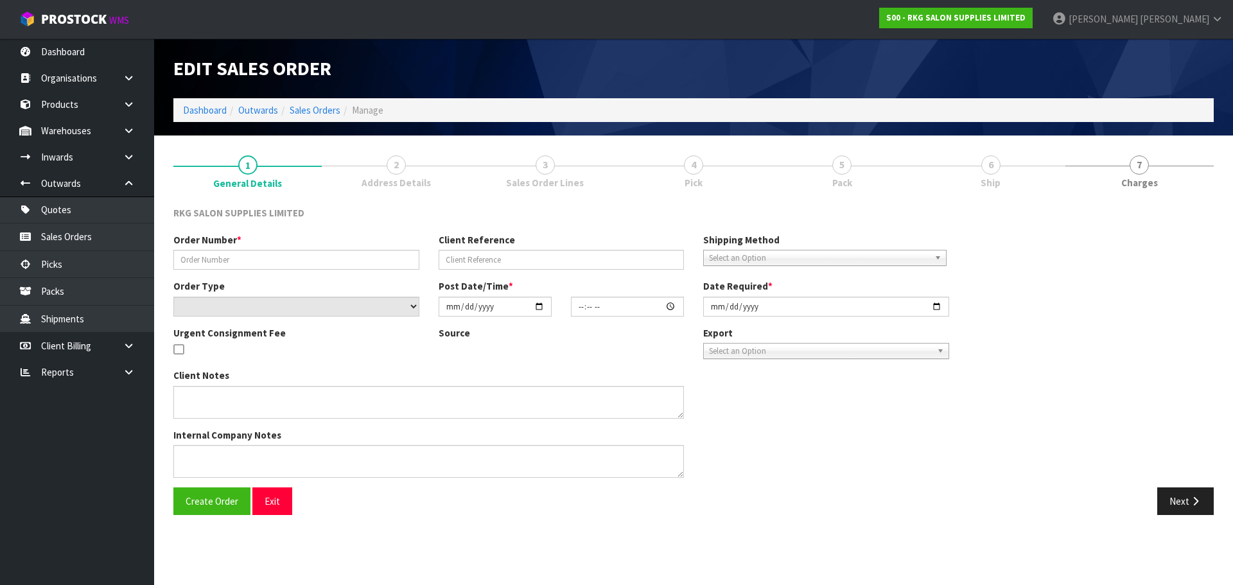
type input "R H HAIRDRESSING"
type input "[PERSON_NAME]"
select select "number:0"
type input "2024-09-18"
type input "09:45:00.000"
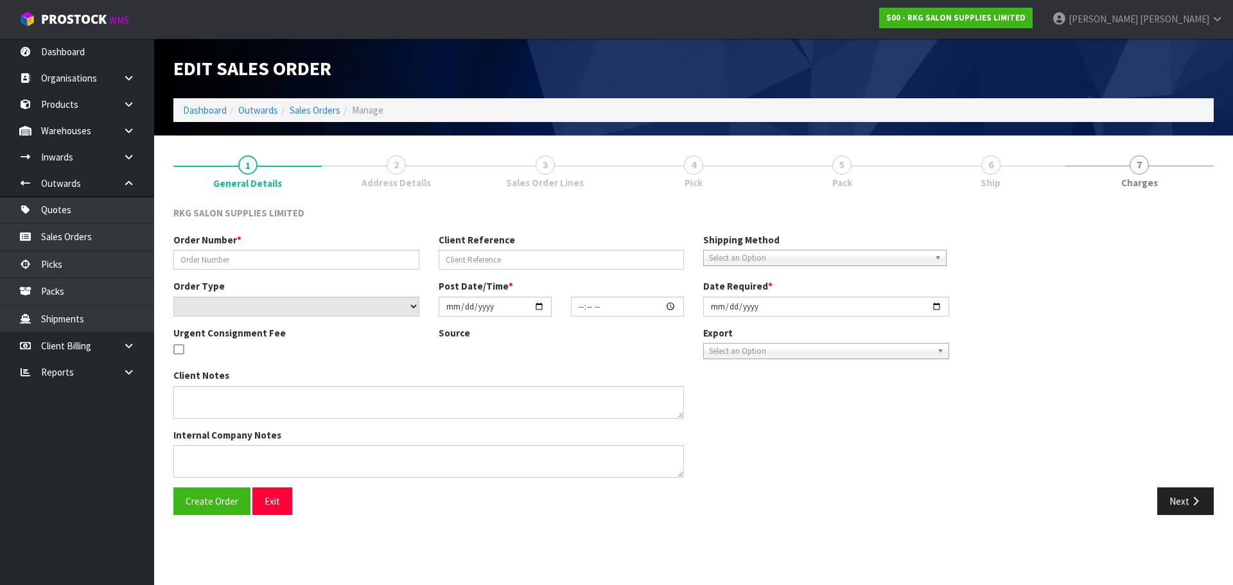
type input "2024-09-18"
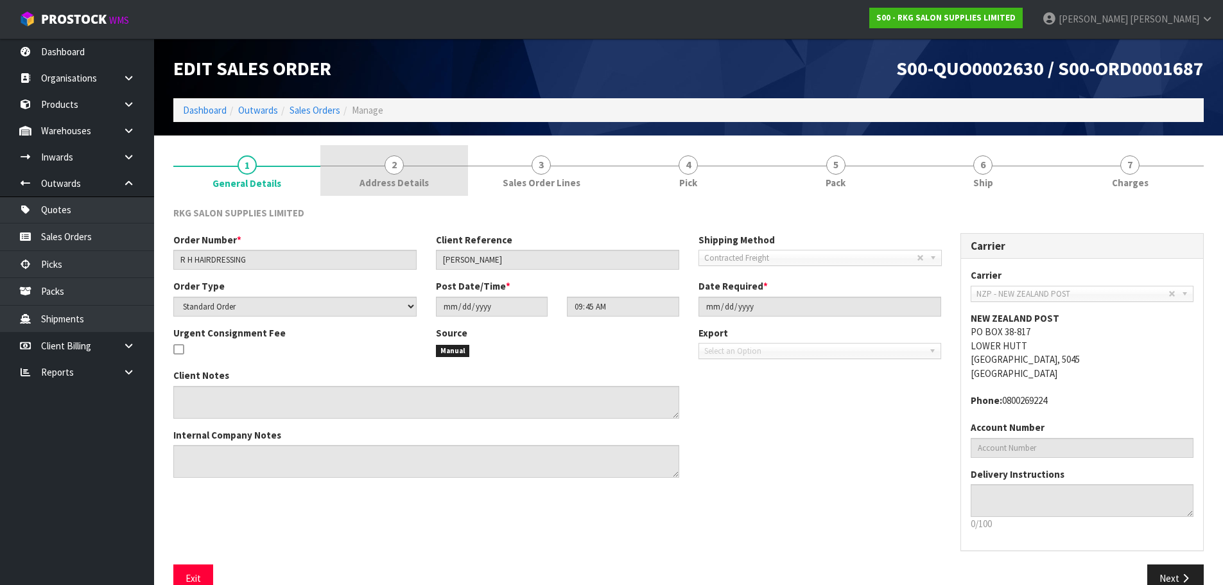
click at [399, 165] on span "2" at bounding box center [394, 164] width 19 height 19
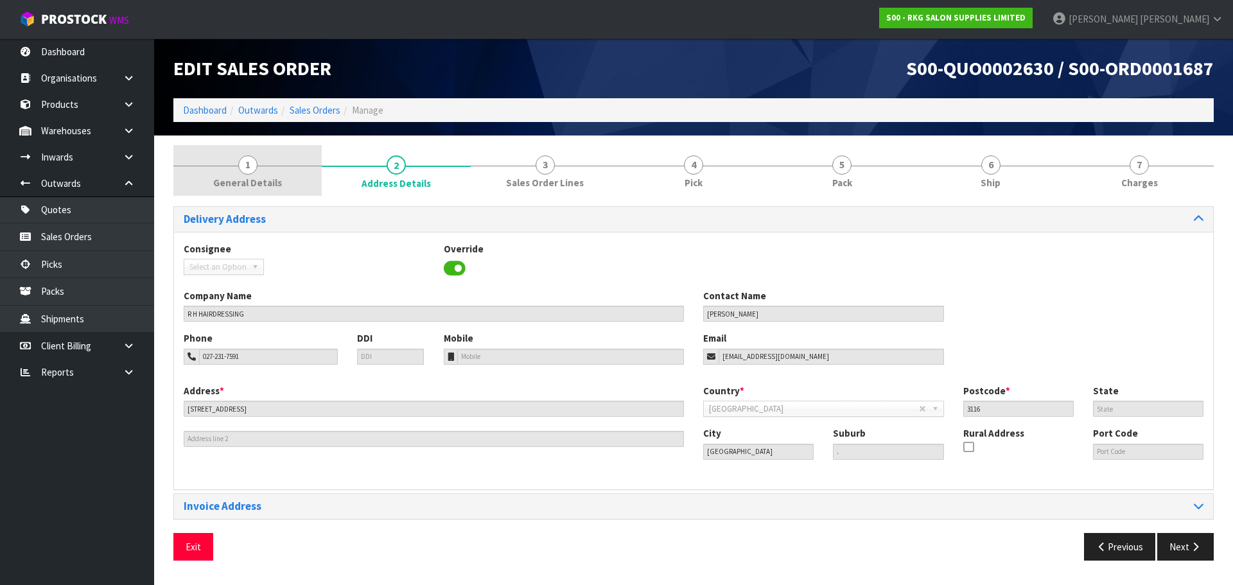
click at [244, 164] on span "1" at bounding box center [247, 164] width 19 height 19
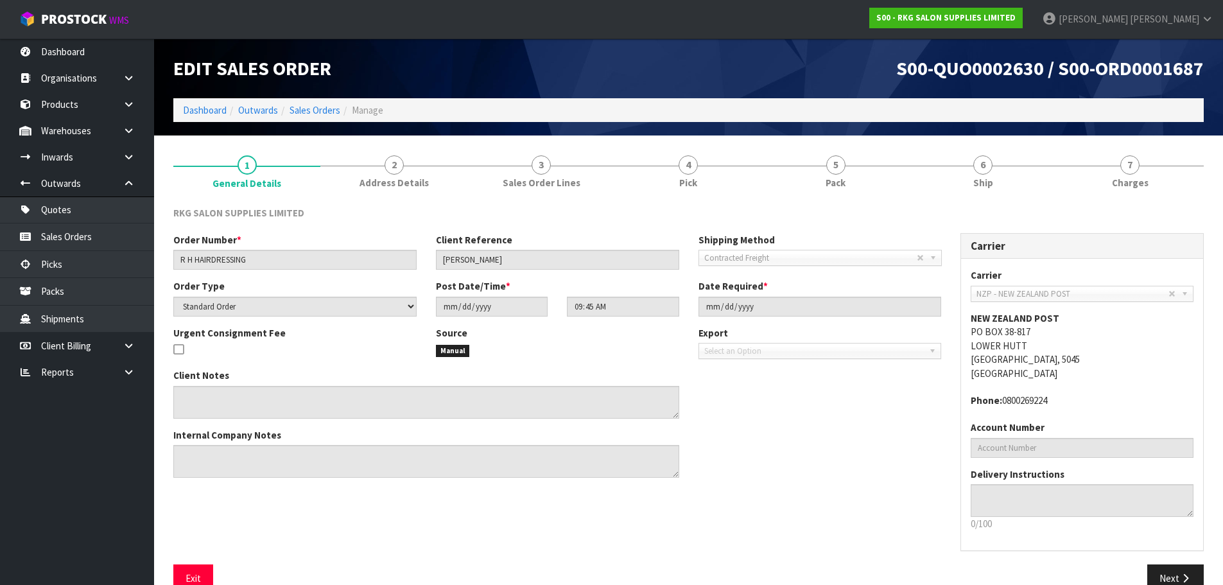
drag, startPoint x: 391, startPoint y: 161, endPoint x: 571, endPoint y: 251, distance: 201.9
click at [392, 161] on span "2" at bounding box center [394, 164] width 19 height 19
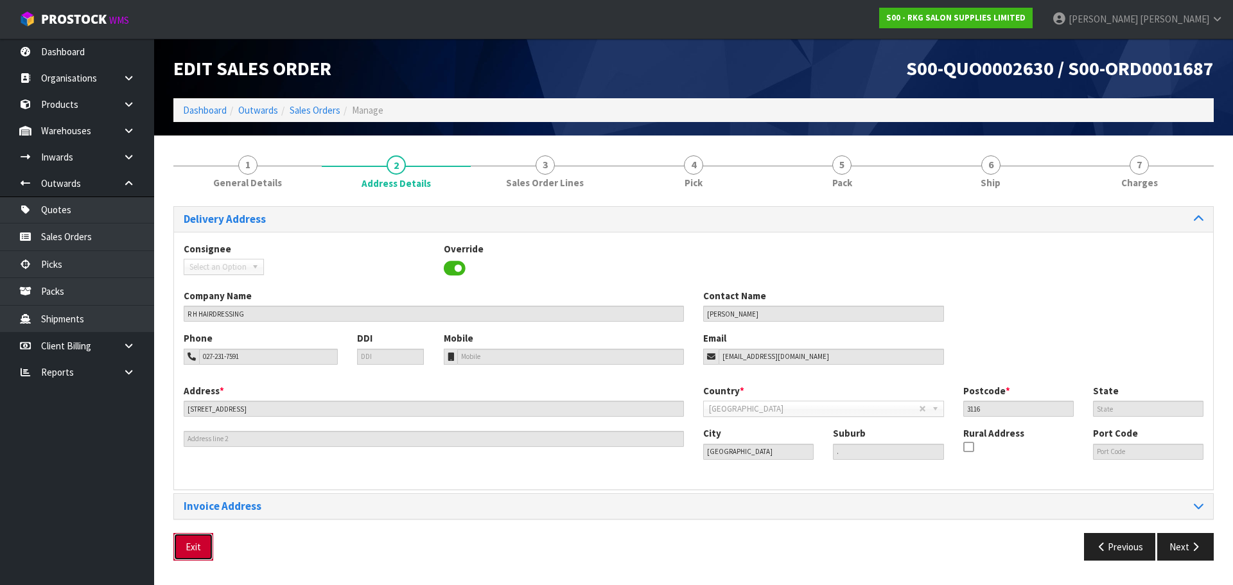
click at [200, 545] on button "Exit" at bounding box center [193, 547] width 40 height 28
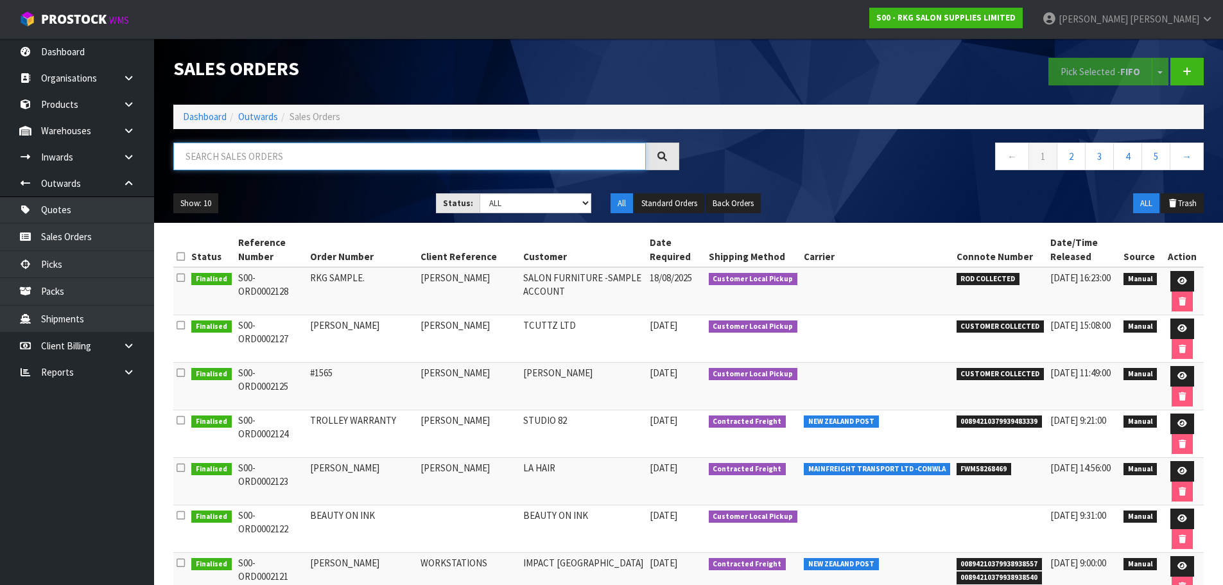
click at [256, 167] on input "text" at bounding box center [409, 157] width 473 height 28
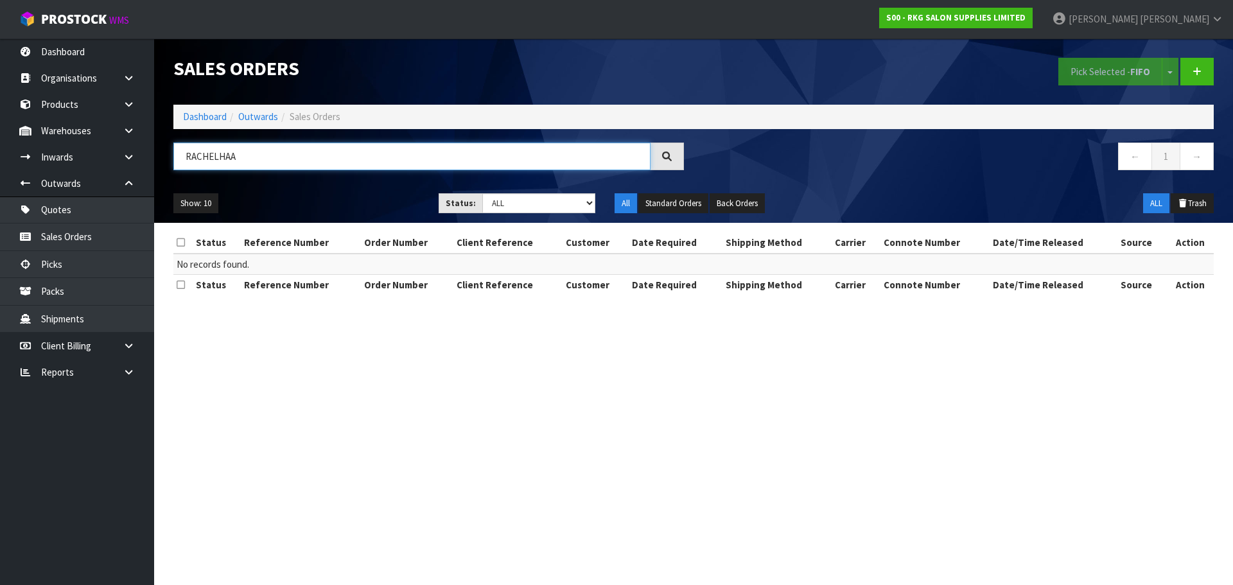
click at [220, 159] on input "RACHELHAA" at bounding box center [411, 157] width 477 height 28
click at [245, 155] on input "[PERSON_NAME]" at bounding box center [411, 157] width 477 height 28
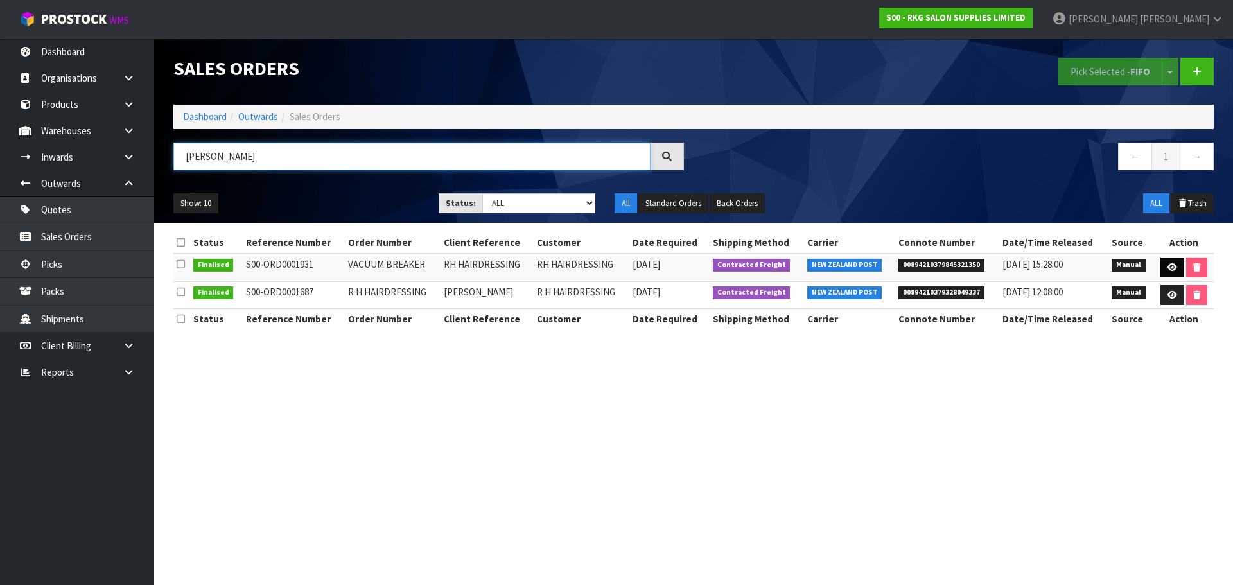
type input "[PERSON_NAME]"
click at [1168, 269] on icon at bounding box center [1172, 267] width 10 height 8
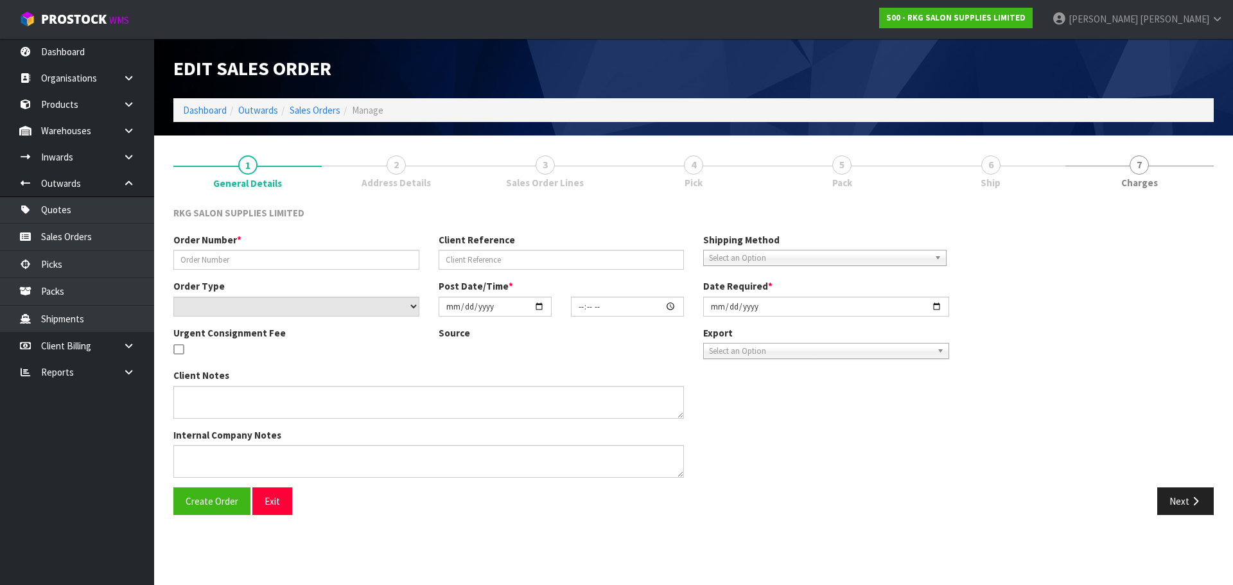
type input "VACUUM BREAKER"
type input "RH HAIRDRESSING"
select select "number:0"
type input "2025-04-15"
type input "13:04:00.000"
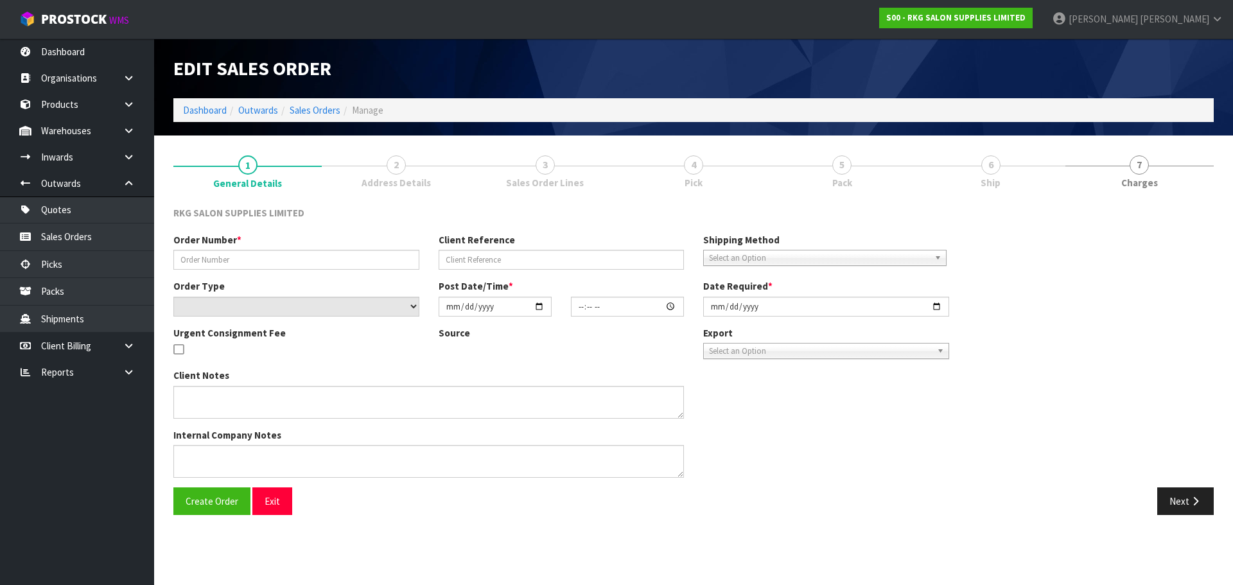
type input "2025-04-15"
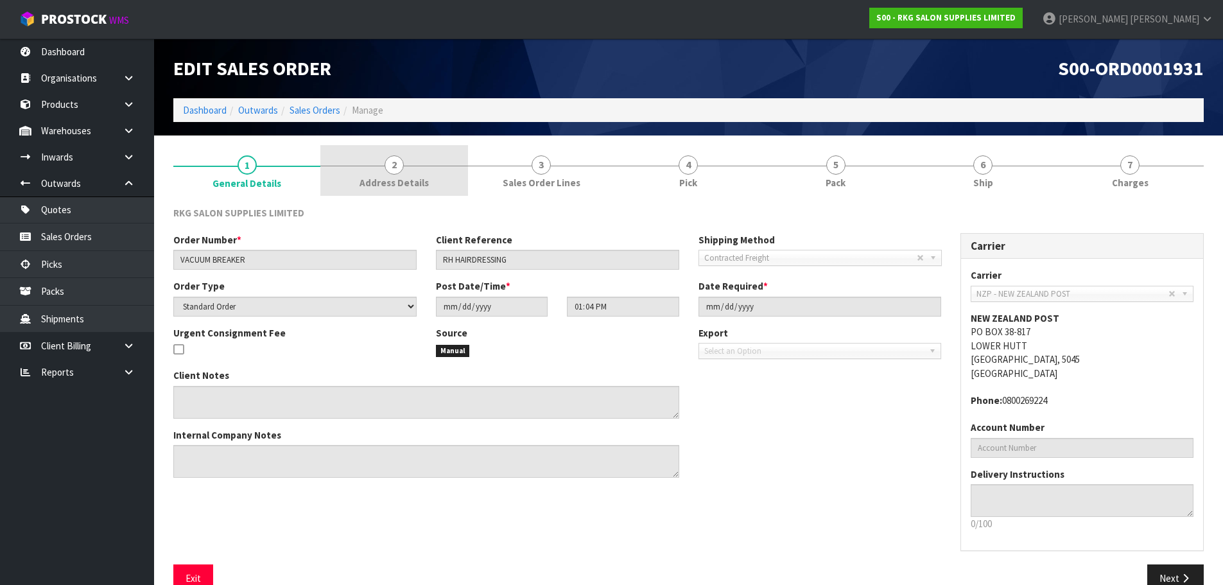
click at [400, 165] on span "2" at bounding box center [394, 164] width 19 height 19
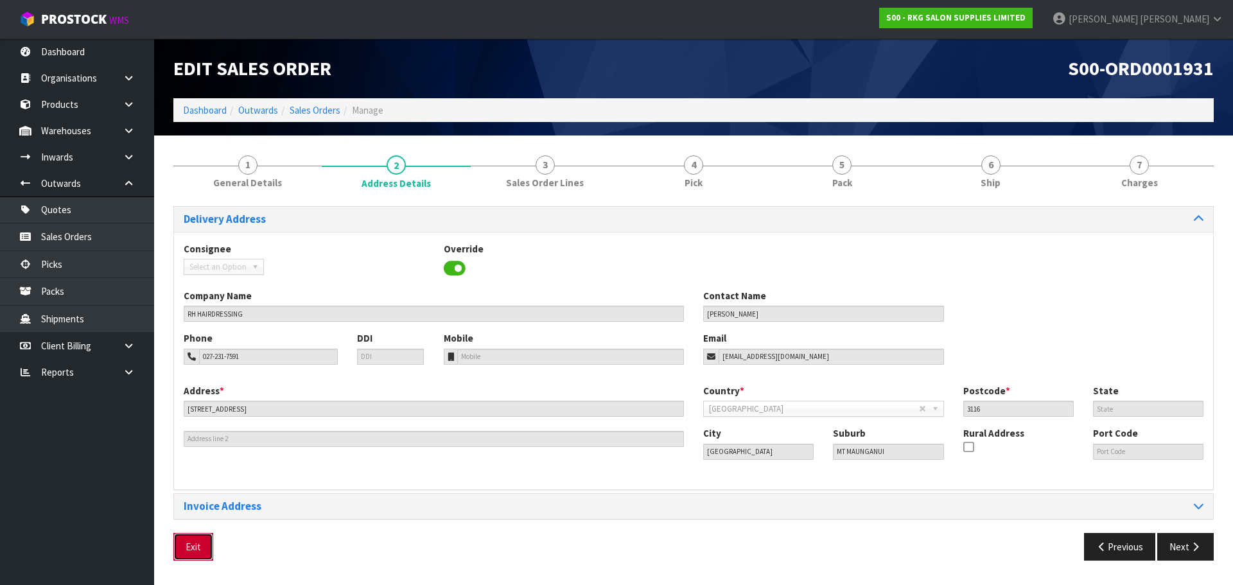
click at [198, 548] on button "Exit" at bounding box center [193, 547] width 40 height 28
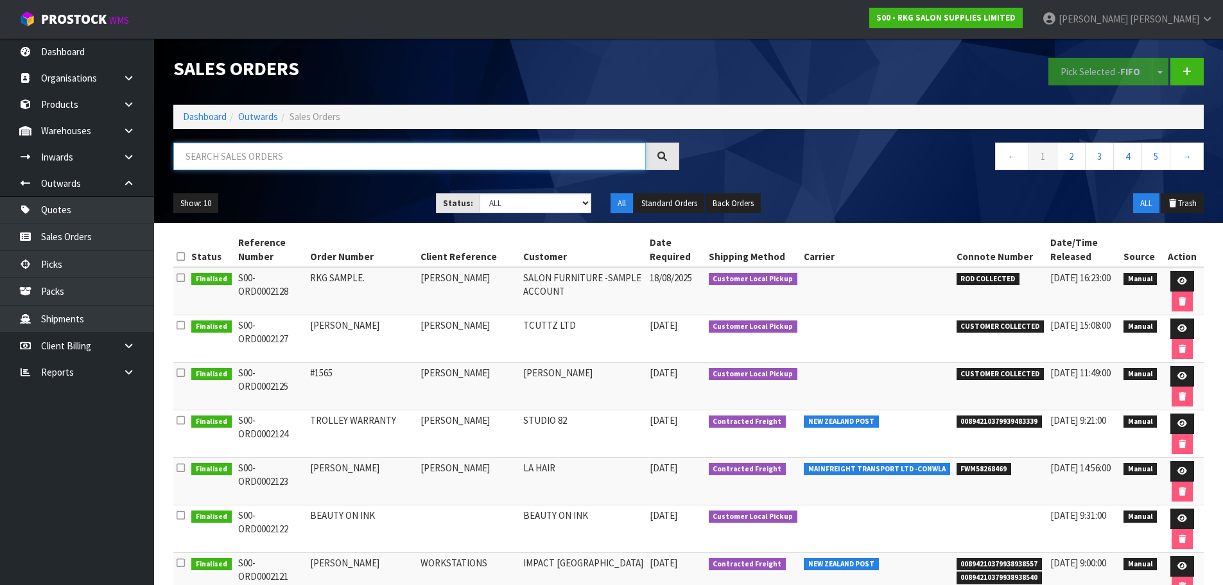
click at [259, 149] on input "text" at bounding box center [409, 157] width 473 height 28
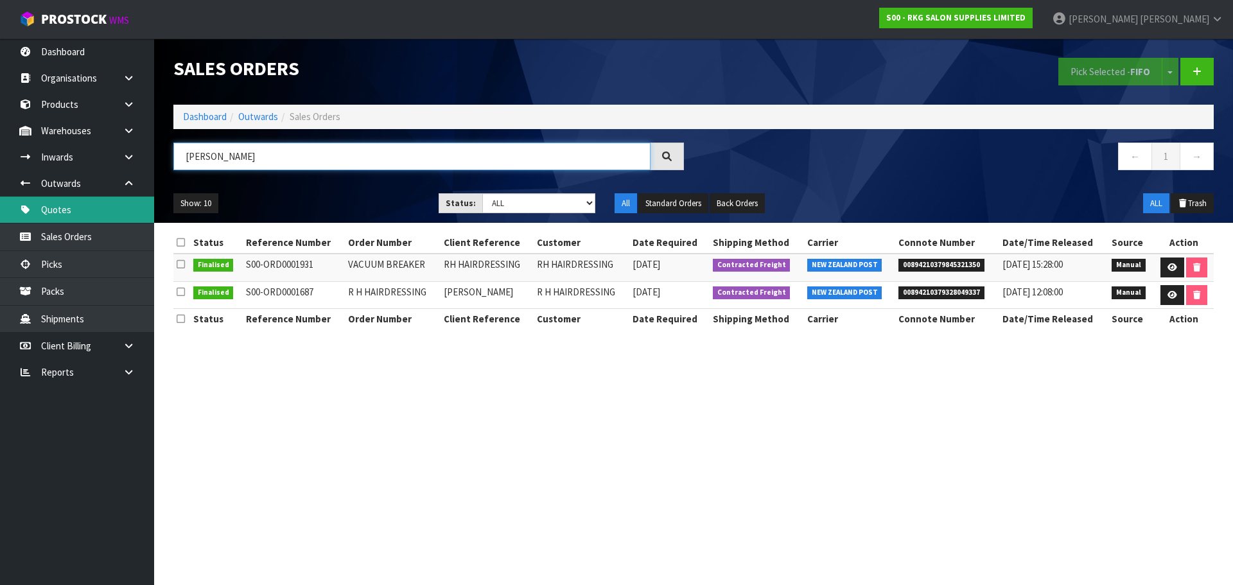
type input "[PERSON_NAME]"
